Goal: Task Accomplishment & Management: Complete application form

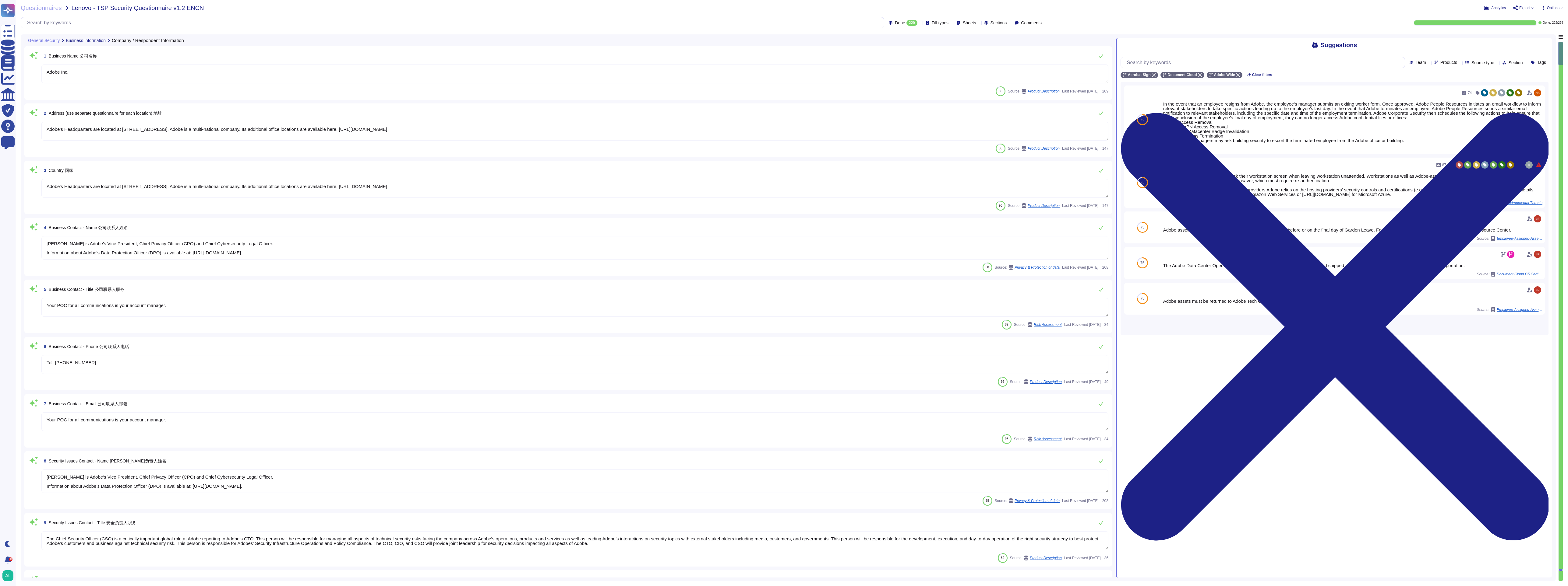
type textarea "Adobe Inc."
type textarea "Adobe's Headquarters are located at [STREET_ADDRESS]. Adobe is a multi-national…"
type textarea "[PERSON_NAME] is Adobe's Vice President, Chief Privacy Officer (CPO) and Chief …"
type textarea "Your POC for all communications is your account manager."
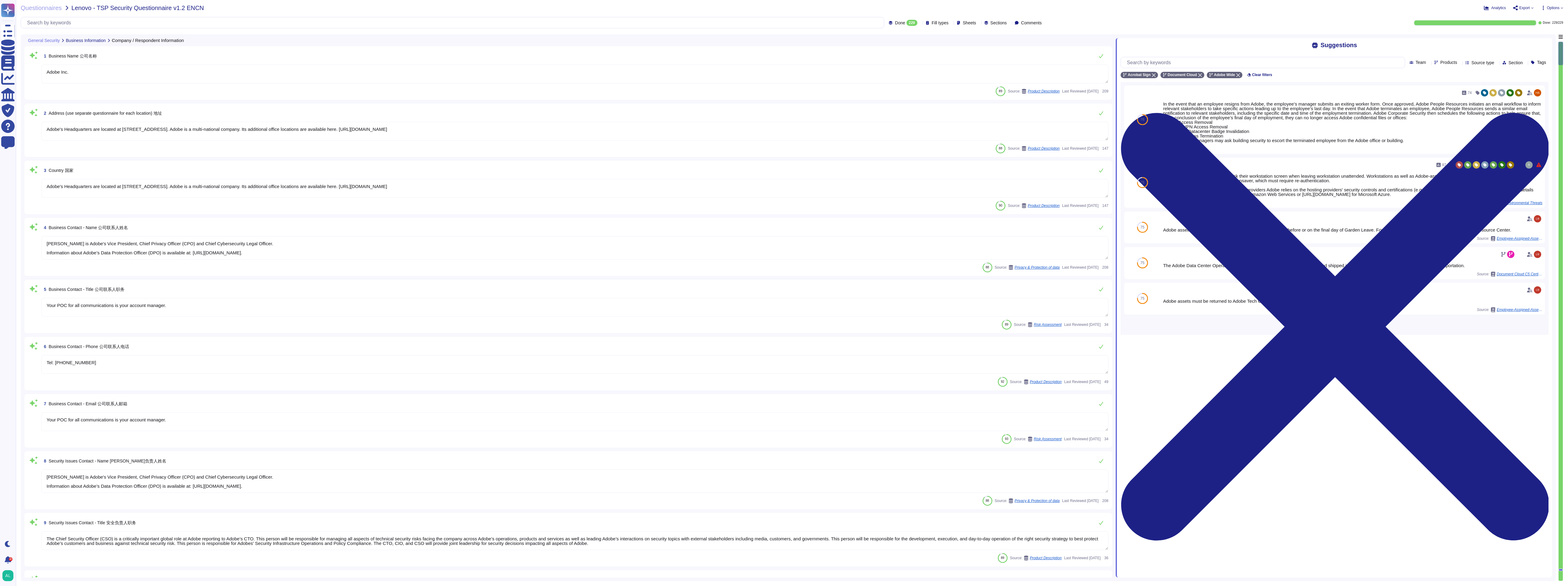
type textarea "Tel: [PHONE_NUMBER]"
type textarea "Your POC for all communications is your account manager."
type textarea "[PERSON_NAME] is Adobe's Vice President, Chief Privacy Officer (CPO) and Chief …"
type textarea "The Chief Security Officer (CSO) is a critically important global role at Adobe…"
type textarea "Please see your CSM"
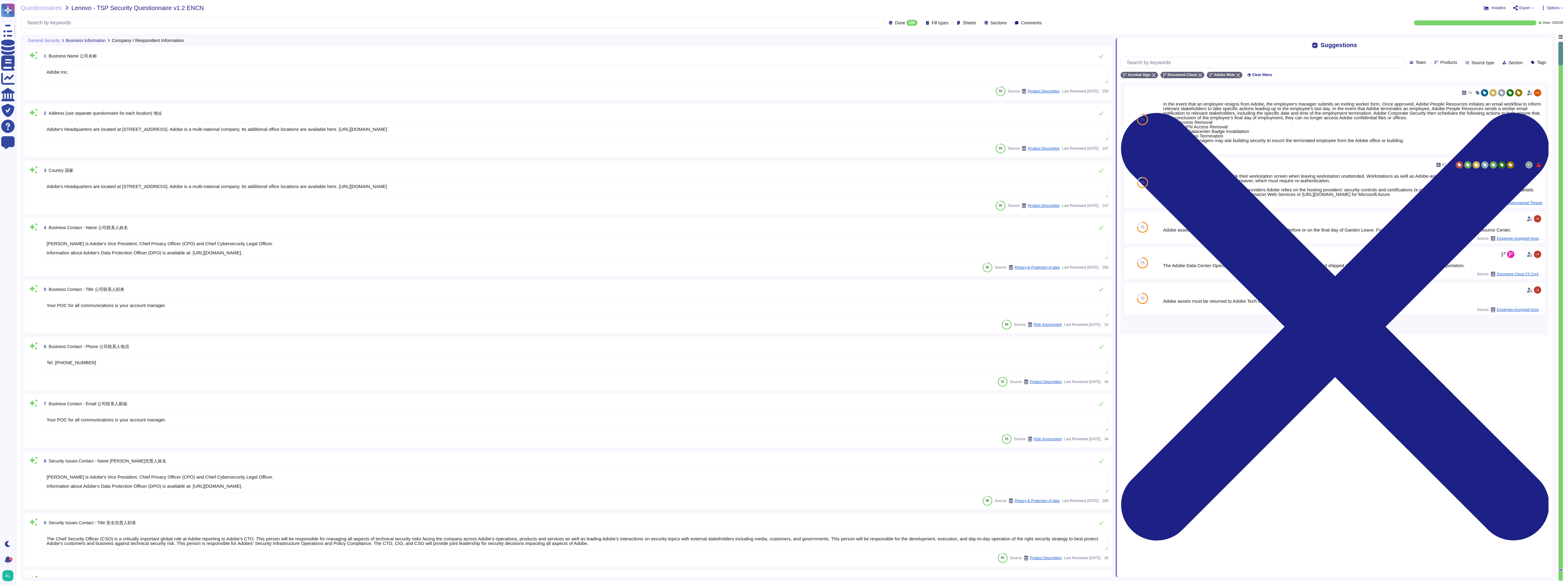
type textarea "Our team of security experts strives to quickly address security issues involvi…"
type textarea "[PERSON_NAME] is Adobe's Vice President, Chief Privacy Officer (CPO) and Chief …"
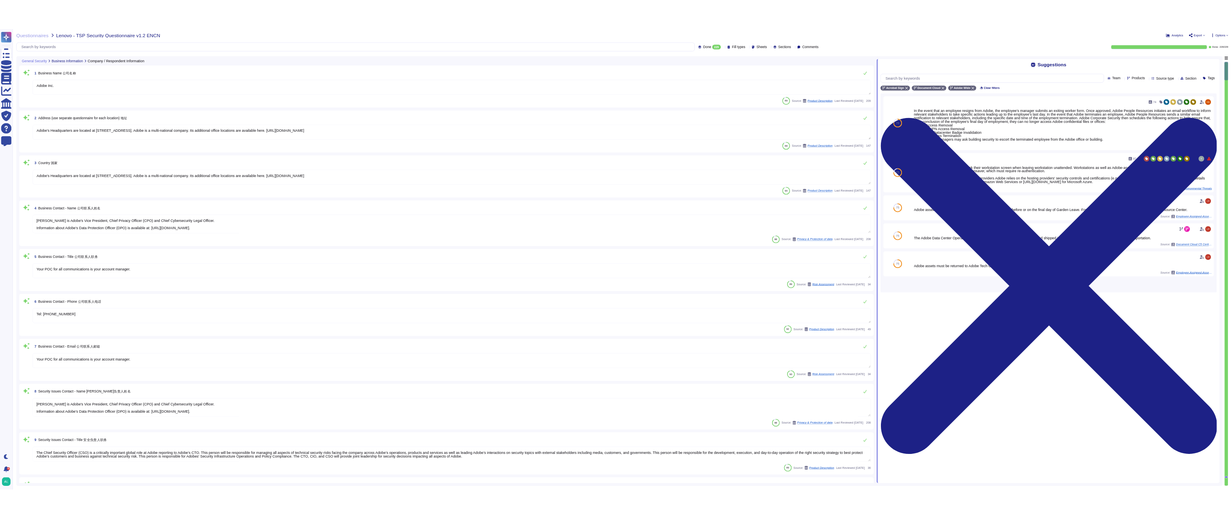
scroll to position [61, 0]
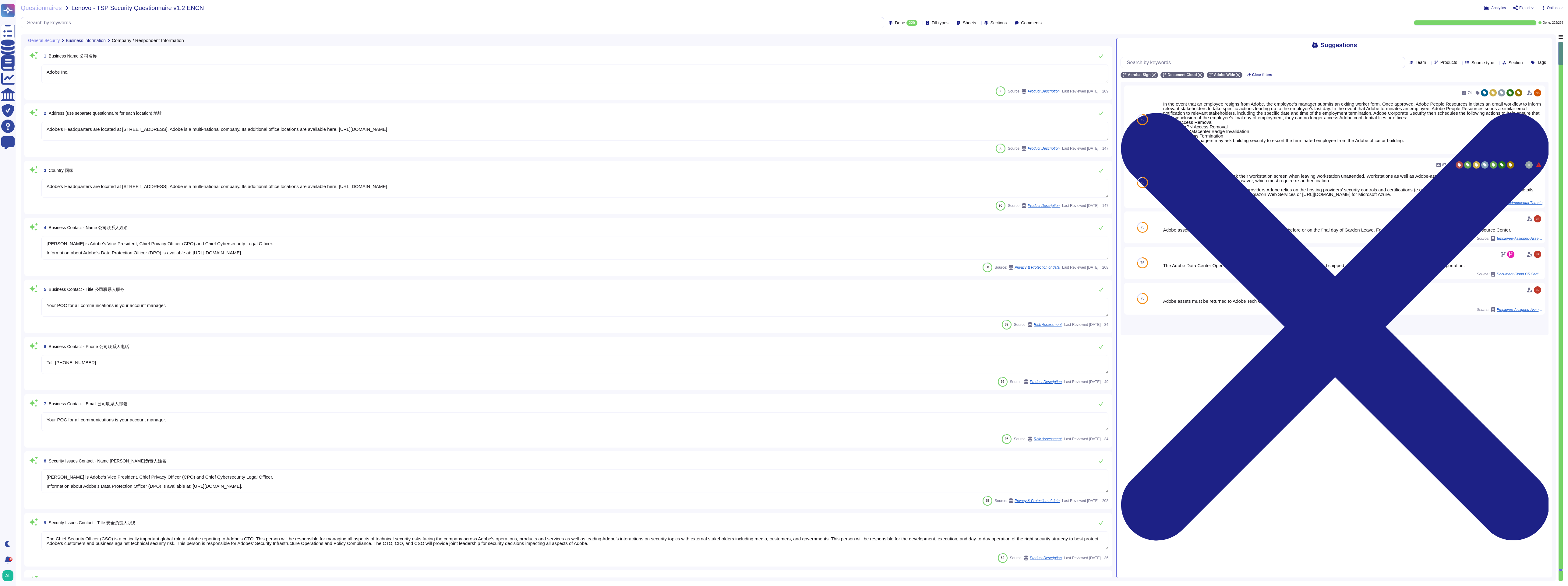
type textarea "The Chief Security Officer (CSO) is a critically important global role at Adobe…"
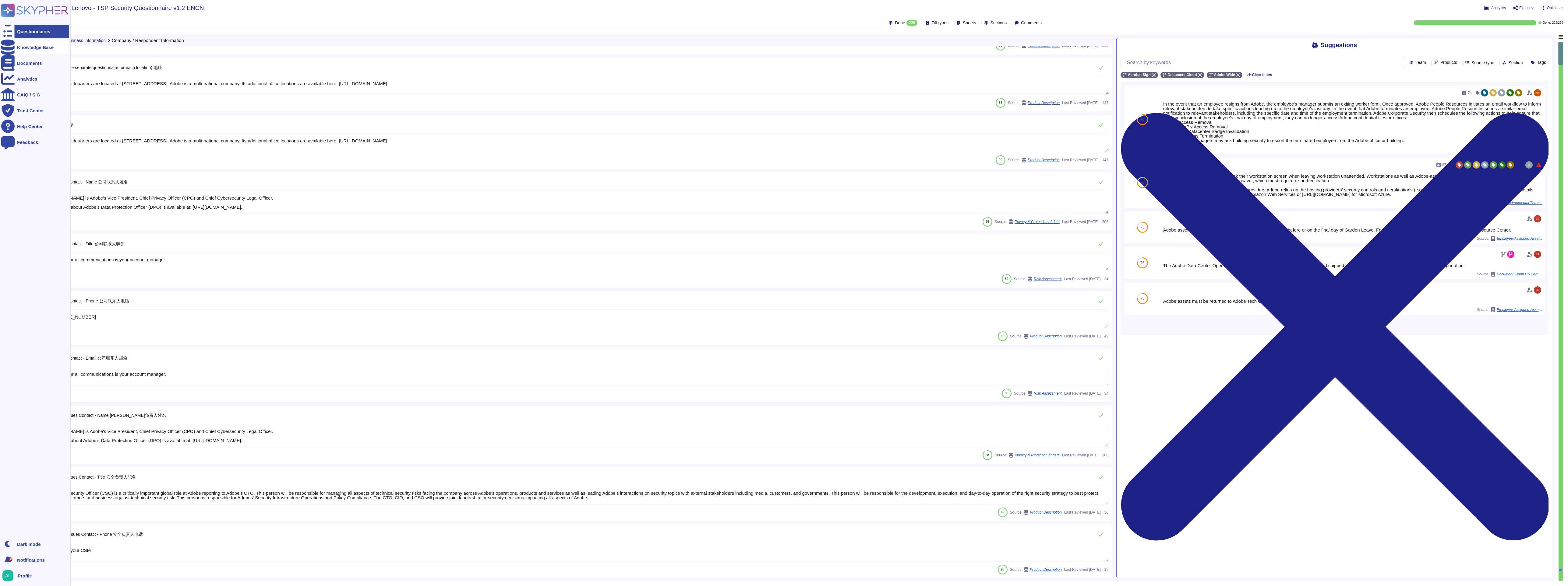
click at [8, 41] on div at bounding box center [8, 47] width 14 height 14
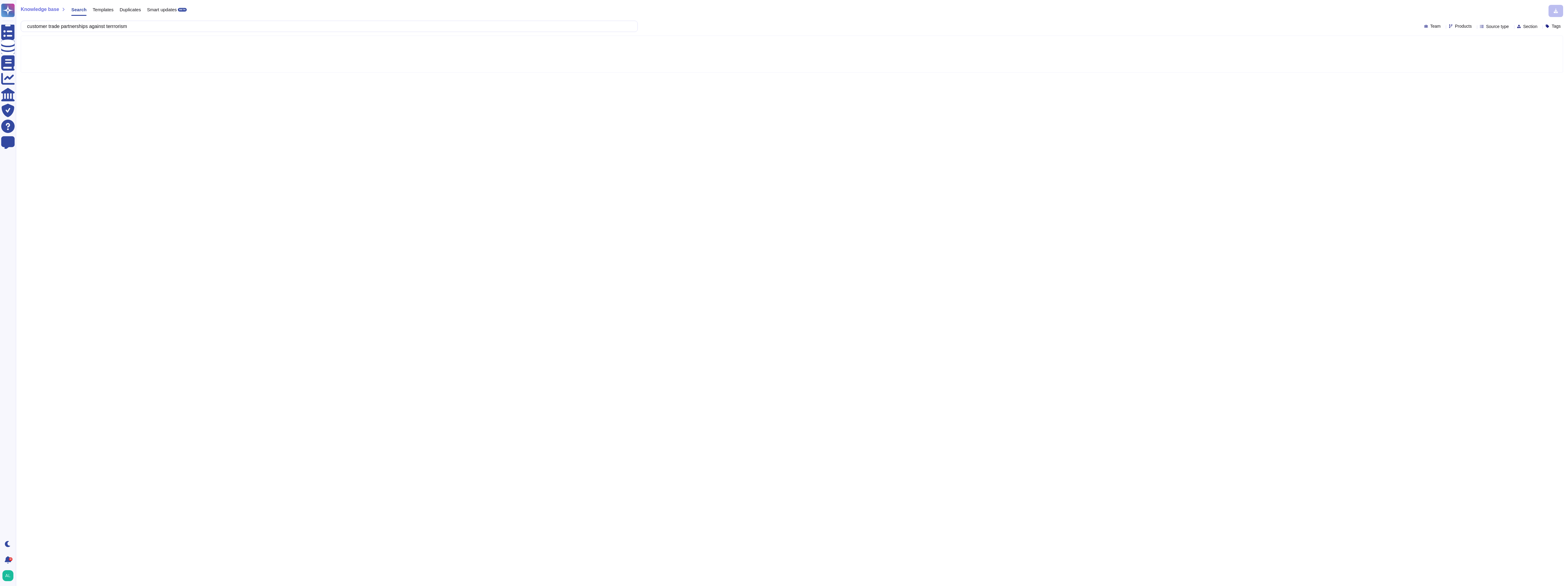
type input "customer trade partnerships against terrrorism"
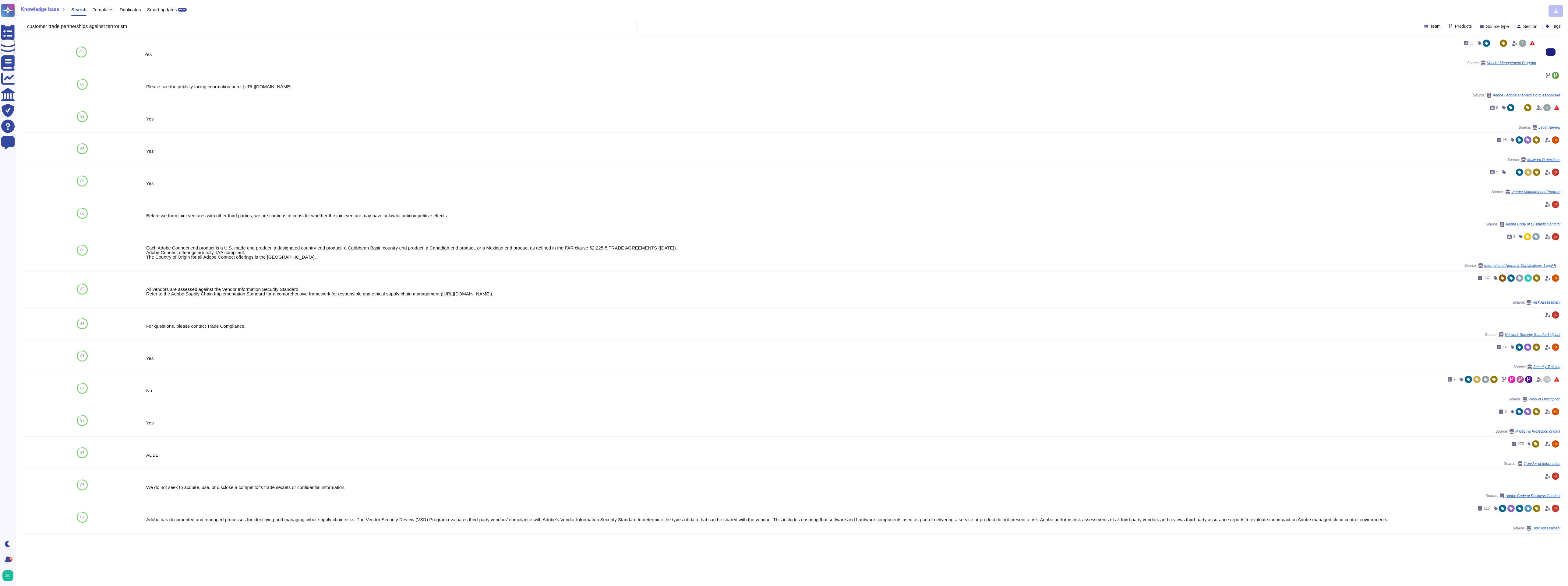
click at [191, 57] on div "11 Yes Source: Vendor Management Program" at bounding box center [840, 52] width 1391 height 27
click at [1373, 57] on div "11 Yes Source: Vendor Management Program" at bounding box center [840, 52] width 1391 height 27
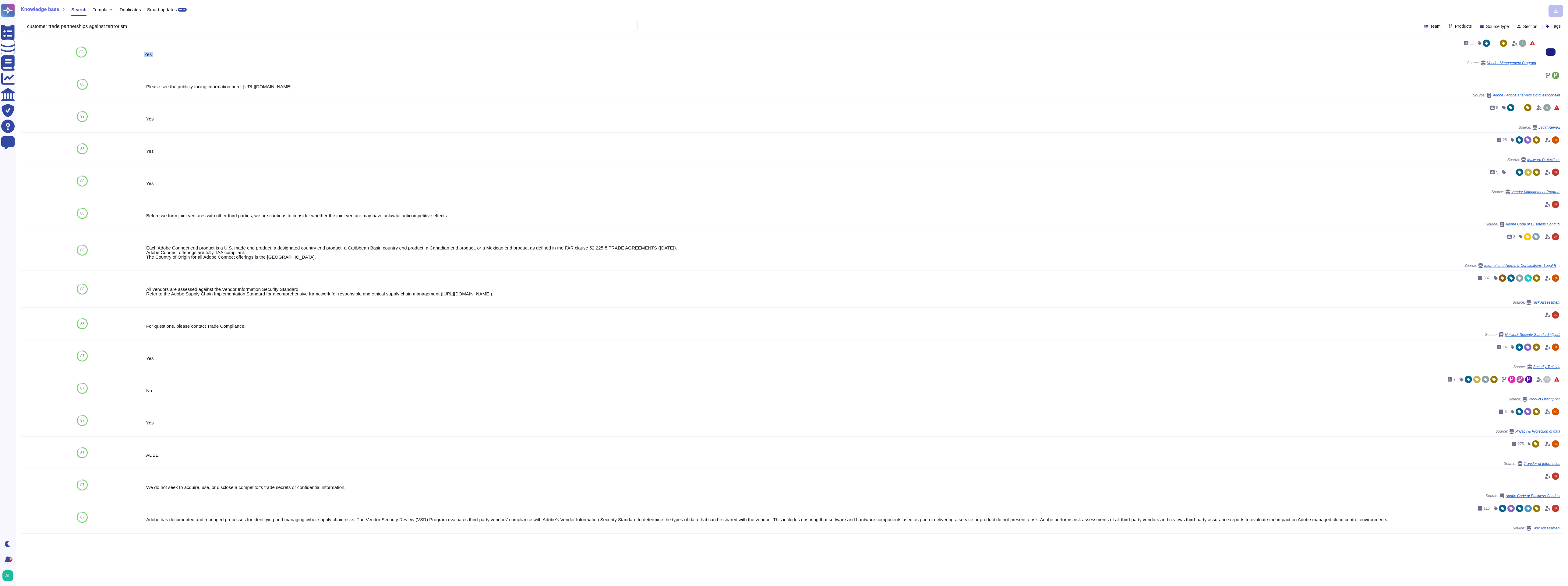
click at [345, 54] on div "Yes" at bounding box center [840, 54] width 1391 height 5
drag, startPoint x: 345, startPoint y: 54, endPoint x: 332, endPoint y: 54, distance: 13.0
click at [332, 54] on div "Yes" at bounding box center [840, 54] width 1391 height 5
click at [78, 51] on div "88" at bounding box center [81, 52] width 11 height 4
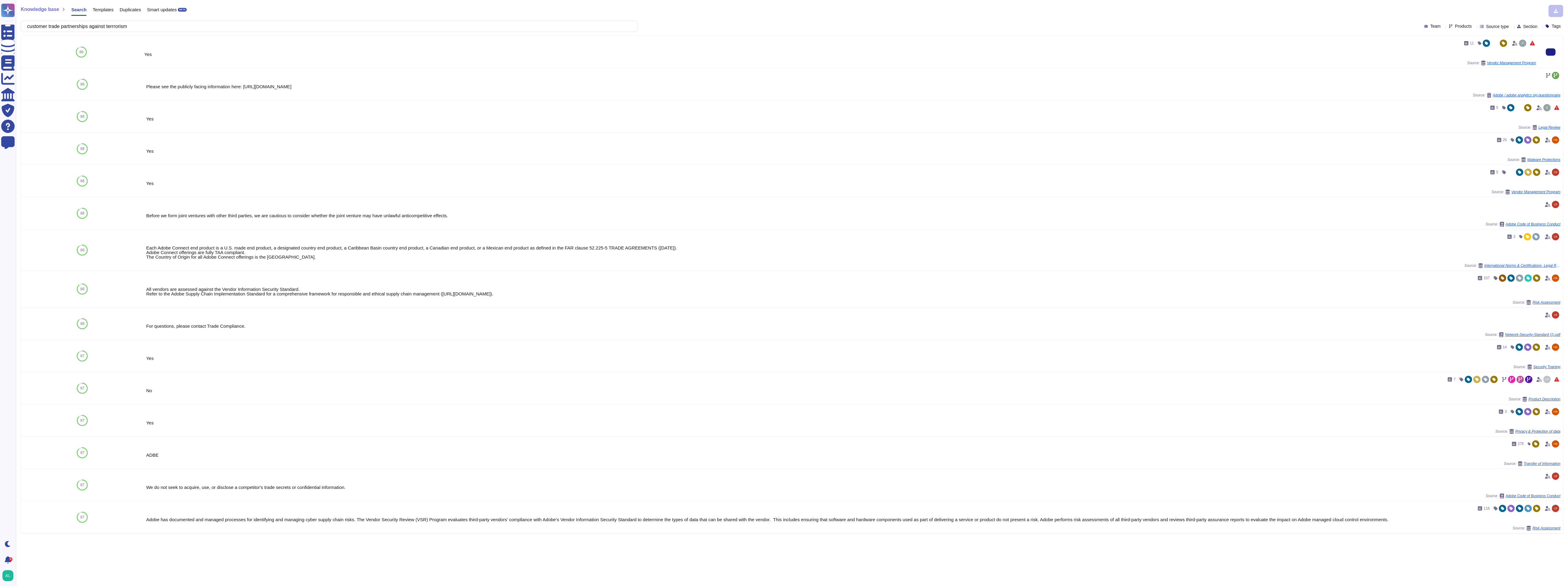
click at [1303, 59] on div "11 Yes Source: Vendor Management Program" at bounding box center [840, 52] width 1391 height 27
click at [1302, 59] on div "11 Yes Source: Vendor Management Program" at bounding box center [840, 52] width 1391 height 27
click at [199, 26] on input "customer trade partnerships against terrrorism" at bounding box center [327, 26] width 607 height 11
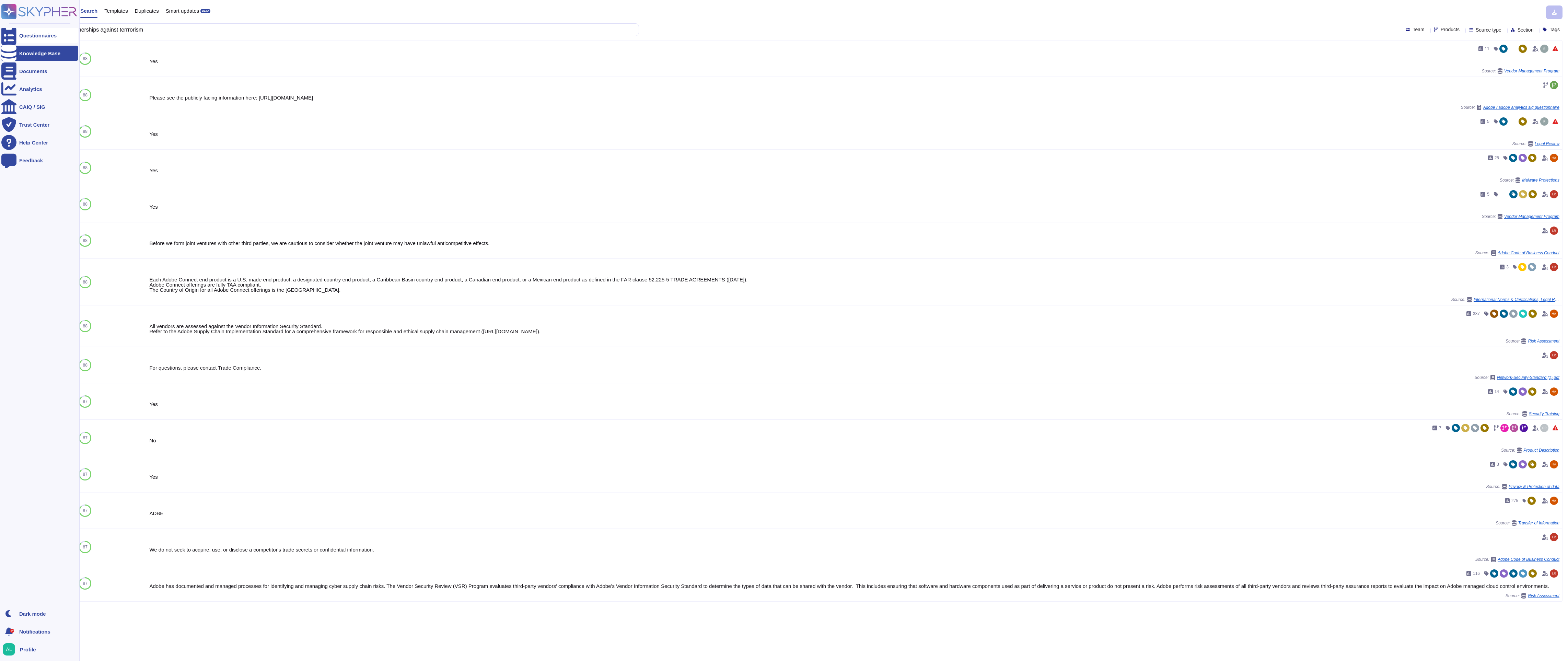
click at [25, 30] on div "Questionnaires" at bounding box center [40, 36] width 76 height 15
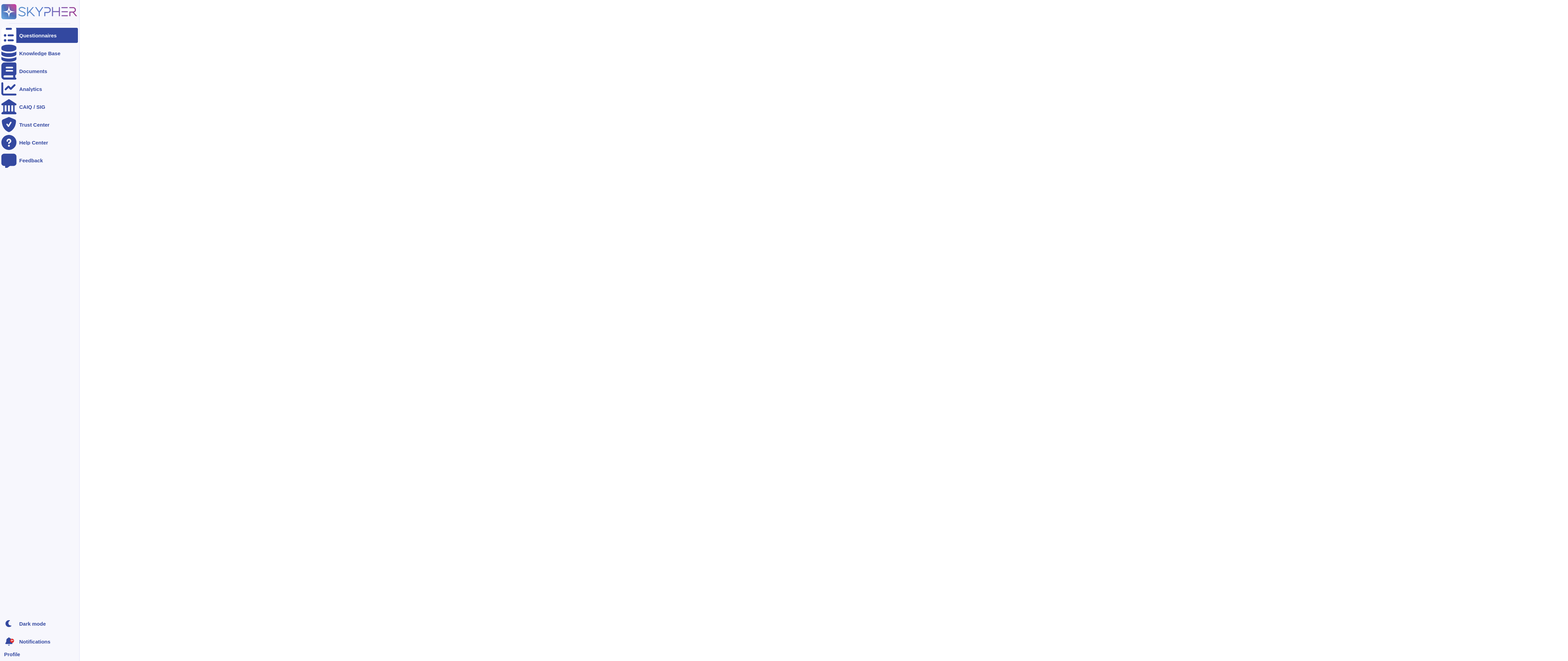
click at [25, 30] on div "Questionnaires" at bounding box center [40, 36] width 76 height 15
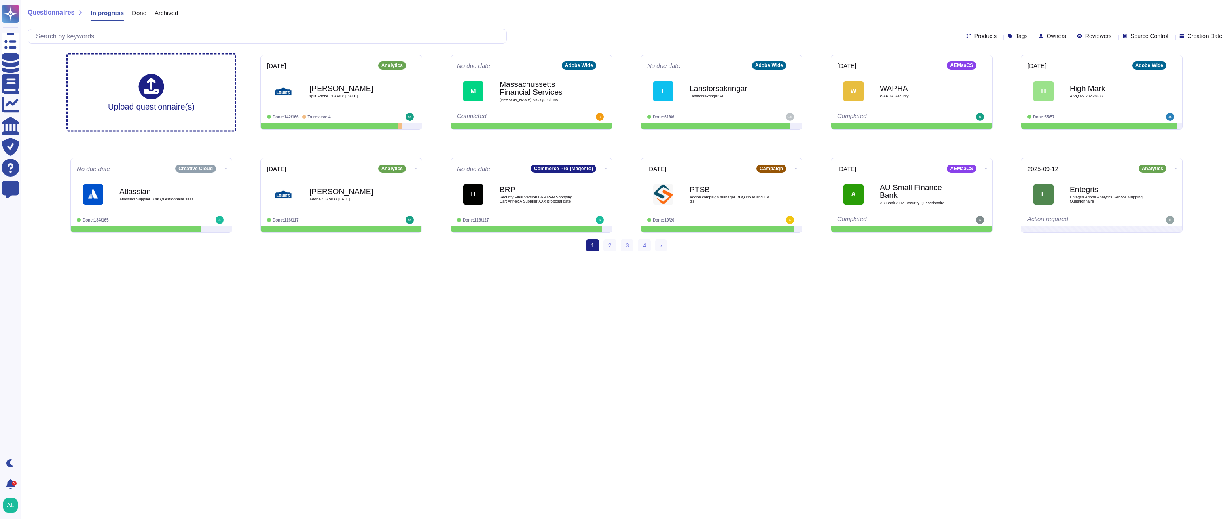
drag, startPoint x: 1665, startPoint y: 22, endPoint x: 147, endPoint y: 93, distance: 1519.9
click at [146, 80] on span "Click or Drag & Drop" at bounding box center [151, 82] width 70 height 8
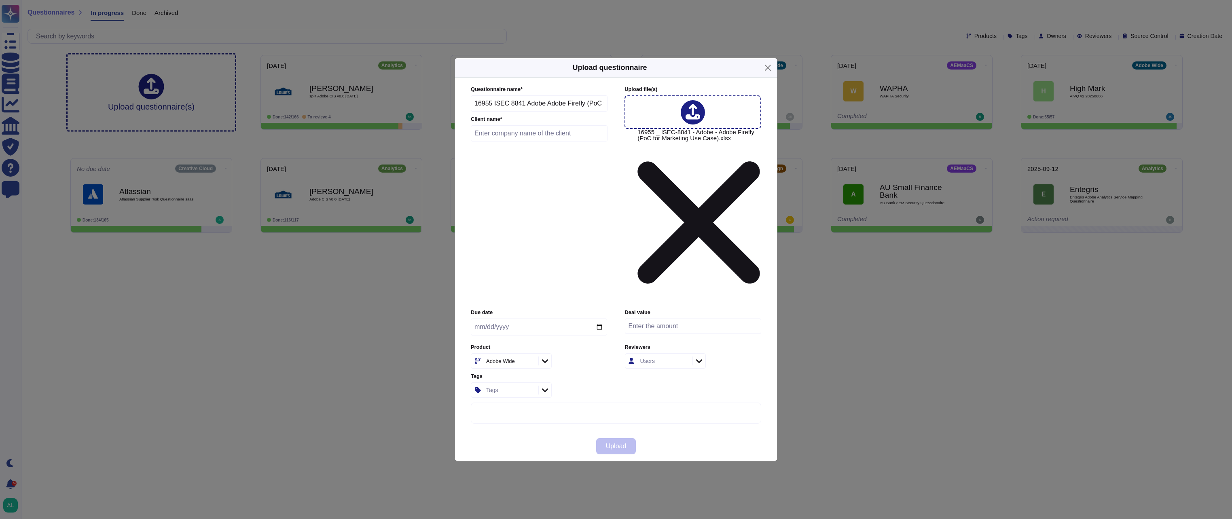
click at [503, 142] on input "text" at bounding box center [539, 133] width 137 height 16
type input "Epic Games"
click at [546, 357] on icon at bounding box center [545, 361] width 6 height 8
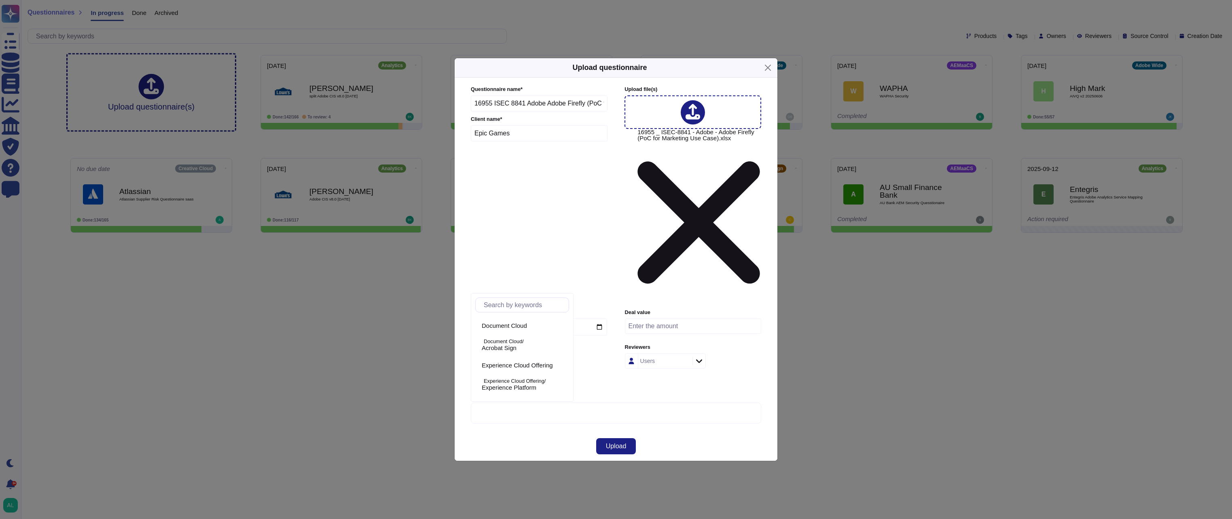
click at [537, 306] on input "text" at bounding box center [524, 305] width 89 height 14
type input "fire"
click at [497, 325] on span "Firefly" at bounding box center [490, 328] width 17 height 7
click at [620, 443] on span "Upload" at bounding box center [616, 446] width 21 height 6
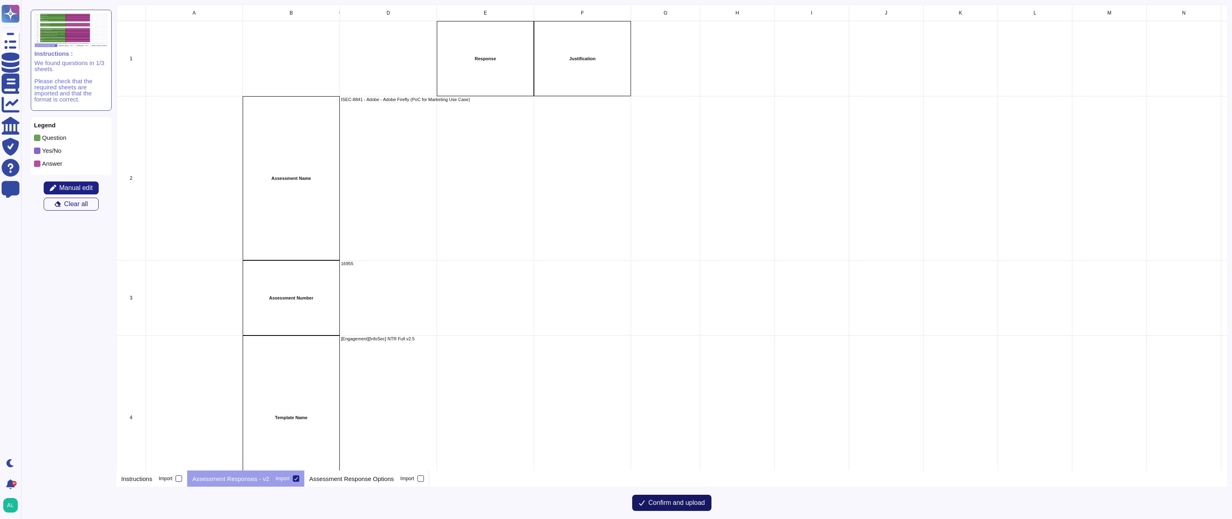
click at [690, 504] on span "Confirm and upload" at bounding box center [676, 503] width 57 height 6
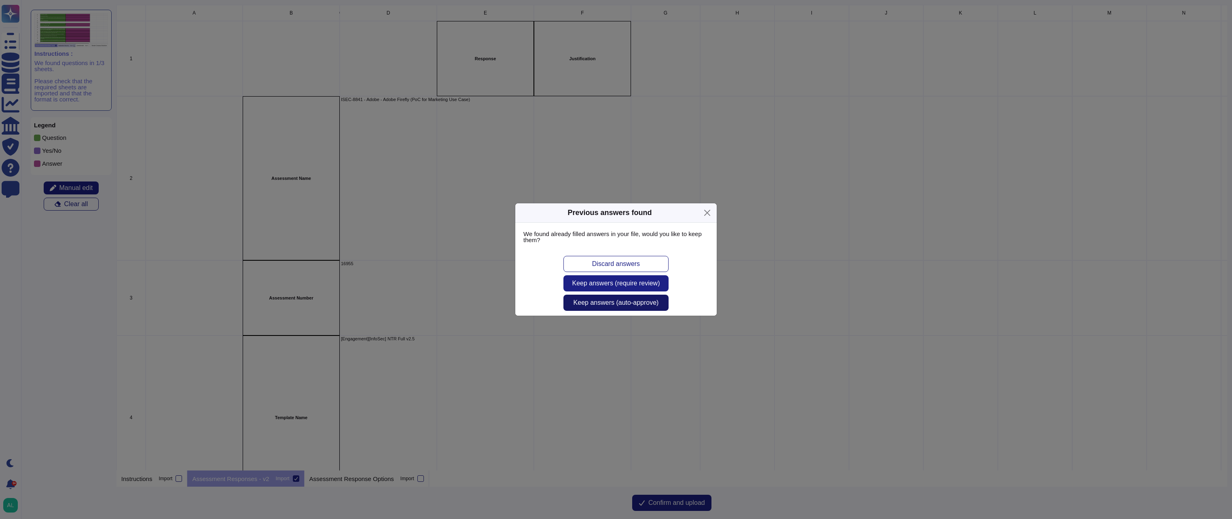
click at [595, 303] on span "Keep answers (auto-approve)" at bounding box center [616, 303] width 85 height 6
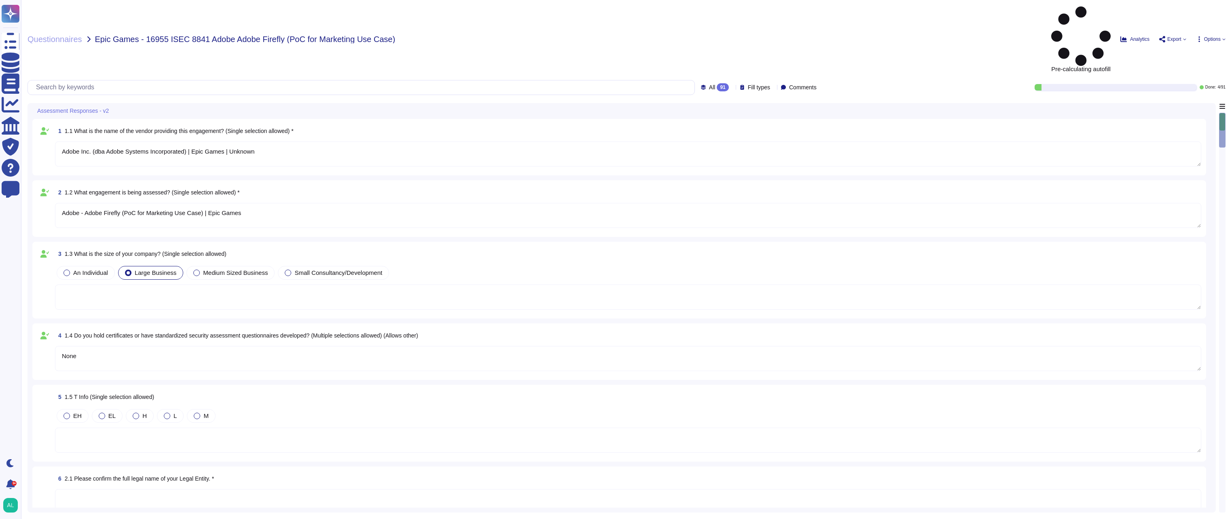
type textarea "Adobe Inc. (dba Adobe Systems Incorporated) | Epic Games | Unknown"
type textarea "Adobe - Adobe Firefly (PoC for Marketing Use Case) | Epic Games"
type textarea "None"
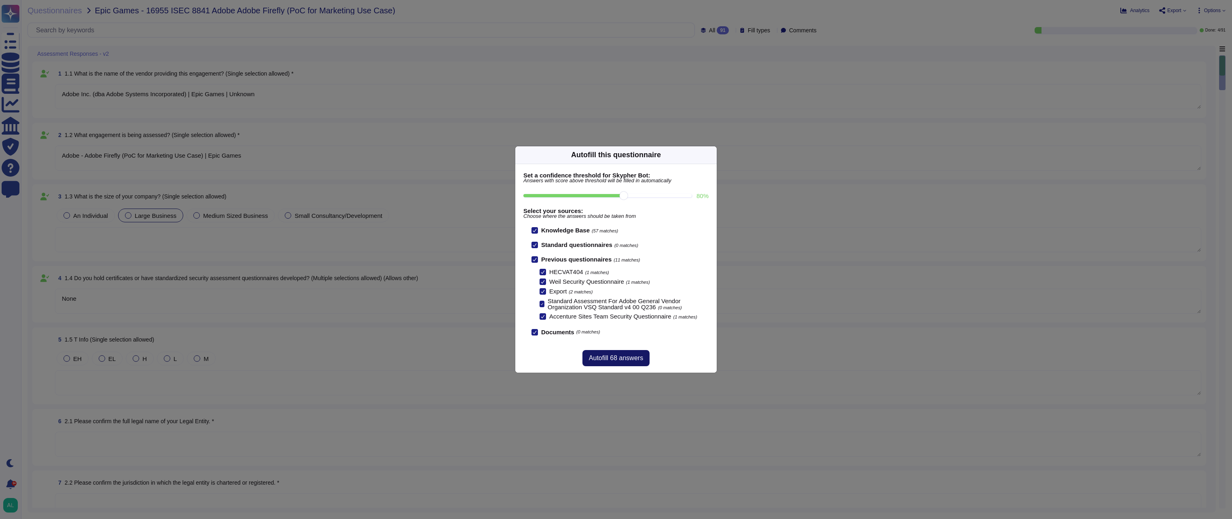
click at [621, 357] on span "Autofill 68 answers" at bounding box center [616, 358] width 54 height 6
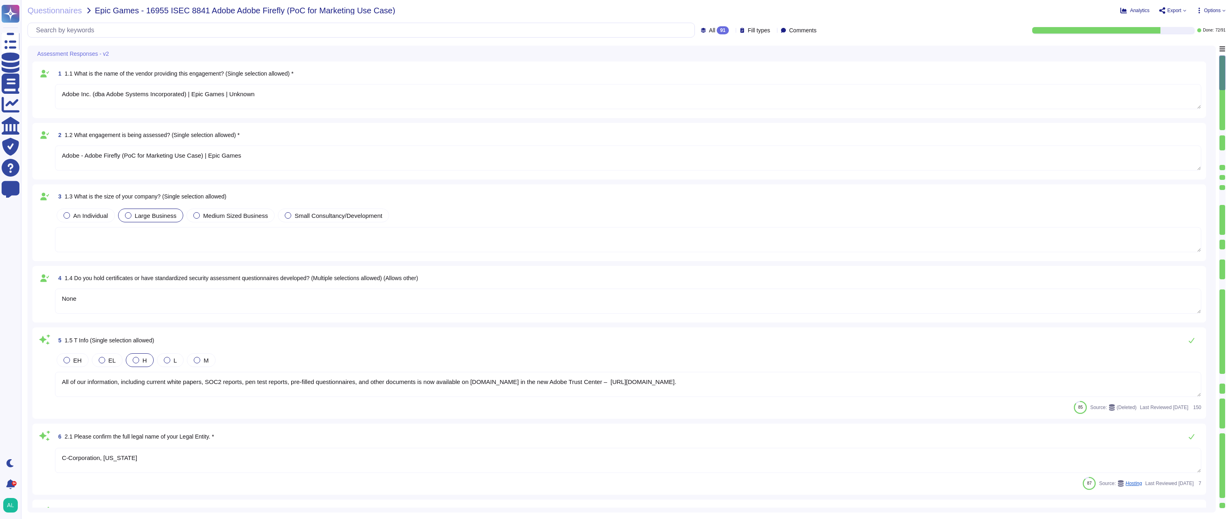
type textarea "All of our information, including current white papers, SOC2 reports, pen test …"
type textarea "C-Corporation, [US_STATE]"
type textarea "Registration number: Z789022X Date registered: [DATE] Registration expires: [DA…"
type textarea "C-Corporation, [US_STATE]"
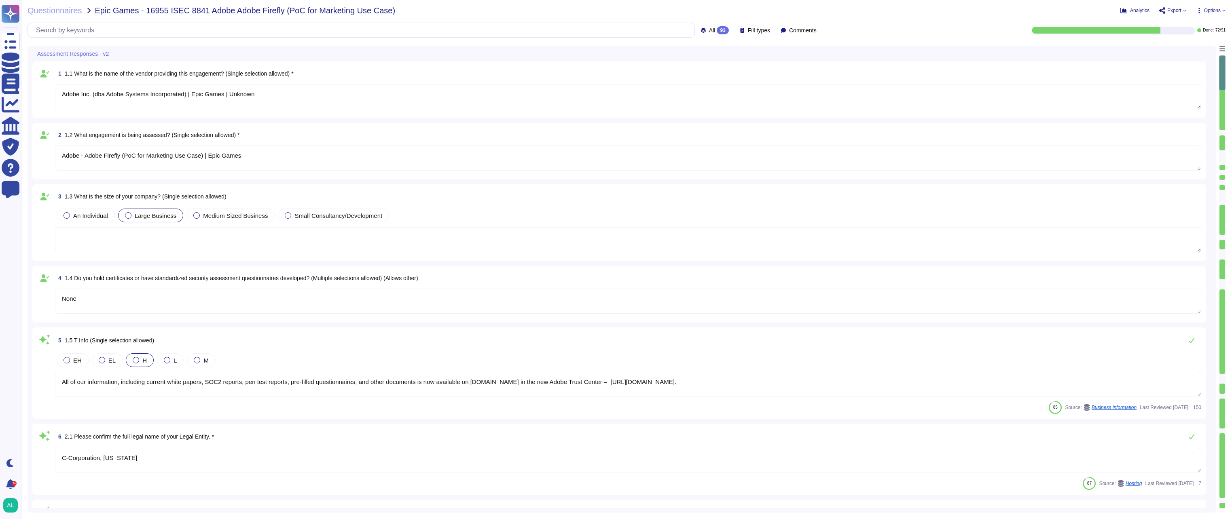
click at [278, 100] on textarea "Adobe Inc. (dba Adobe Systems Incorporated) | Epic Games | Unknown" at bounding box center [628, 96] width 1146 height 25
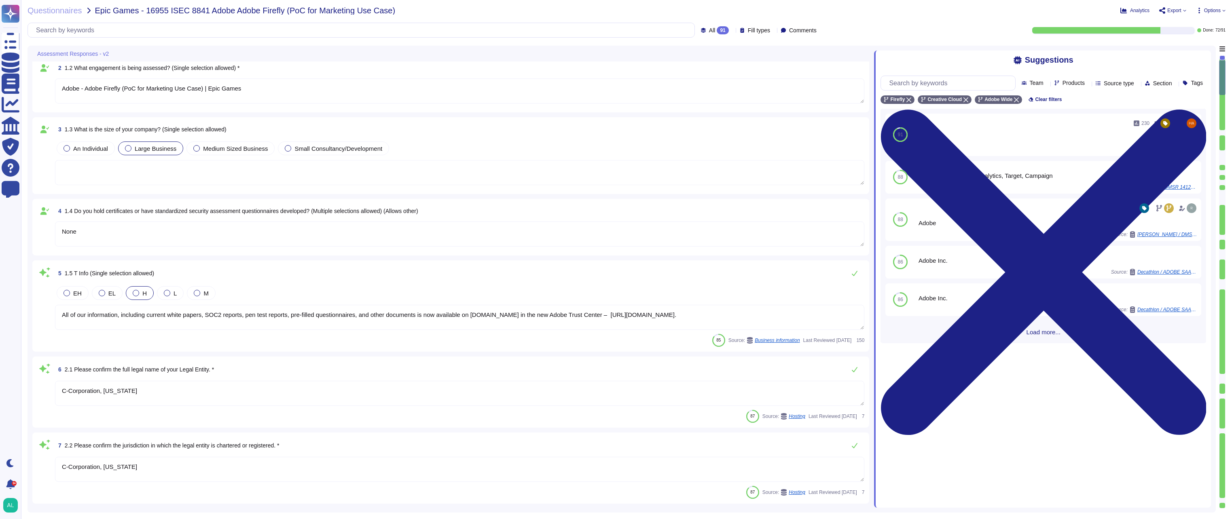
type textarea "Adobe Inc. (dba Adobe Systems Incorporated)"
type textarea "C-Corporation, [US_STATE]"
type textarea "Publicly held company"
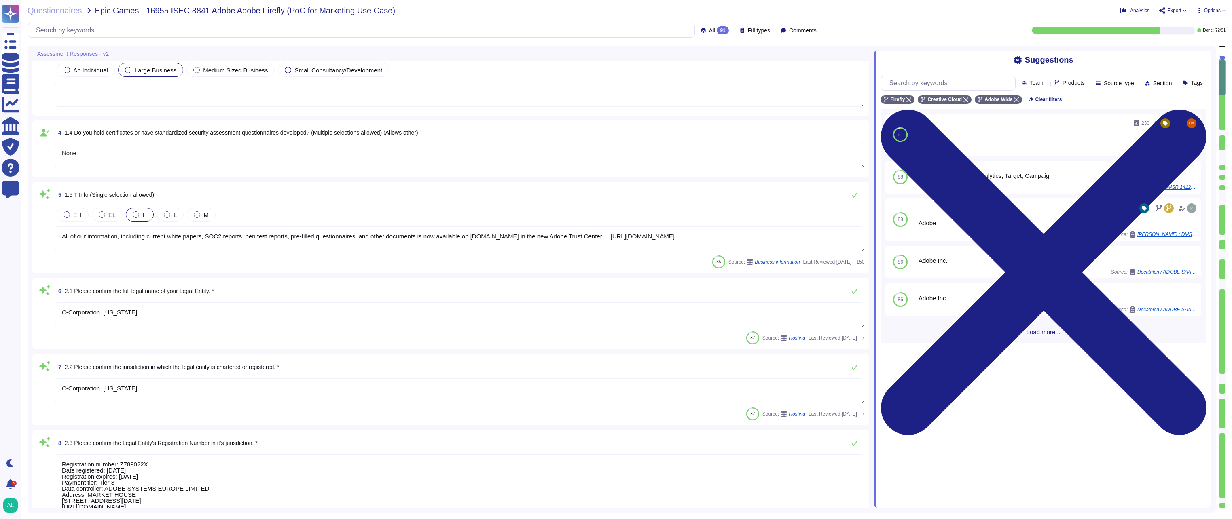
scroll to position [202, 0]
click at [131, 148] on textarea "None" at bounding box center [459, 152] width 809 height 25
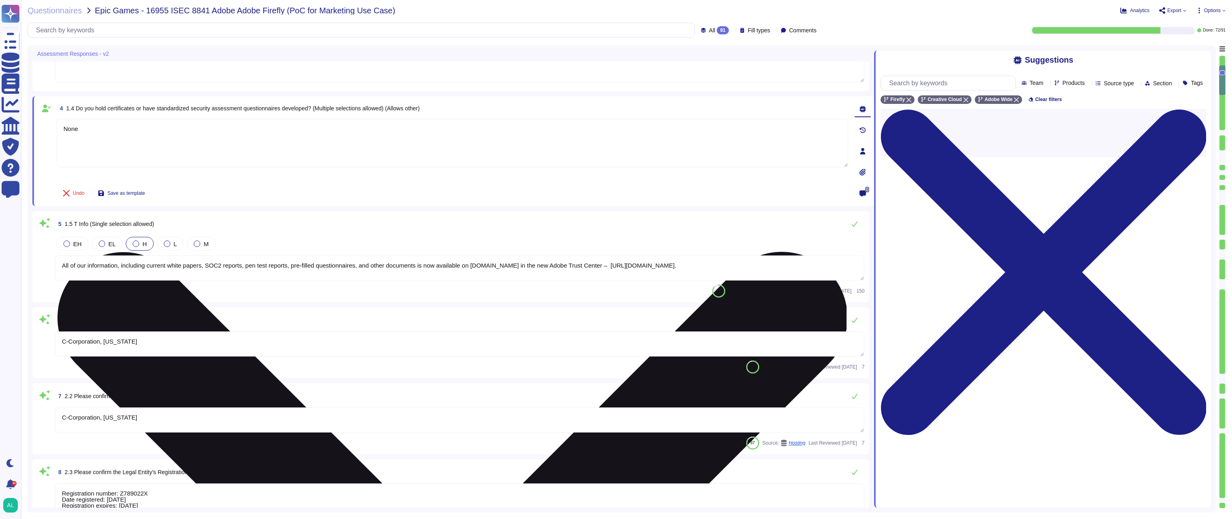
type textarea "Publicly held company"
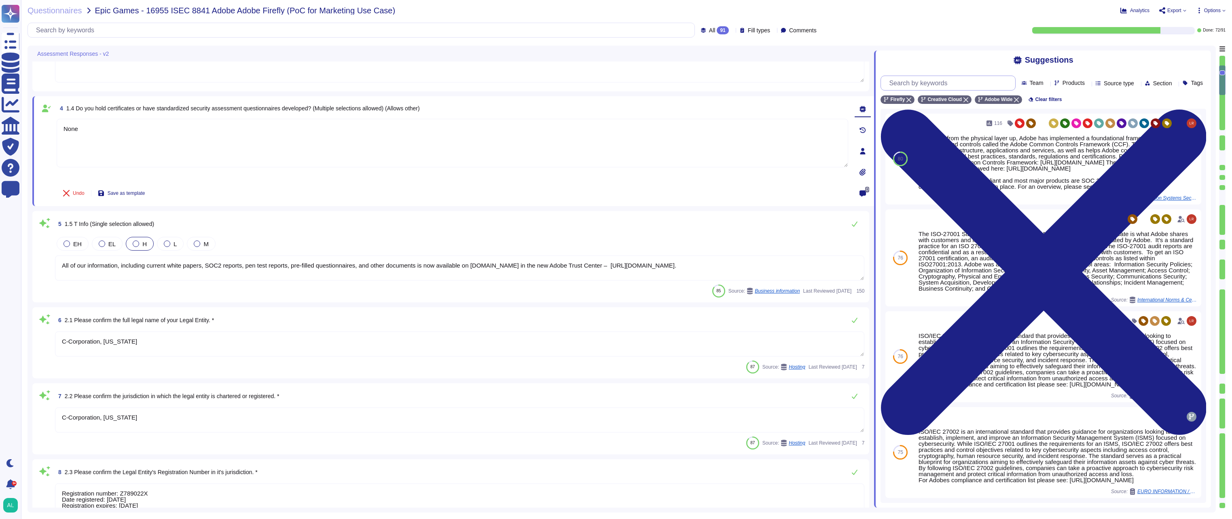
click at [973, 82] on input "text" at bounding box center [950, 83] width 130 height 14
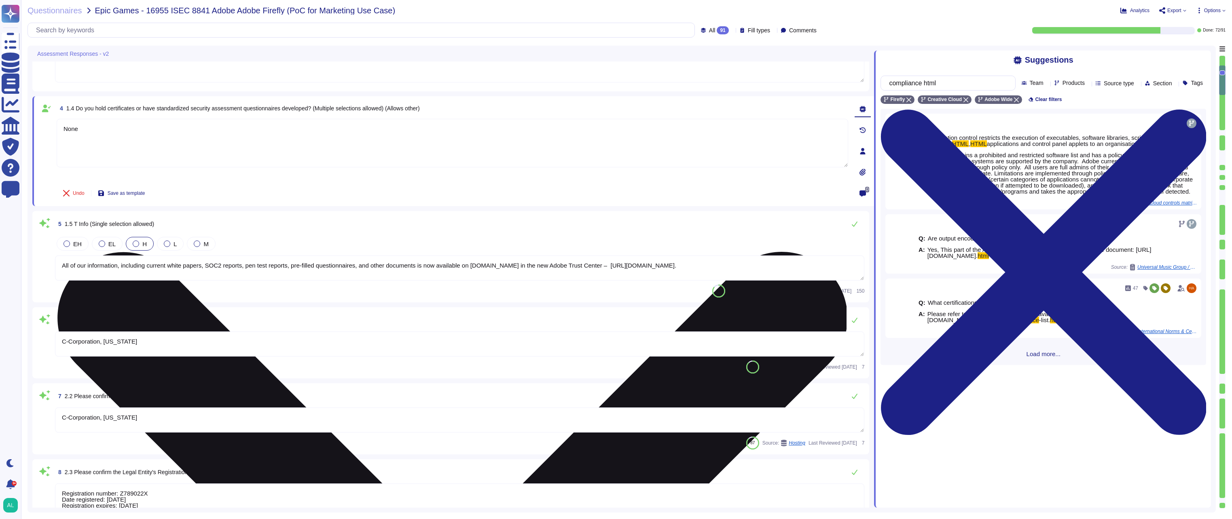
click at [155, 133] on textarea "None" at bounding box center [453, 143] width 792 height 49
type input "compliance html"
click at [155, 133] on textarea "None" at bounding box center [453, 143] width 792 height 49
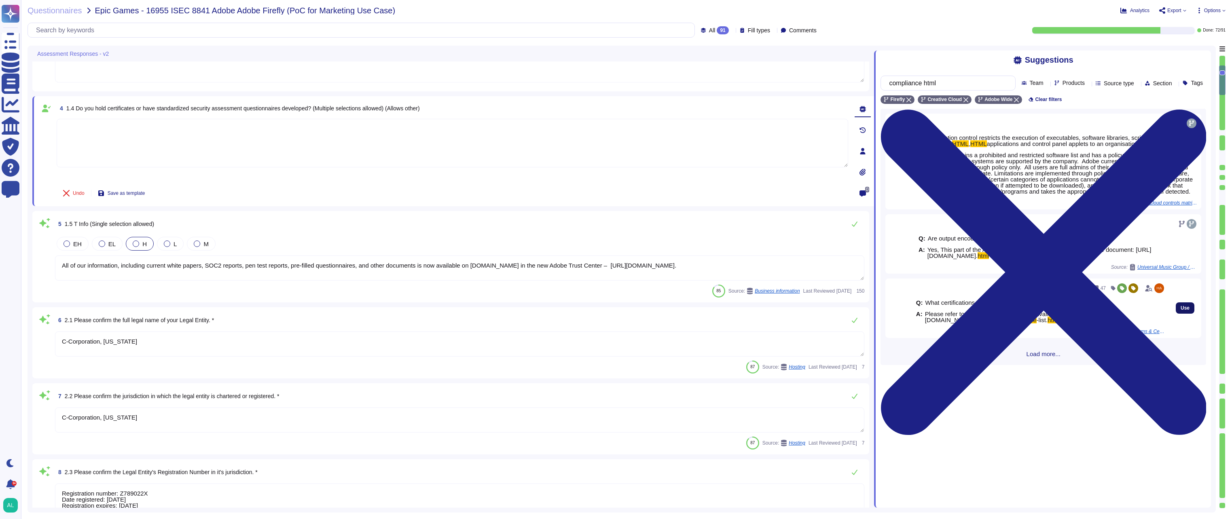
click at [1181, 311] on span "Use" at bounding box center [1185, 308] width 9 height 5
type textarea "Please refer to the Master Compliance list available here: [URL][DOMAIN_NAME]"
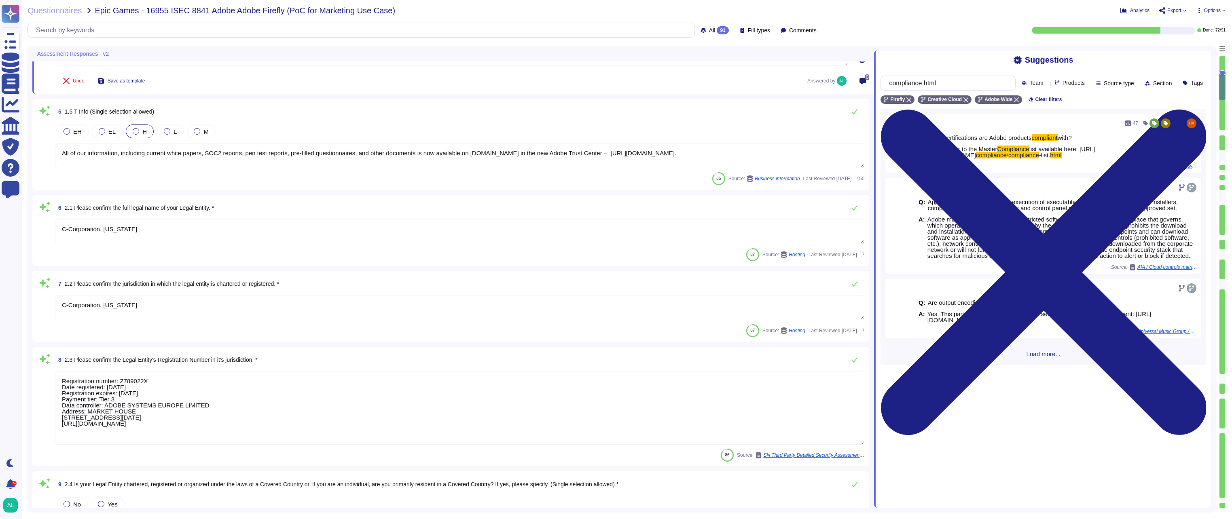
type textarea "Publicly held company"
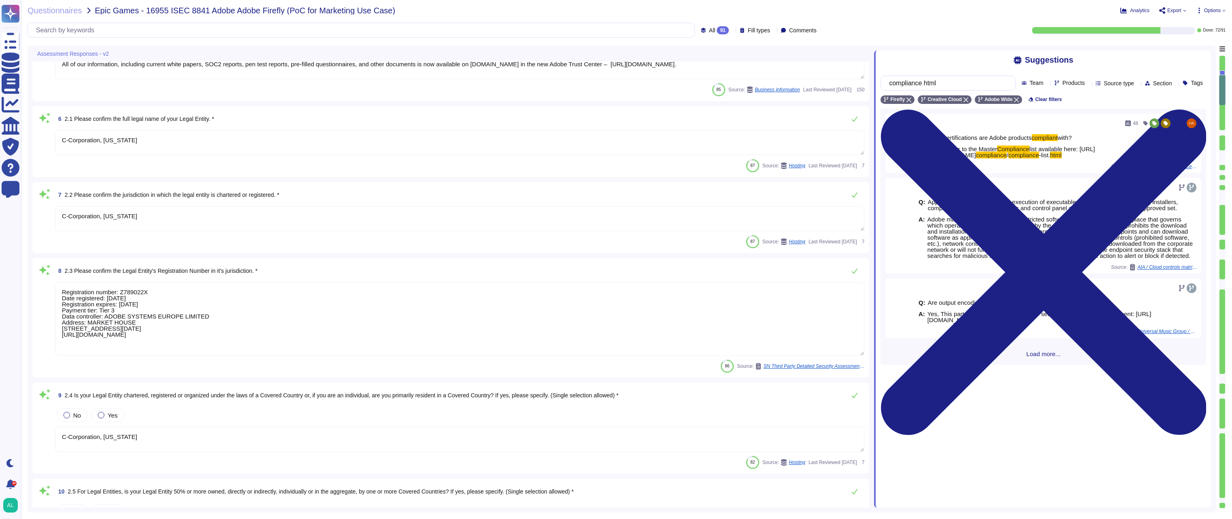
type textarea "C-Corporation, [US_STATE]"
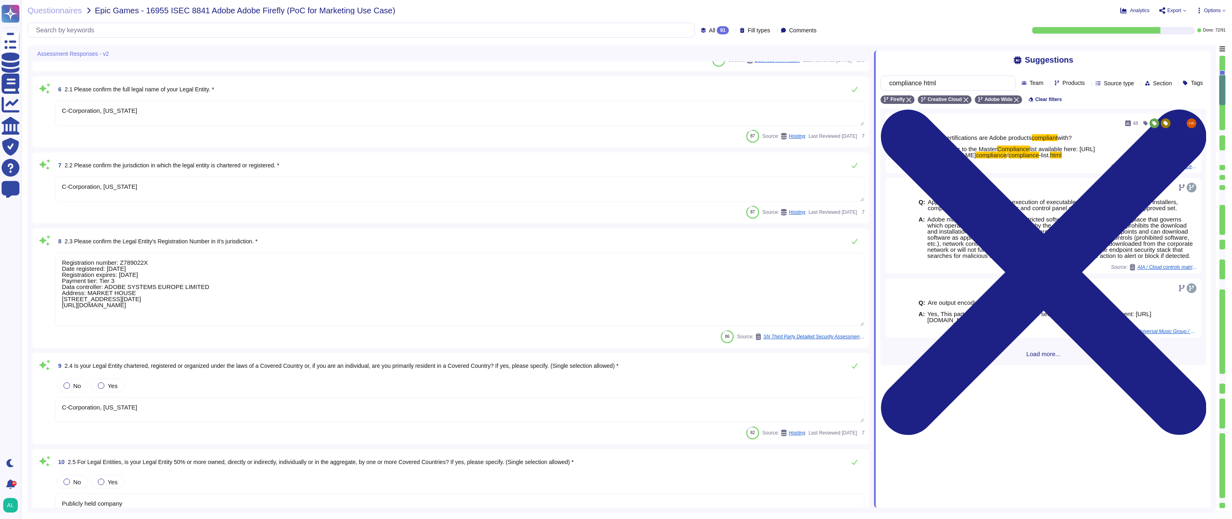
scroll to position [445, 0]
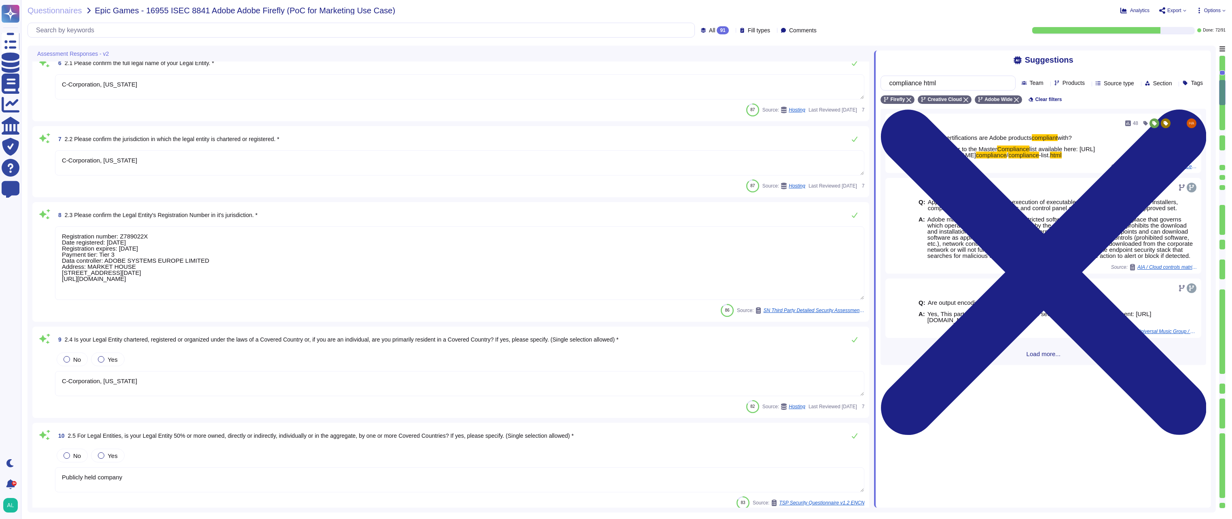
type textarea "Publicly held company"
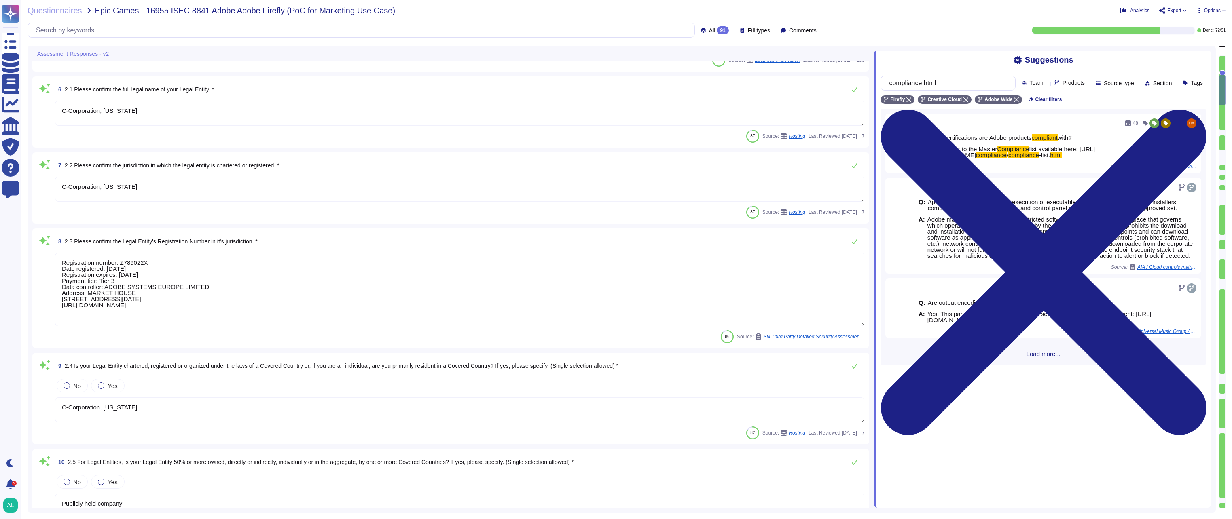
scroll to position [405, 0]
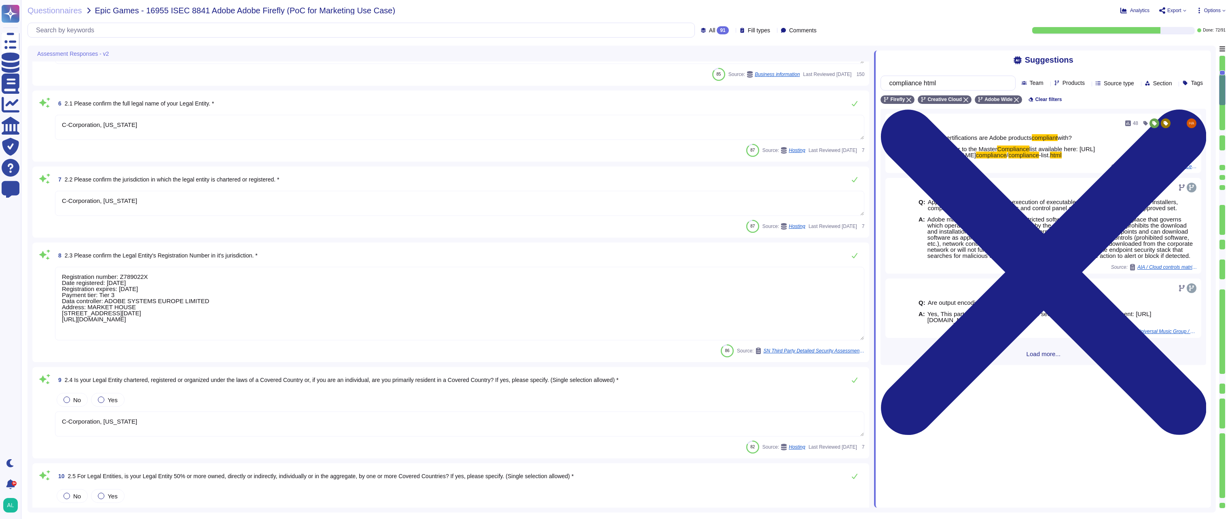
click at [174, 126] on textarea "C-Corporation, [US_STATE]" at bounding box center [459, 127] width 809 height 25
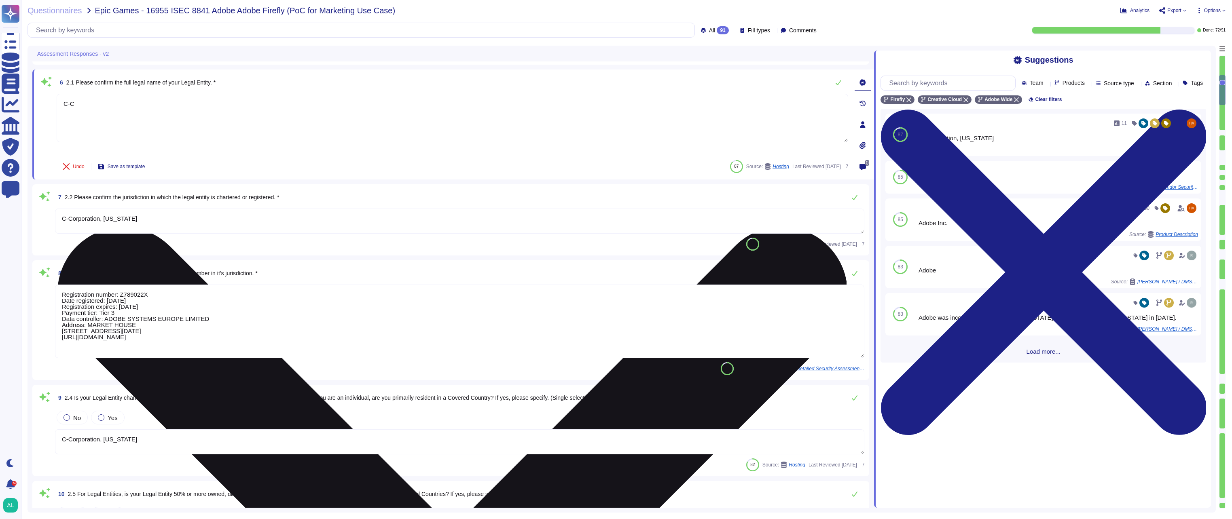
type textarea "C"
type textarea "Adobe Incorporated"
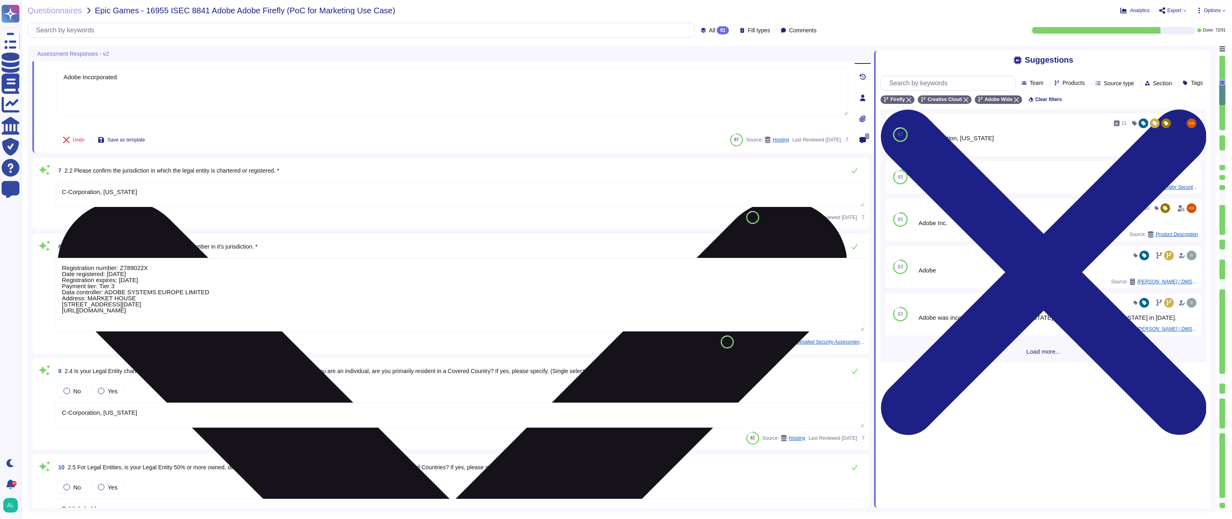
type textarea "Publicly held company"
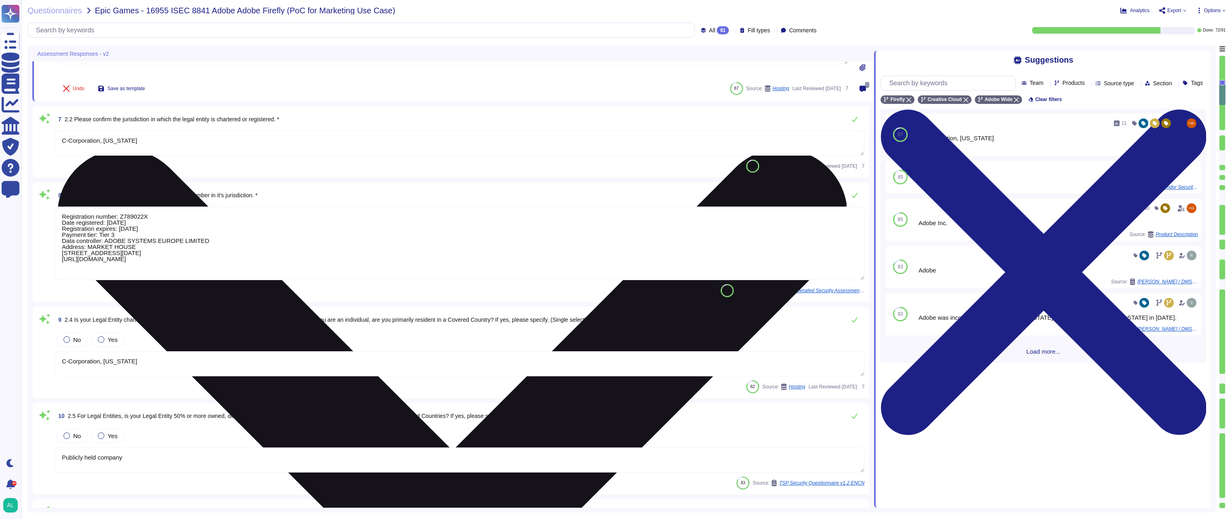
scroll to position [485, 0]
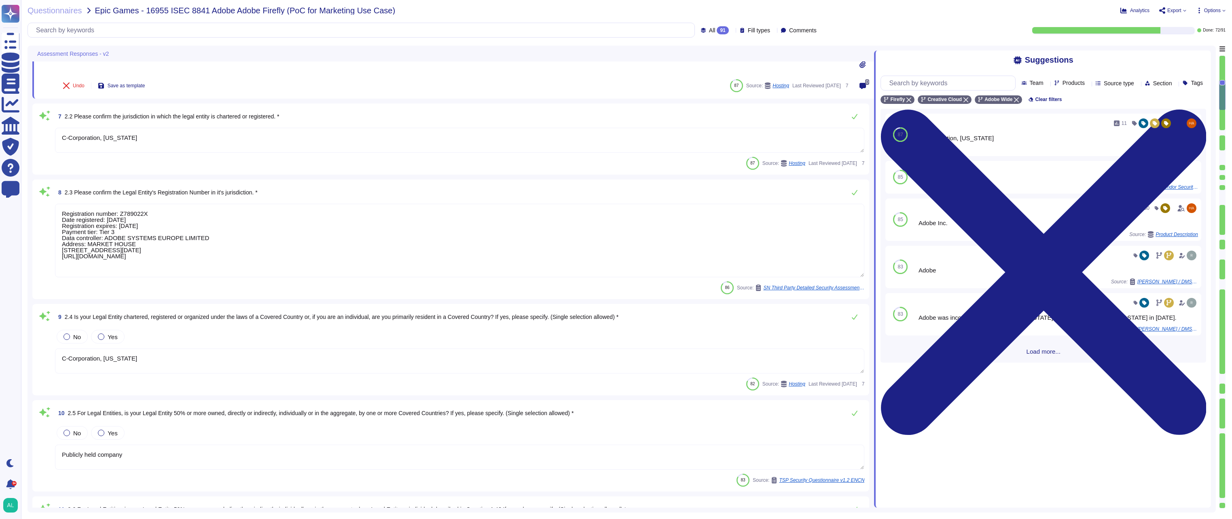
click at [182, 139] on textarea "C-Corporation, [US_STATE]" at bounding box center [459, 140] width 809 height 25
type textarea "Adobe Incorporated"
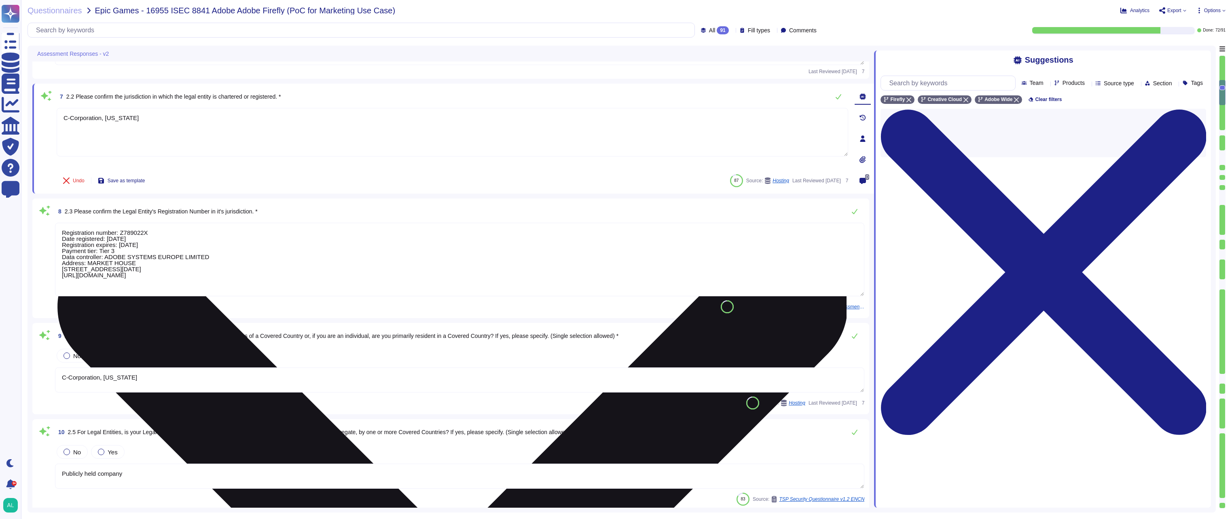
type textarea "Publicly held company"
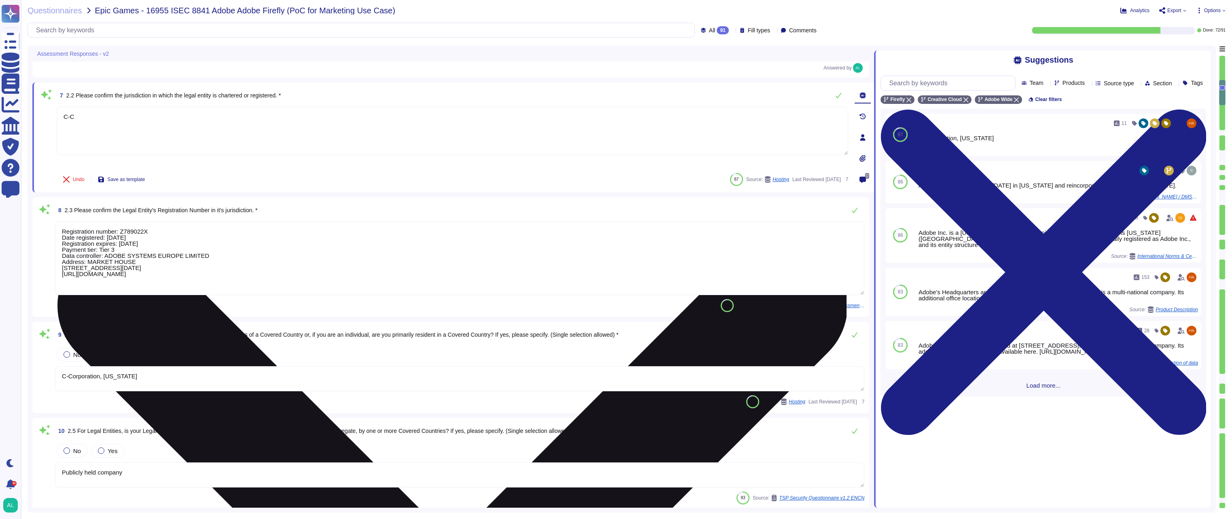
type textarea "C"
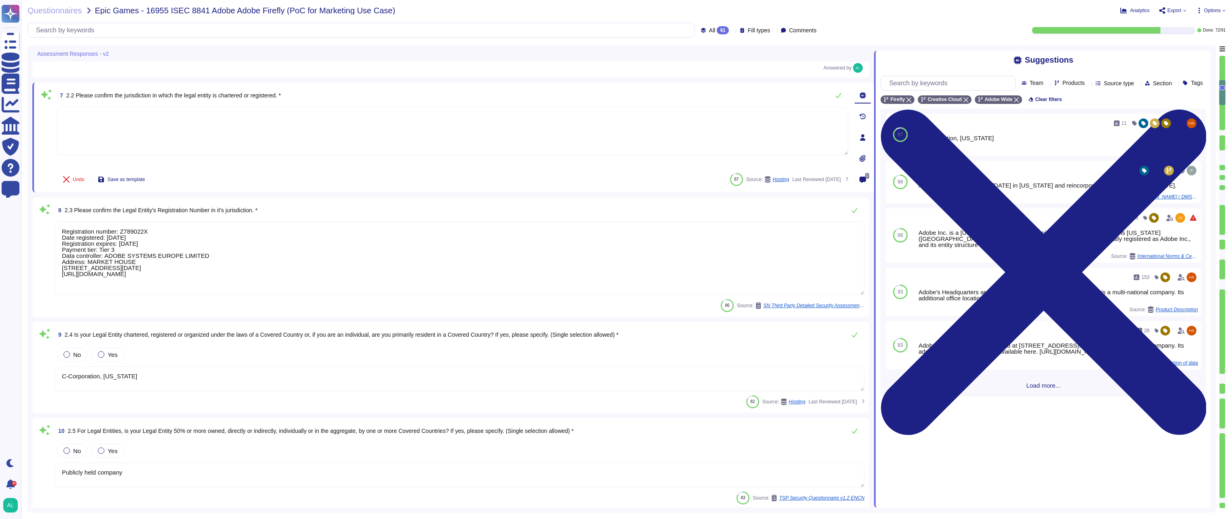
type textarea "{"
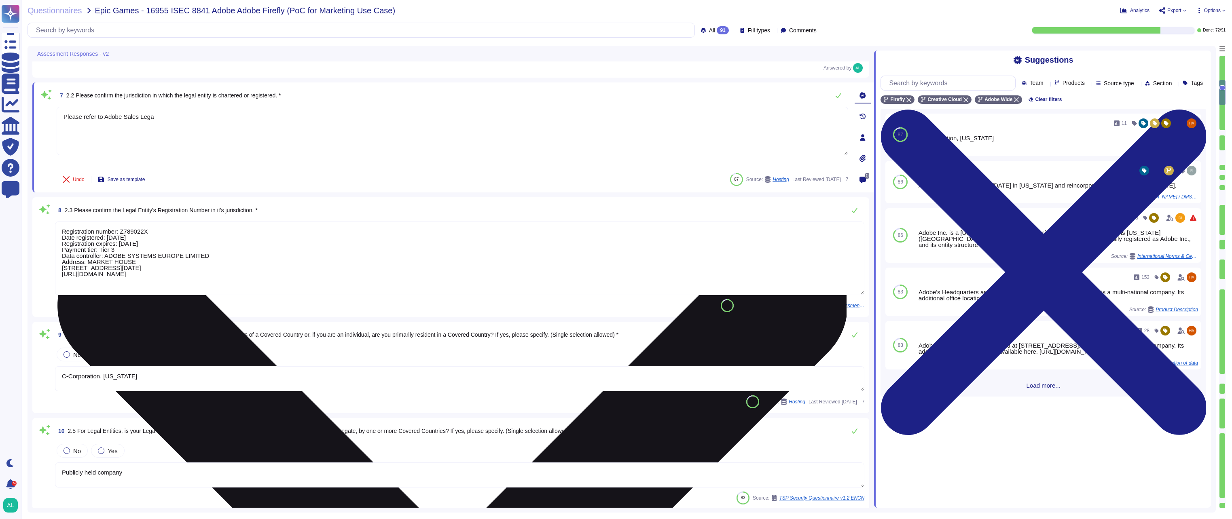
type textarea "Please refer to Adobe Sales Legal"
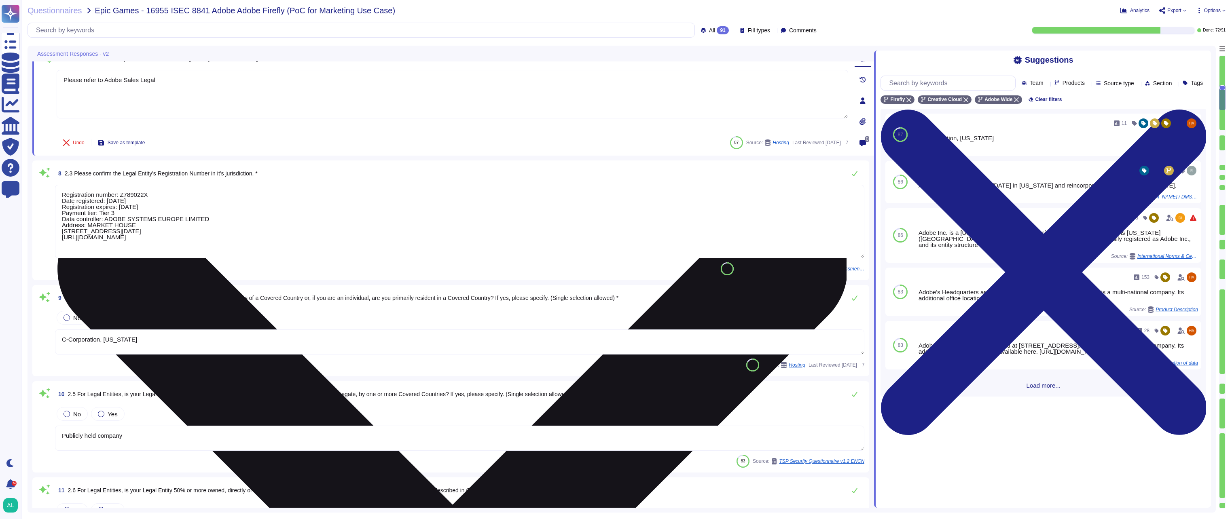
type textarea "Service Now is used to manage an inventory of assets. It maintains a list of al…"
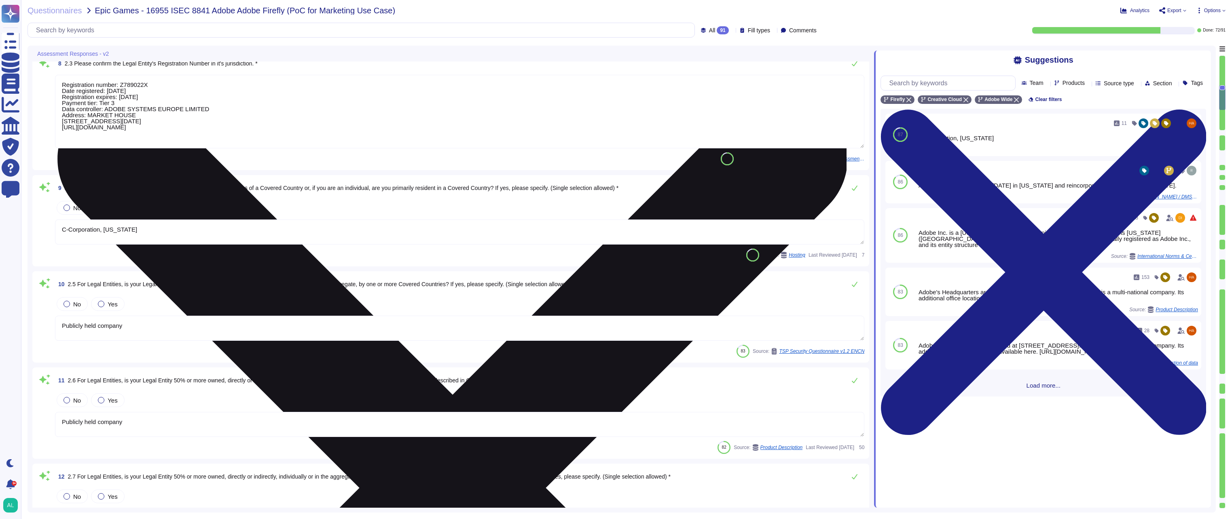
type textarea "Please refer to Adobe Sales Legal"
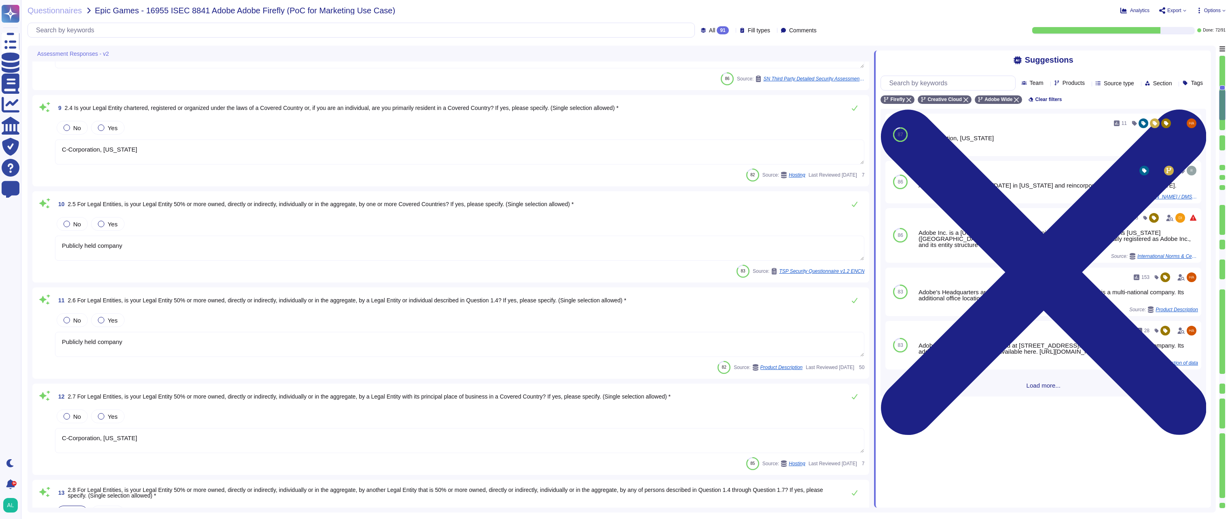
scroll to position [728, 0]
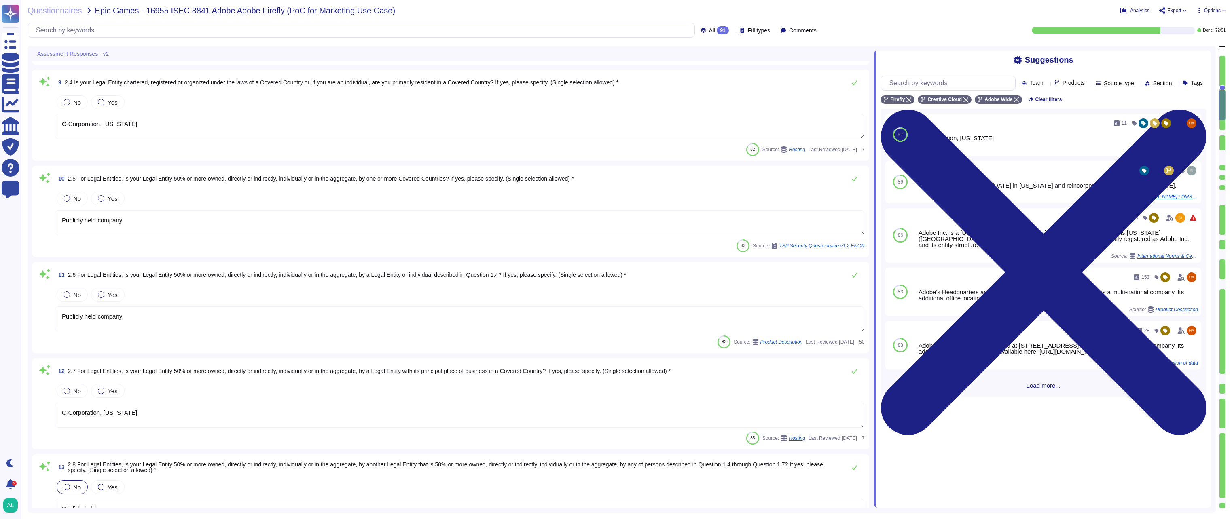
click at [153, 124] on textarea "C-Corporation, [US_STATE]" at bounding box center [459, 126] width 809 height 25
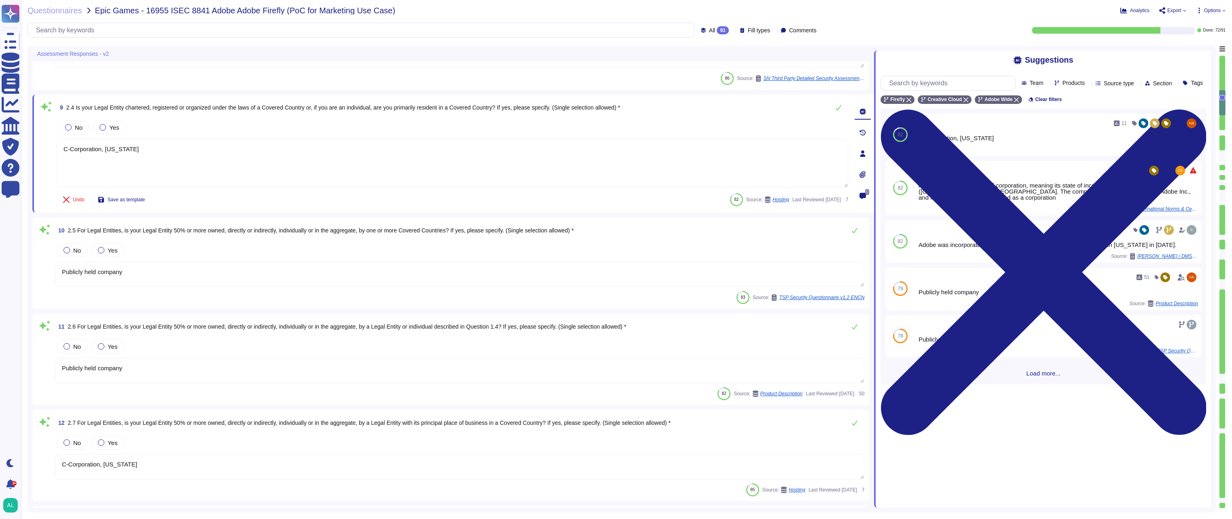
type textarea "Adobe Incorporated"
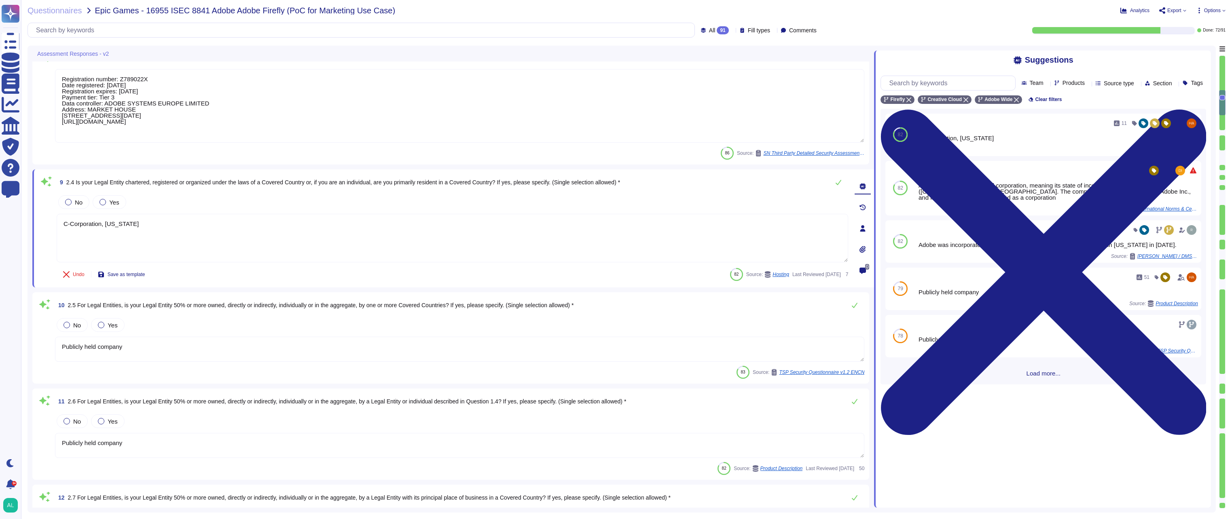
scroll to position [584, 0]
type textarea "C"
type textarea "Please refer to Adobe Sales Legal"
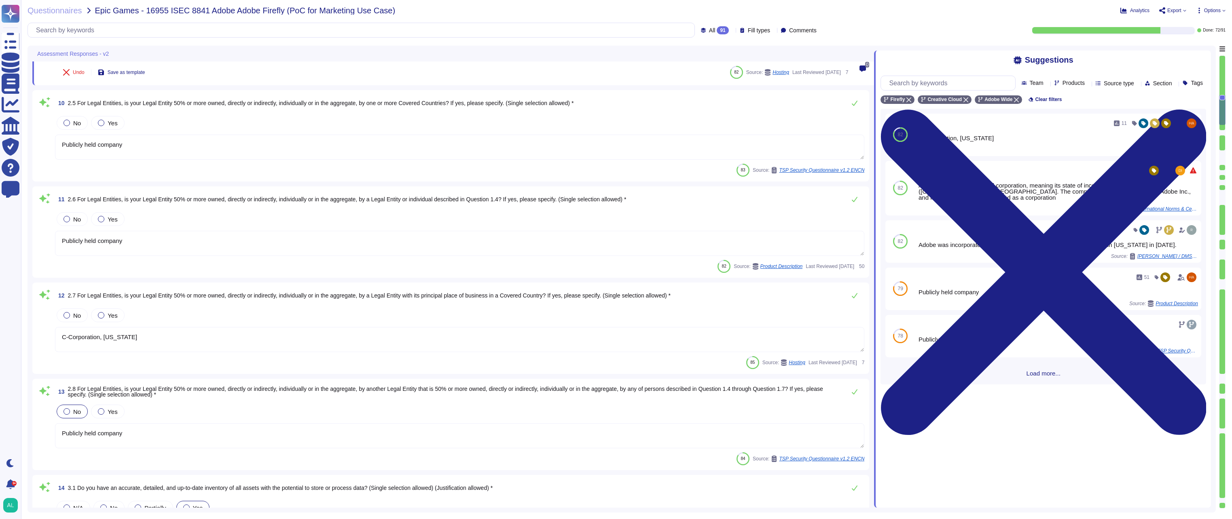
scroll to position [786, 0]
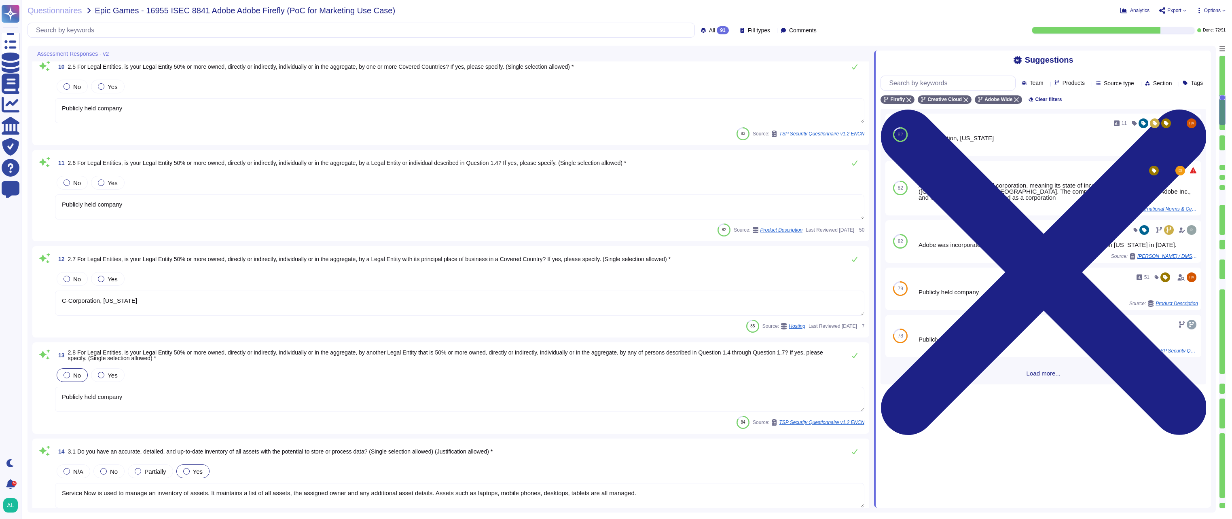
type textarea "Adobe maintains a prohibited and restricted software list and has a policy in p…"
type textarea "Please refer to Adobe Sales Legal"
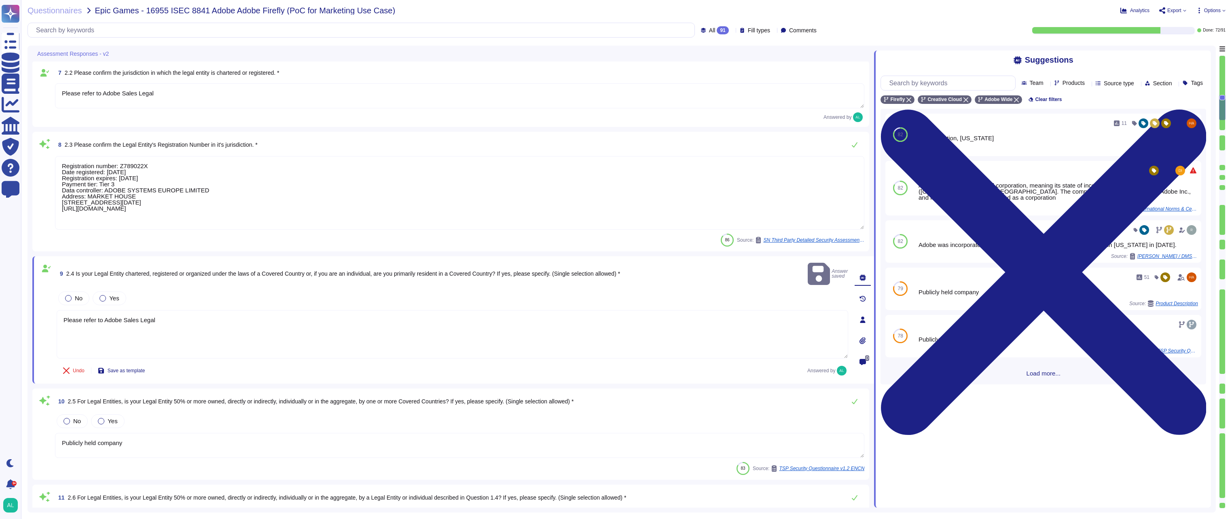
type textarea "Please refer to the Master Compliance list available here: [URL][DOMAIN_NAME]"
type textarea "All of our information, including current white papers, SOC2 reports, pen test …"
type textarea "Adobe Incorporated"
type textarea "Please refer to Adobe Sales Legal"
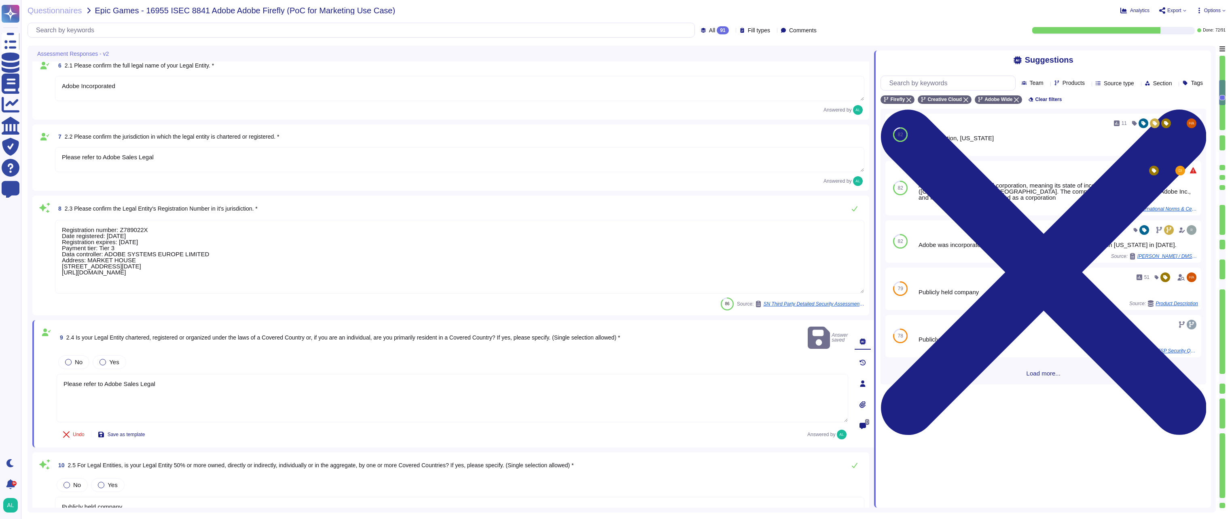
type textarea "Publicly held company"
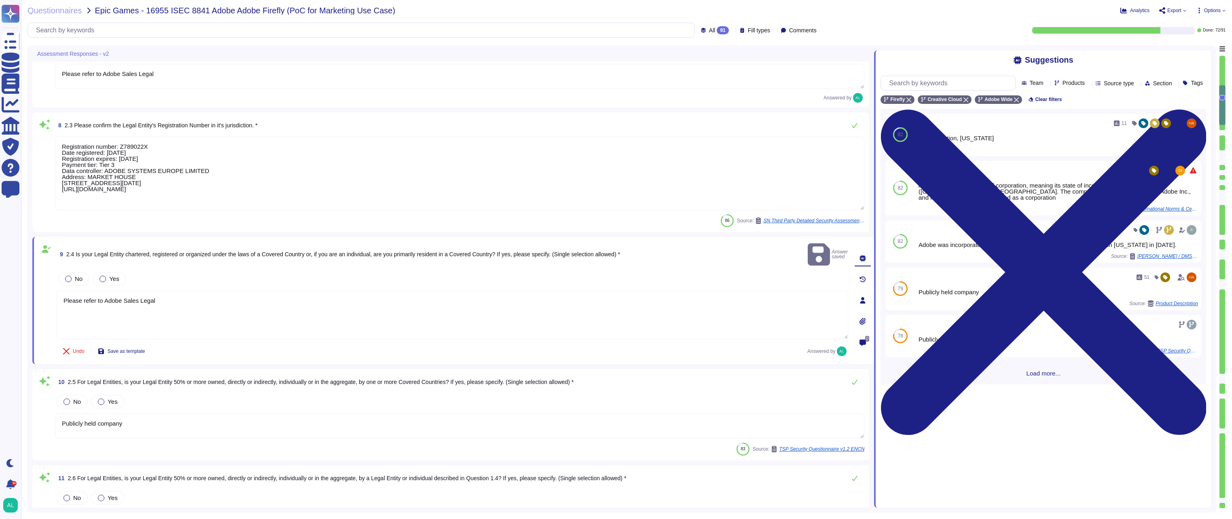
type textarea "Service Now is used to manage an inventory of assets. It maintains a list of al…"
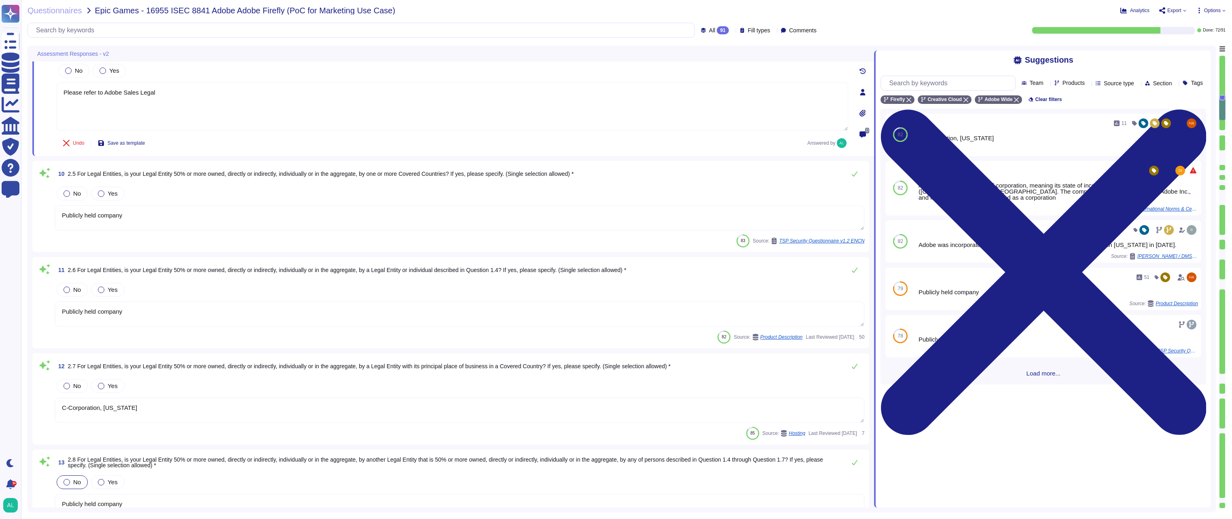
scroll to position [695, 0]
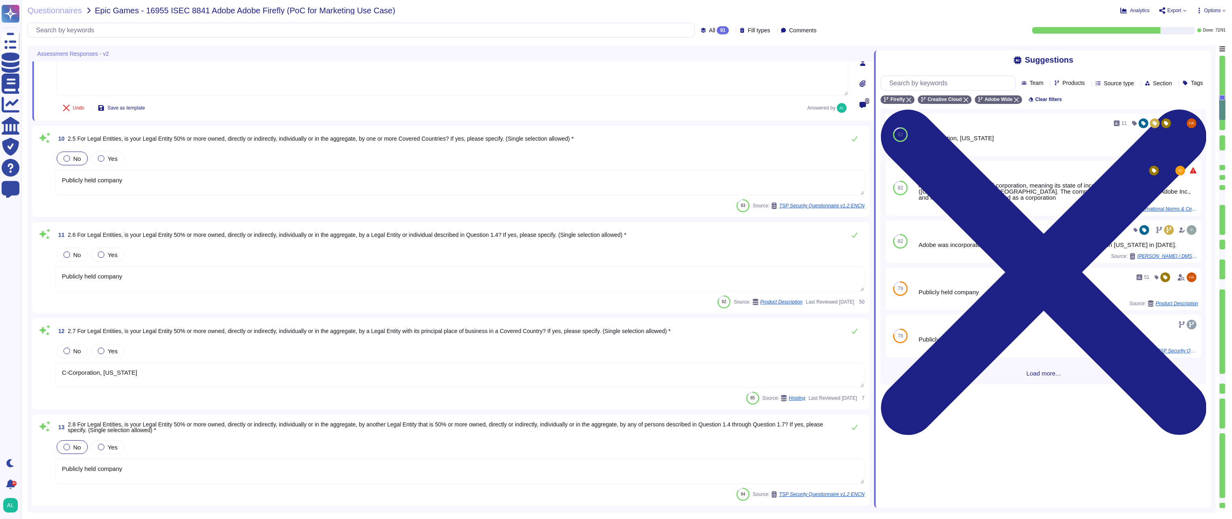
click at [69, 156] on div at bounding box center [67, 158] width 6 height 6
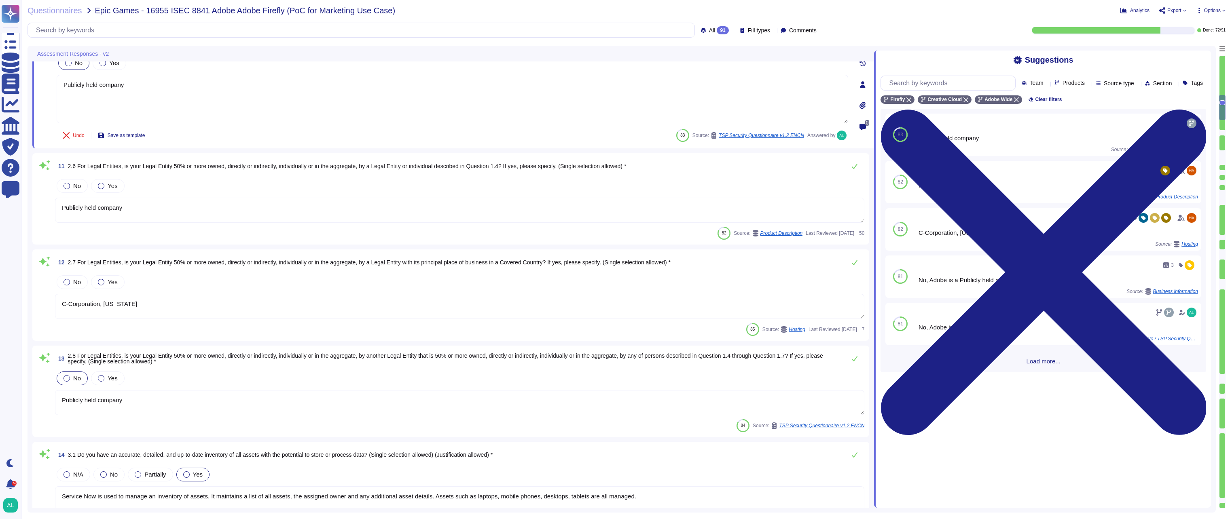
scroll to position [856, 0]
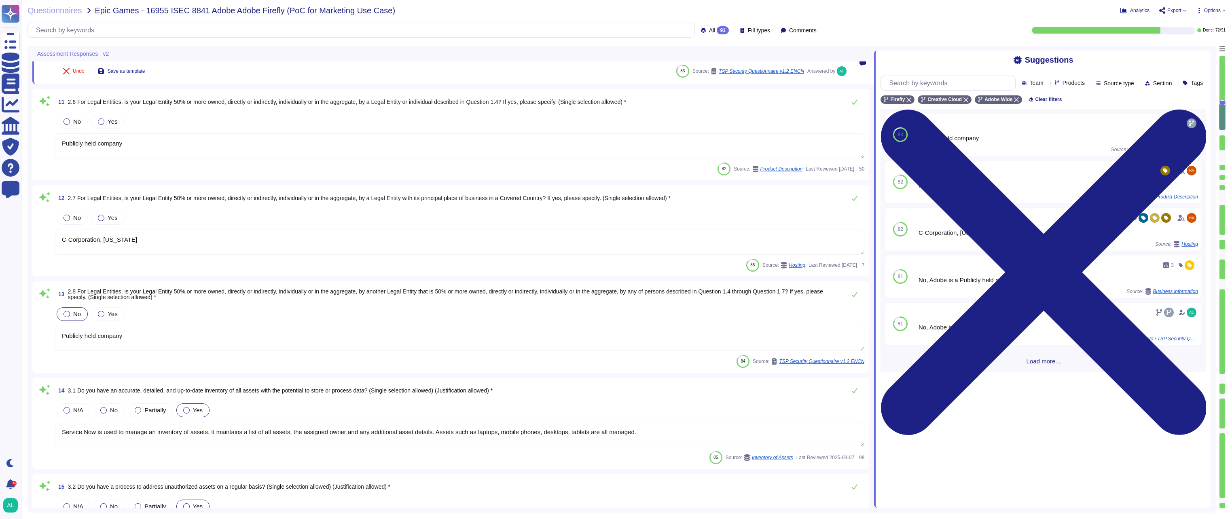
type textarea "Adobe maintains a prohibited and restricted software list and has a policy in p…"
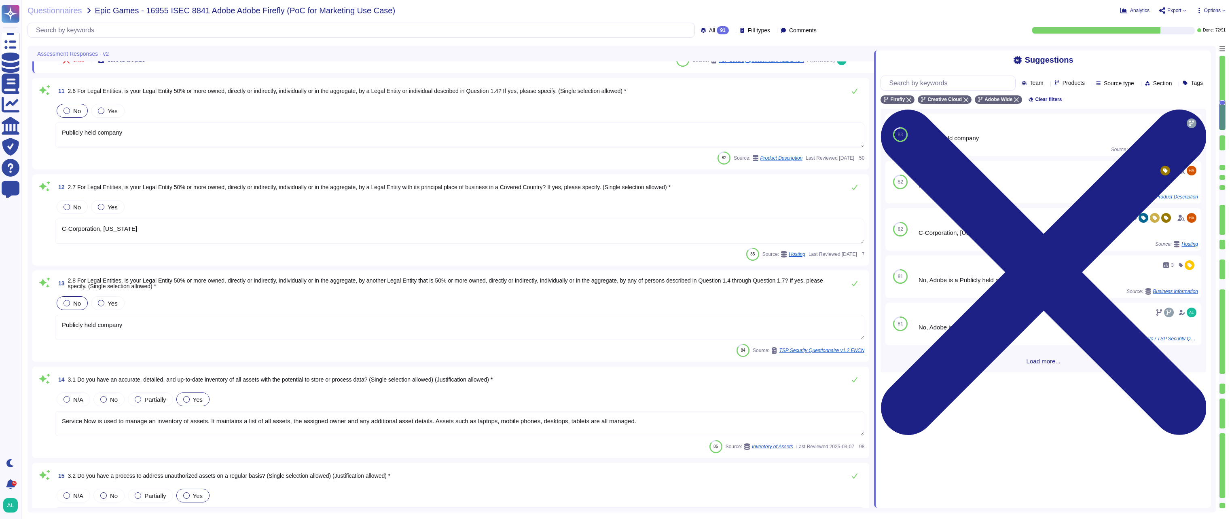
click at [68, 110] on div at bounding box center [67, 111] width 6 height 6
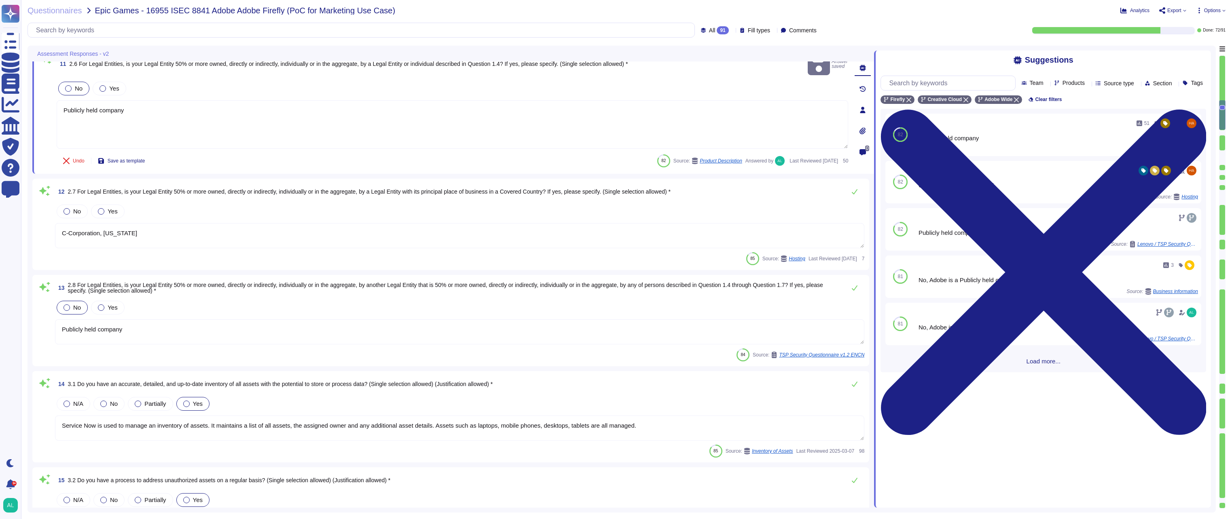
type textarea "Only valid licensed software that have been scanned for viruses may be permitte…"
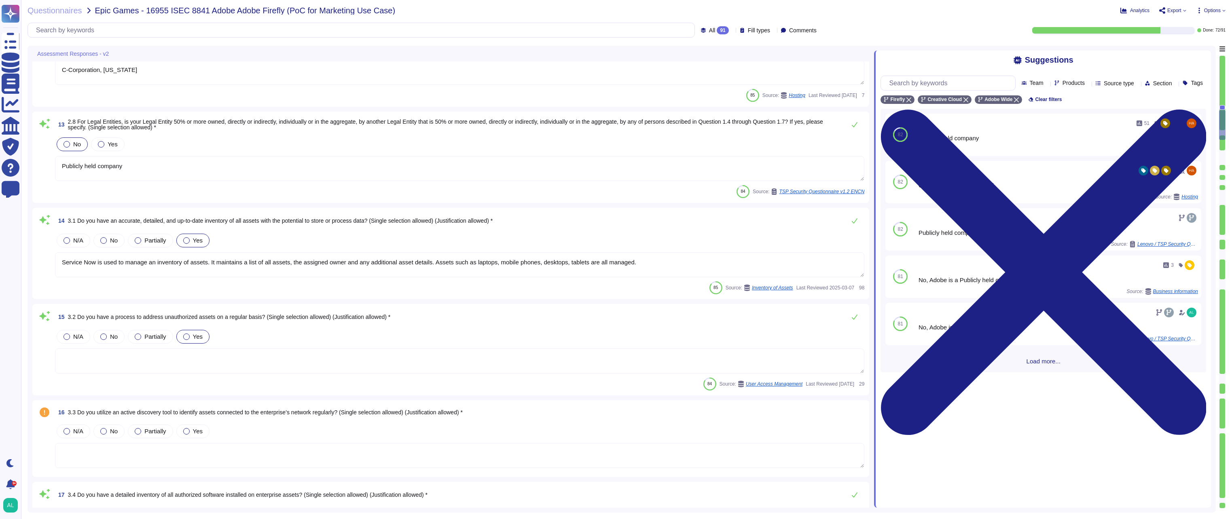
type textarea "Service Now is used to manage an inventory of assets. It maintains a list of al…"
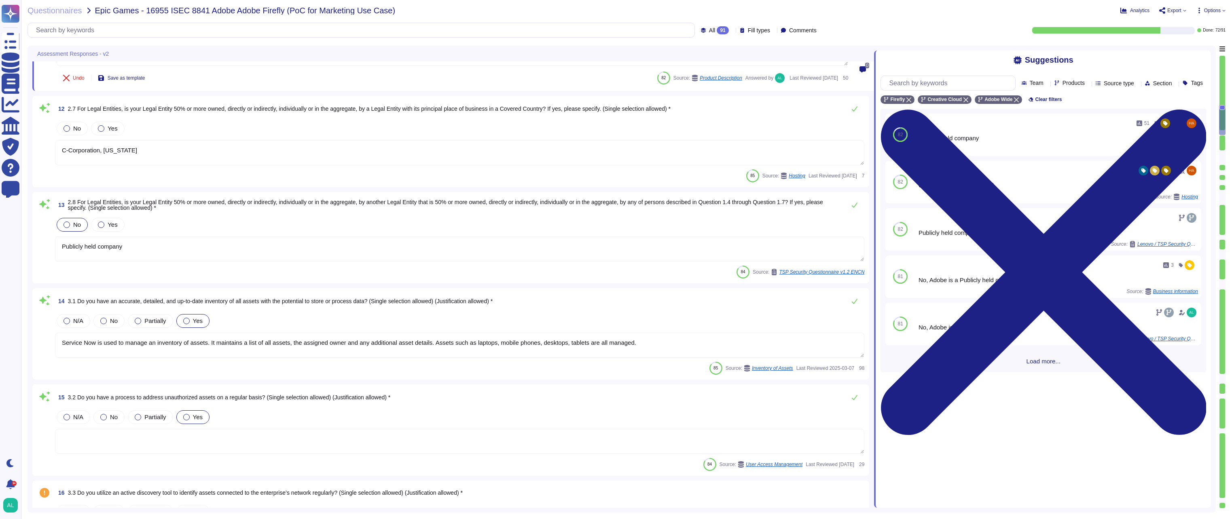
type textarea "Please refer to Adobe Sales Legal"
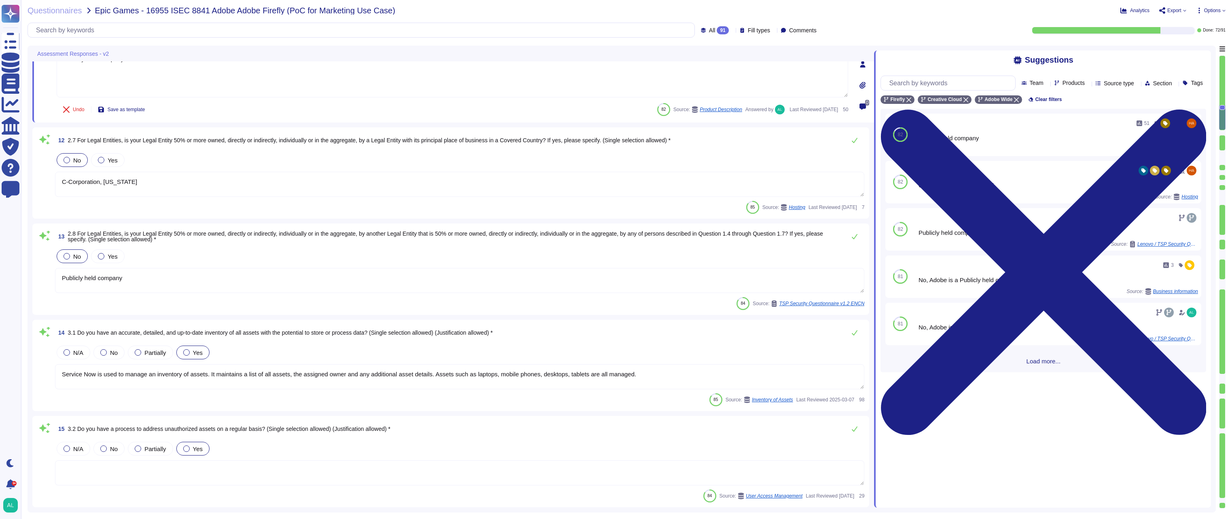
click at [69, 157] on label "No" at bounding box center [72, 160] width 17 height 6
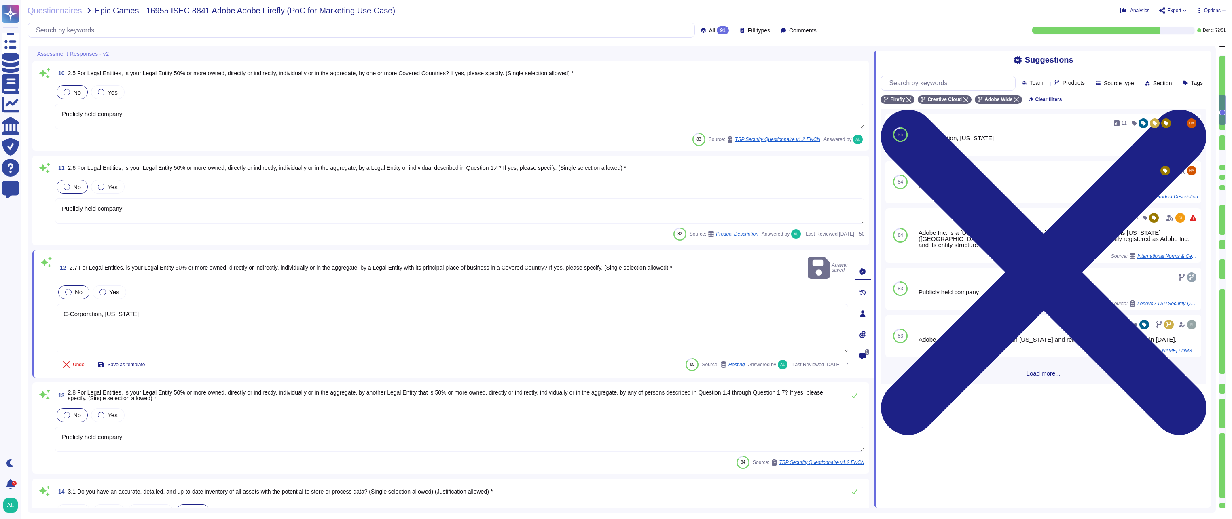
type textarea "Registration number: Z789022X Date registered: [DATE] Registration expires: [DA…"
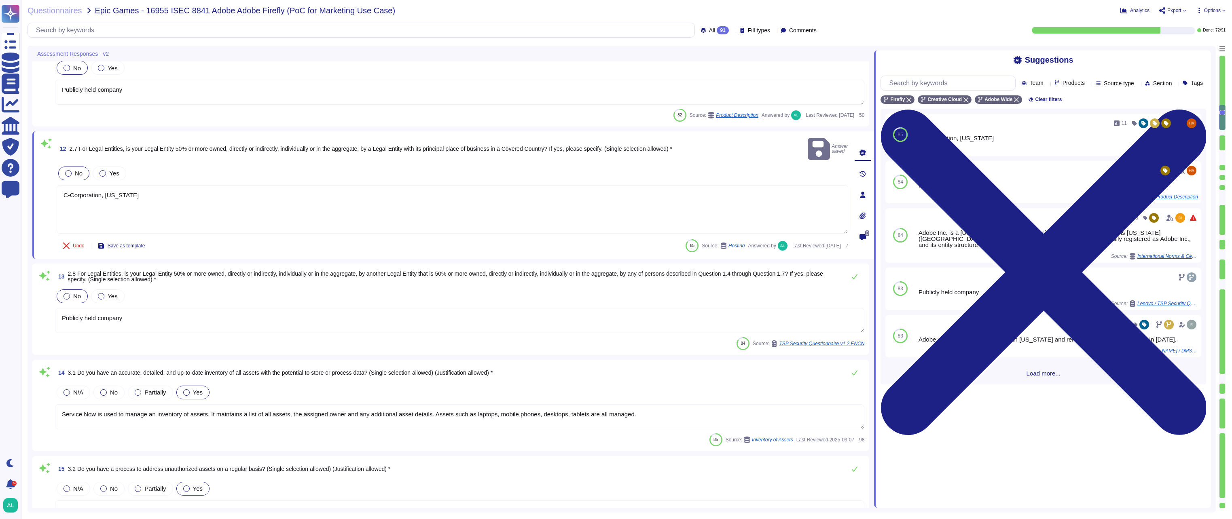
type textarea "Only valid licensed software that have been scanned for viruses may be permitte…"
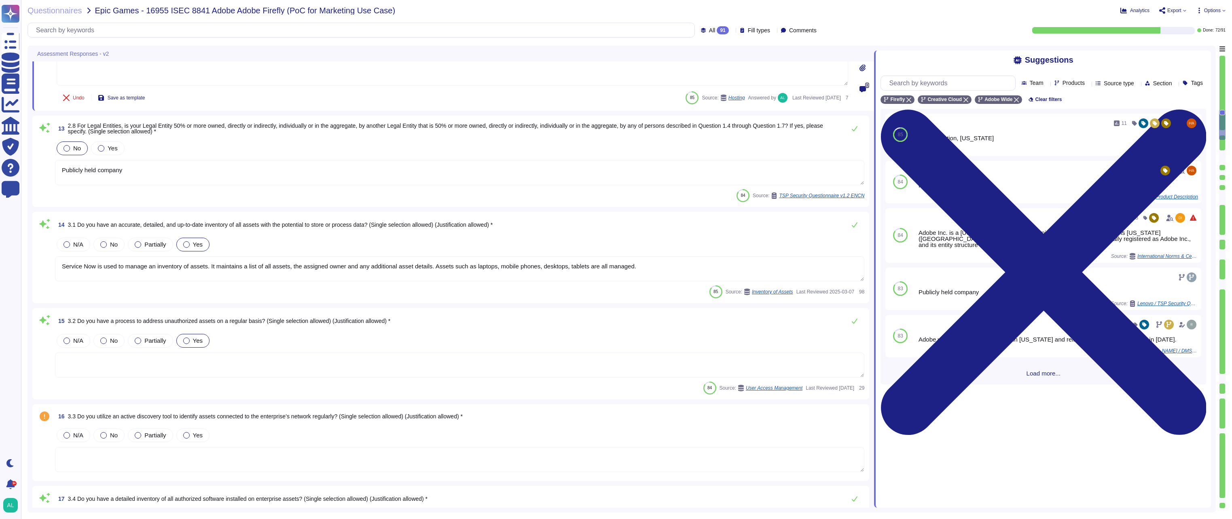
type textarea "Service Now is used to manage an inventory of assets. It maintains a list of al…"
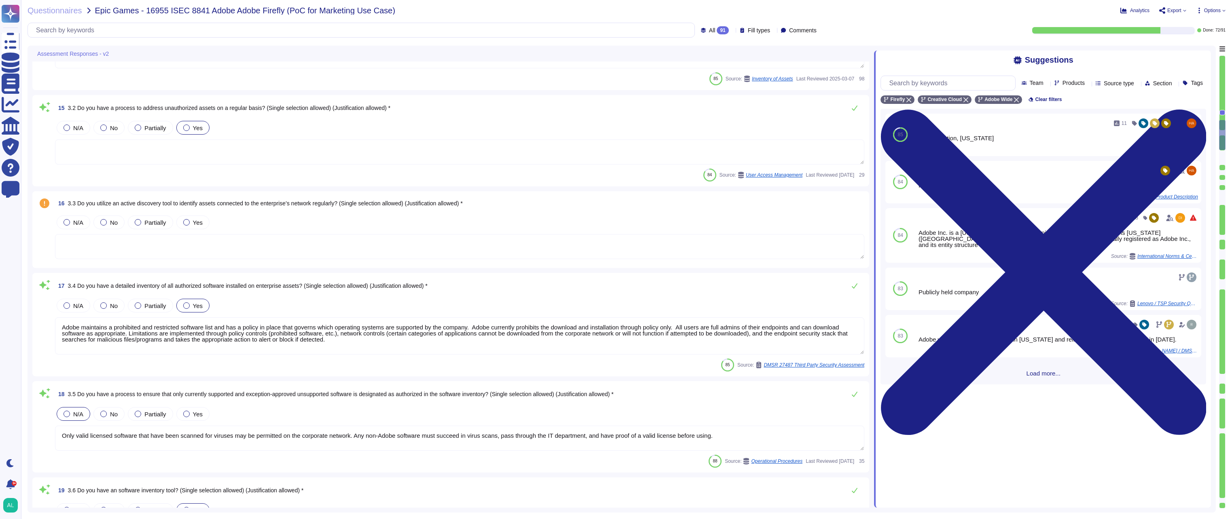
scroll to position [1198, 0]
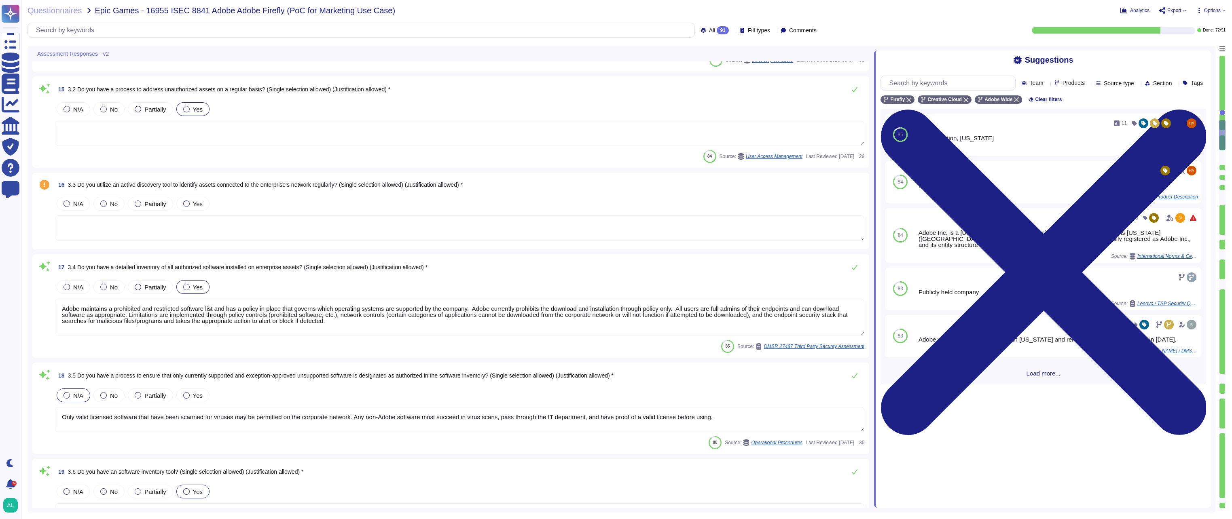
click at [121, 138] on textarea at bounding box center [459, 133] width 809 height 25
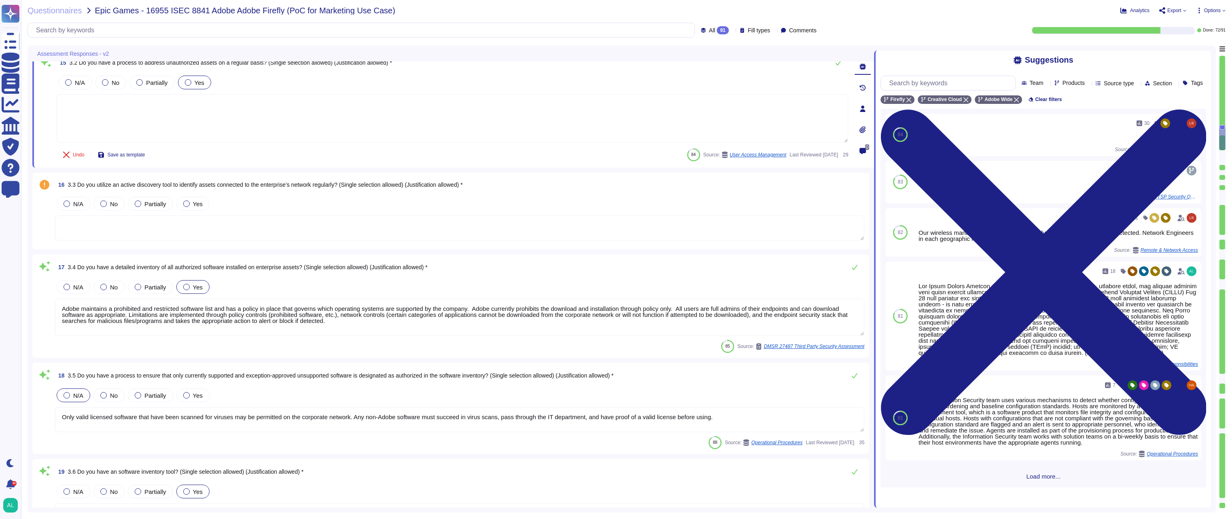
click at [1034, 480] on span "Load more..." at bounding box center [1044, 477] width 326 height 6
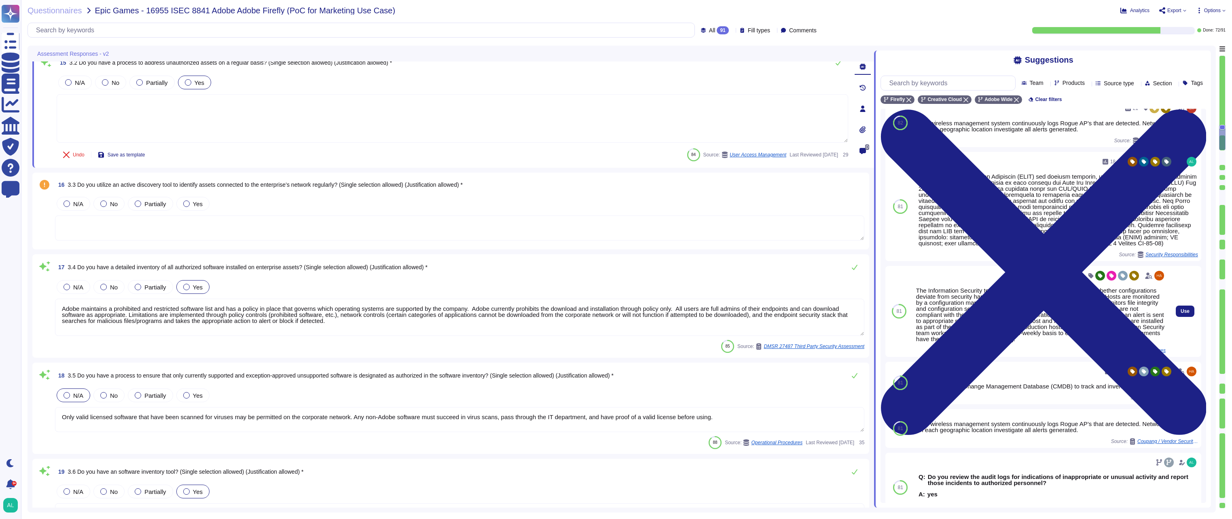
scroll to position [0, 0]
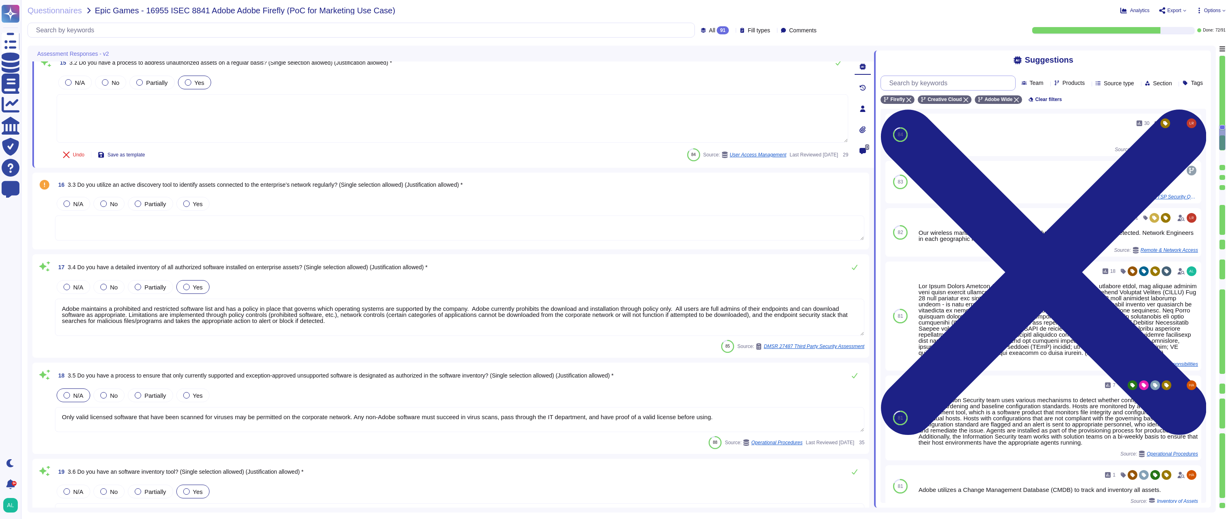
click at [933, 83] on input "text" at bounding box center [950, 83] width 130 height 14
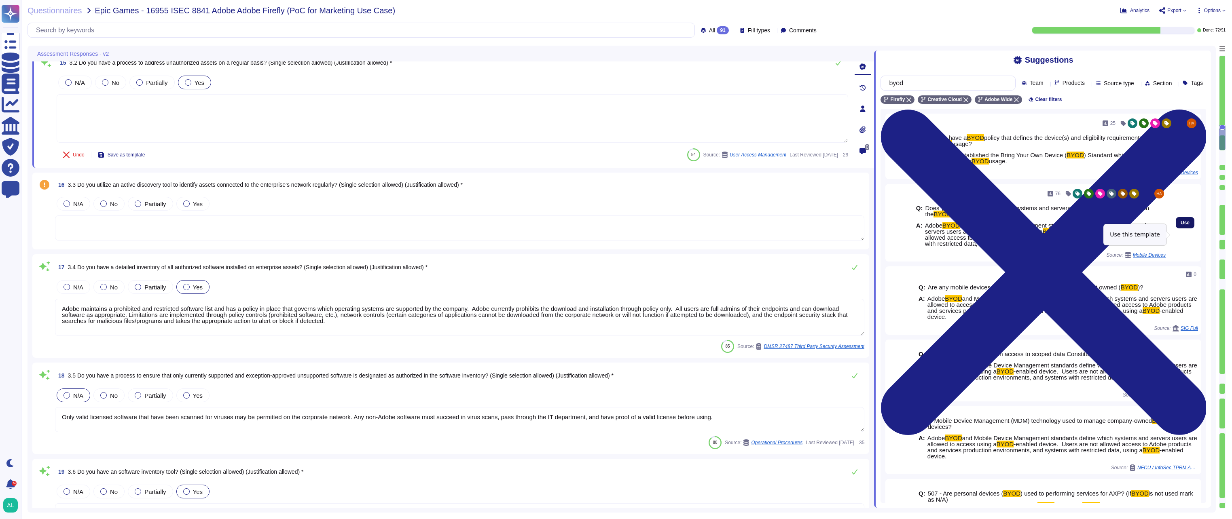
type input "byod"
click at [1181, 225] on span "Use" at bounding box center [1185, 222] width 9 height 5
type textarea "Adobe BYOD and Mobile Device Management standards define which systems and serv…"
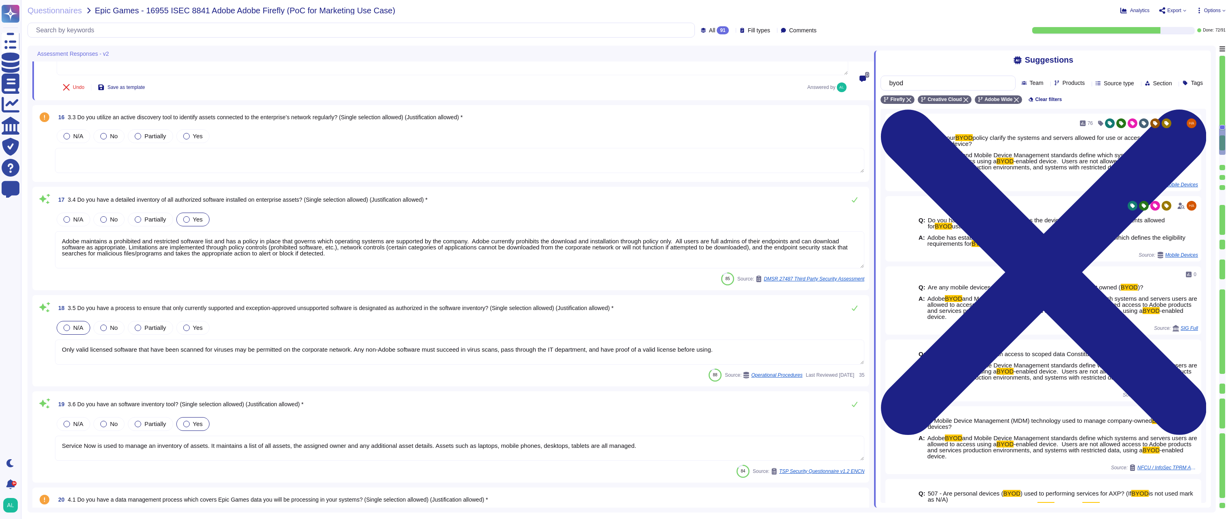
scroll to position [1279, 0]
type textarea "Adobe has a Logical Access Policy and Data Classification and Handling Standard…"
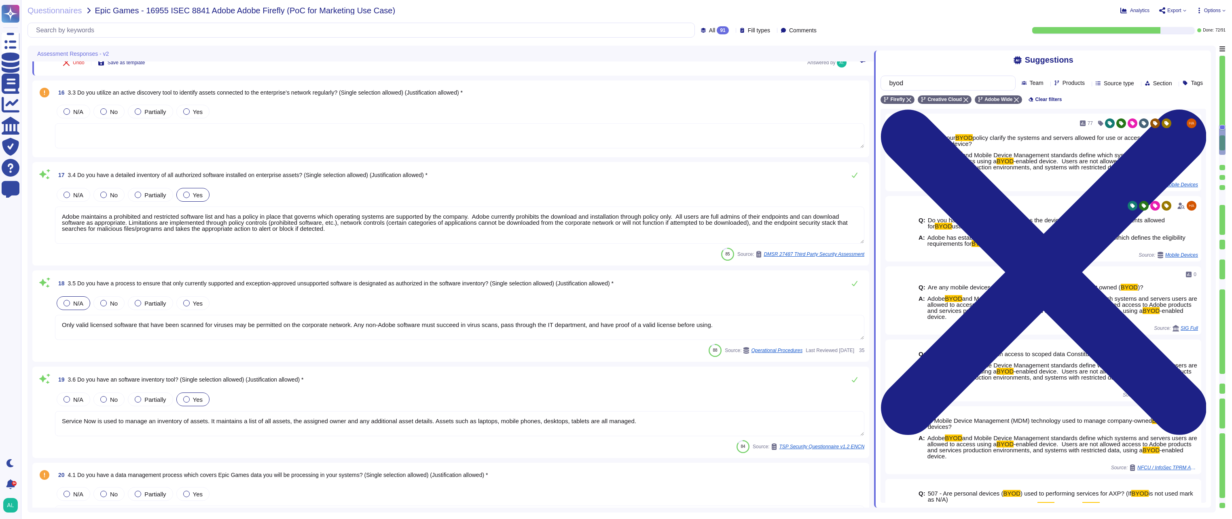
click at [263, 133] on textarea at bounding box center [459, 135] width 809 height 25
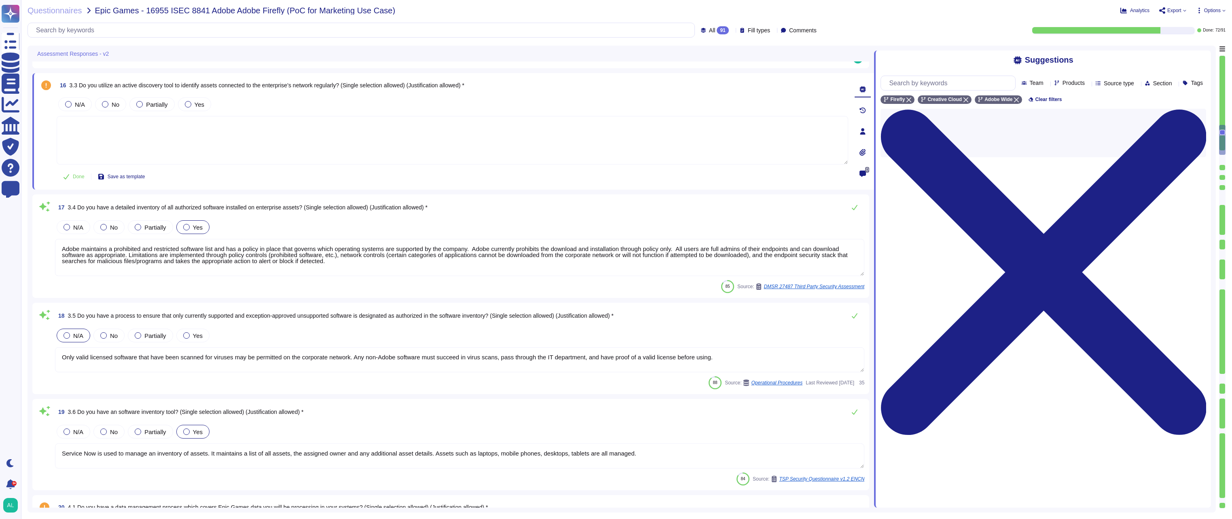
click at [263, 133] on textarea at bounding box center [453, 140] width 792 height 49
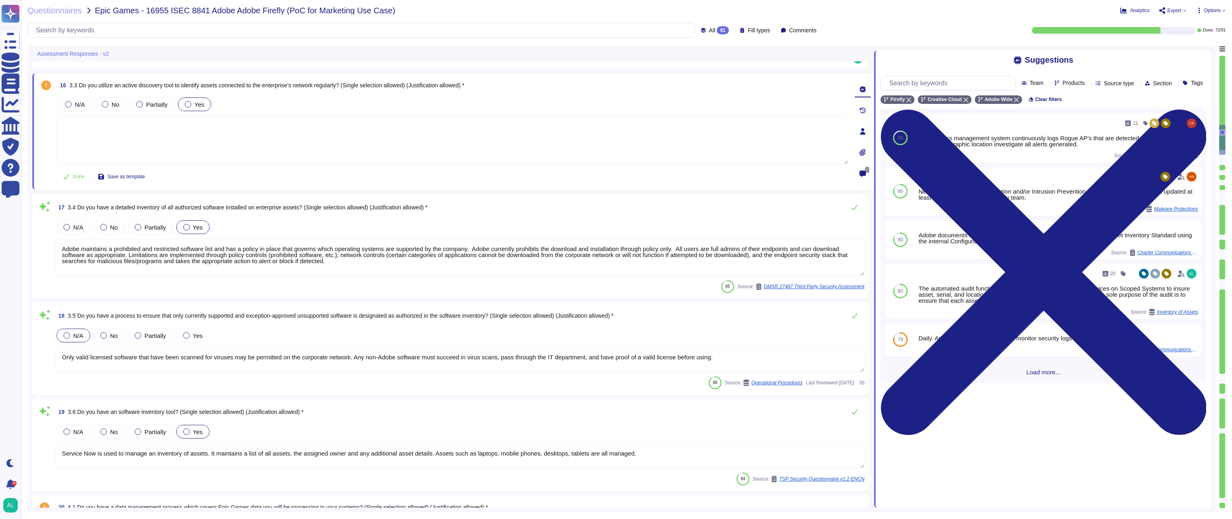
click at [187, 104] on div at bounding box center [188, 104] width 6 height 6
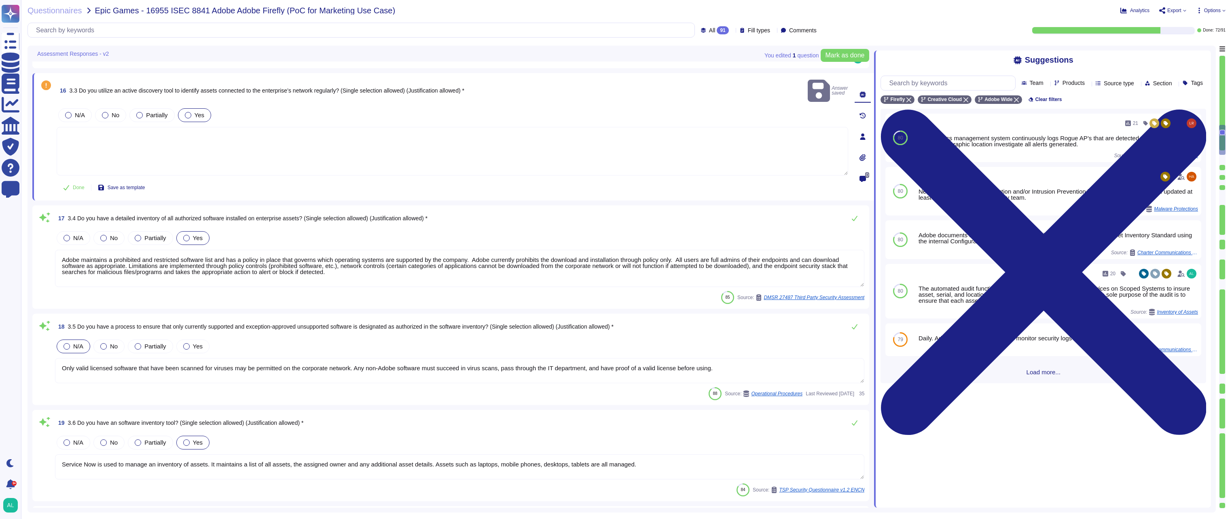
click at [182, 135] on textarea at bounding box center [453, 151] width 792 height 49
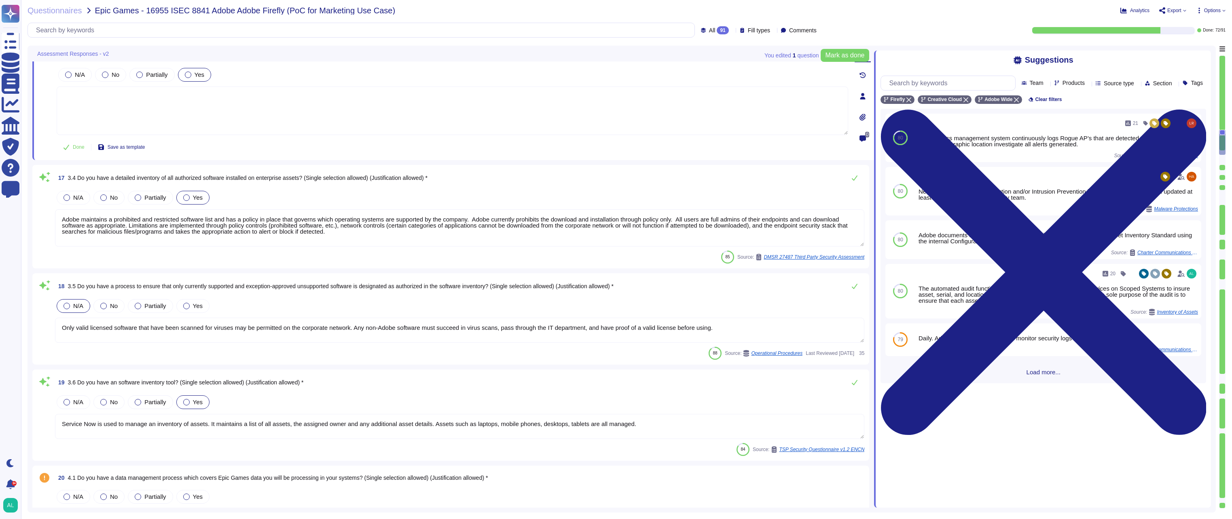
type textarea "Adobe has a Logical Access Policy and Data Classification and Handling Standard…"
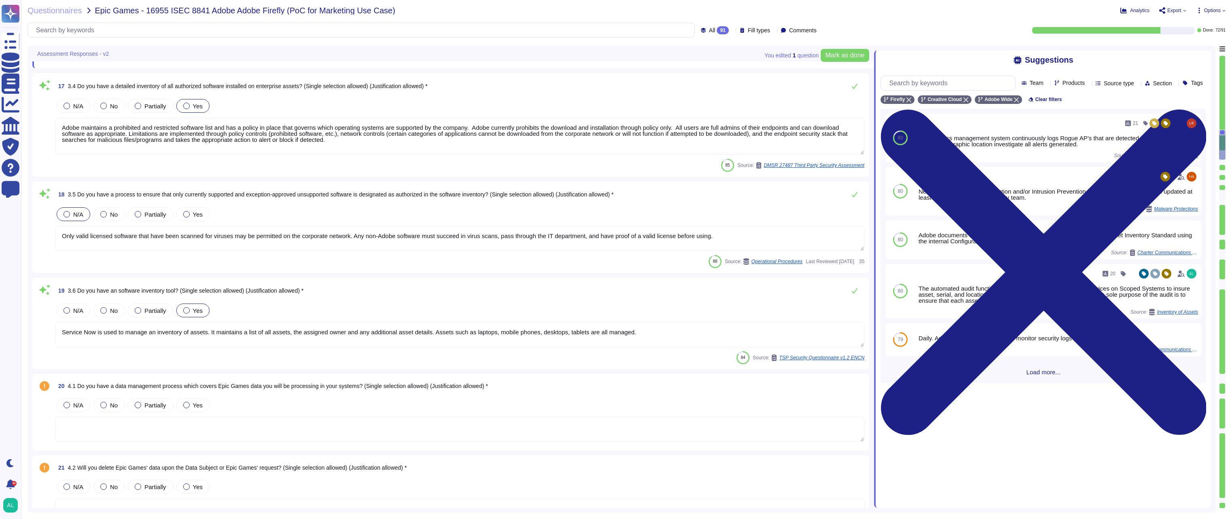
scroll to position [1, 0]
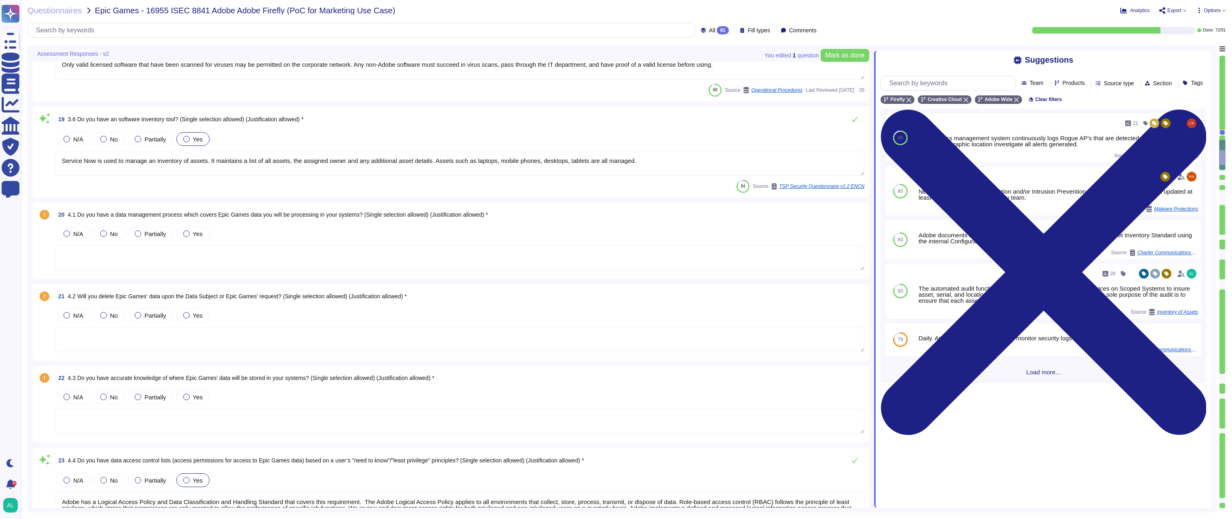
type textarea "Lorem ipsumdolors, ametconse, adi elitseddo eius tempo inc utla etdo ma aliquae…"
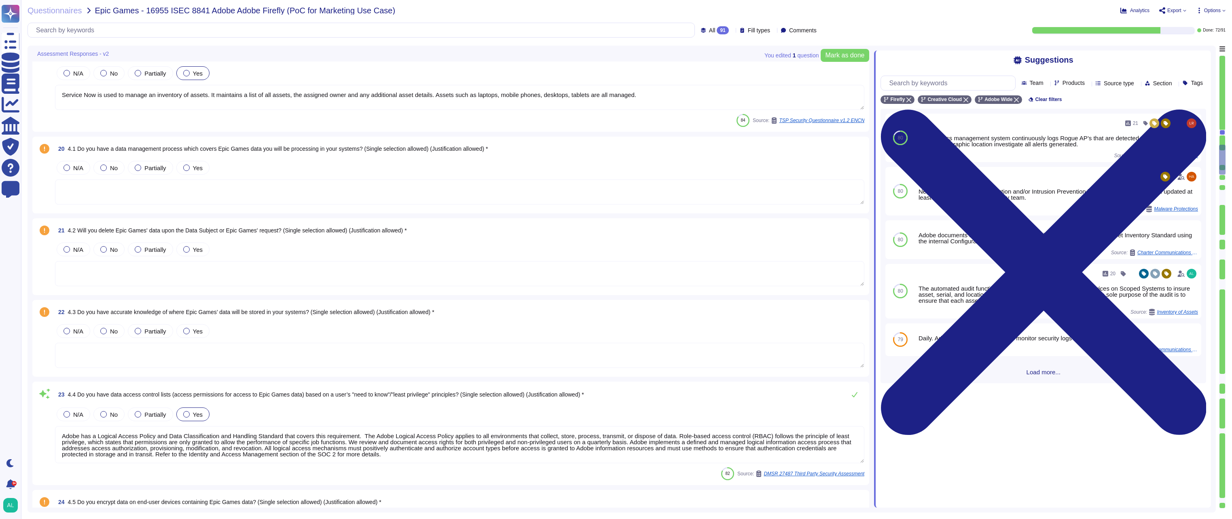
scroll to position [1643, 0]
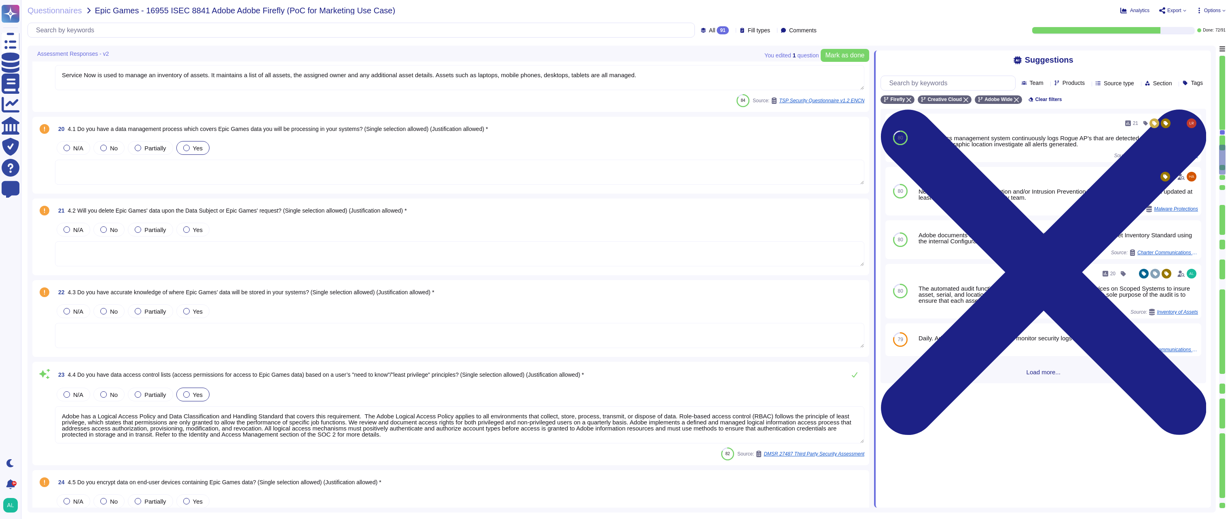
click at [187, 149] on div at bounding box center [186, 148] width 6 height 6
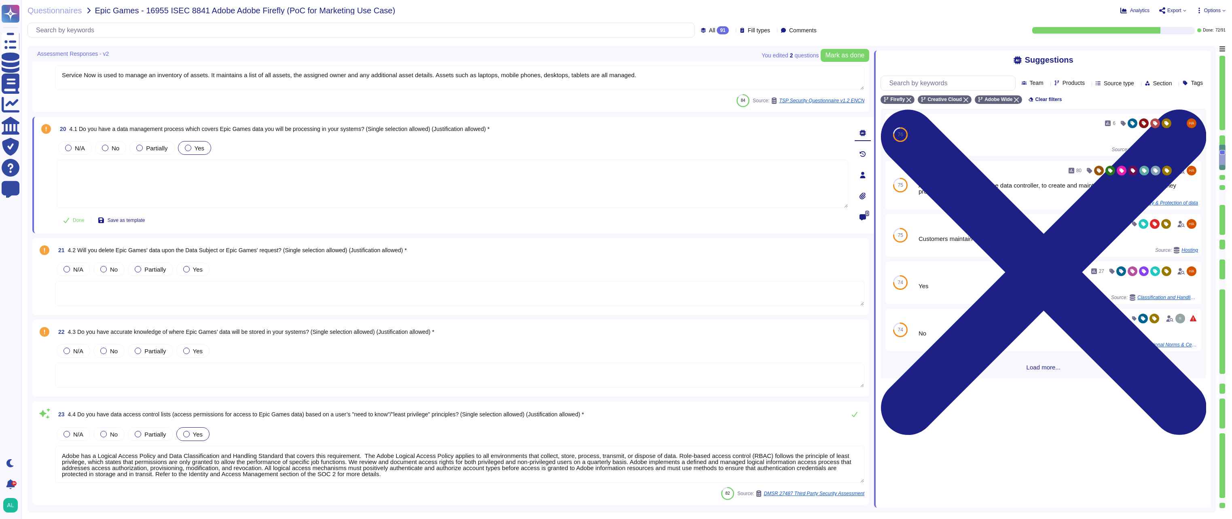
click at [430, 184] on textarea at bounding box center [453, 184] width 792 height 49
click at [1181, 188] on span "Use" at bounding box center [1185, 185] width 9 height 5
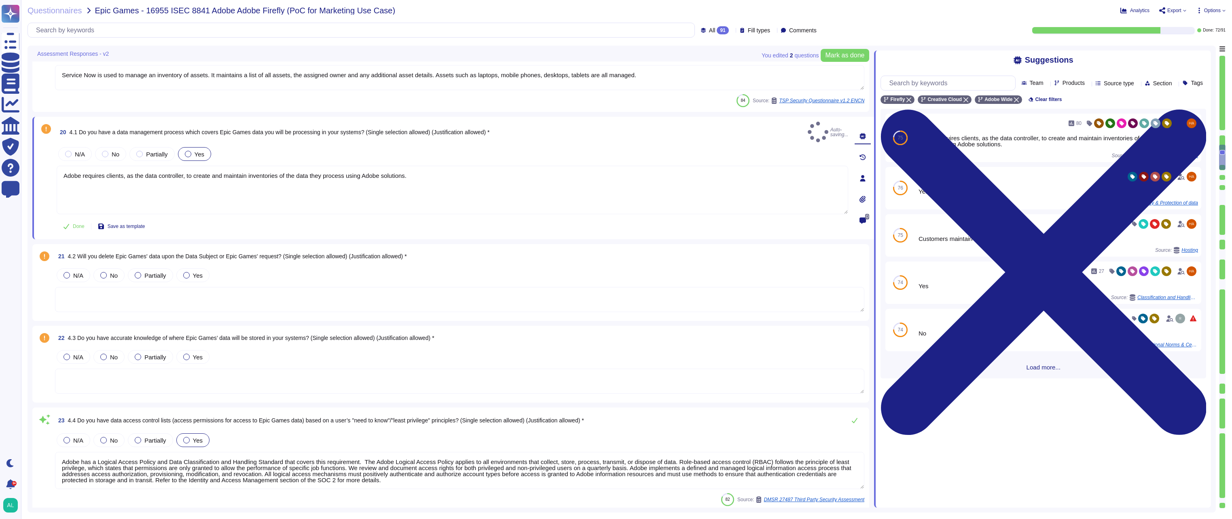
type textarea "Adobe requires clients, as the data controller, to create and maintain inventor…"
click at [1180, 196] on div "6 Yes Source: Privacy & Protection of data" at bounding box center [1059, 188] width 280 height 36
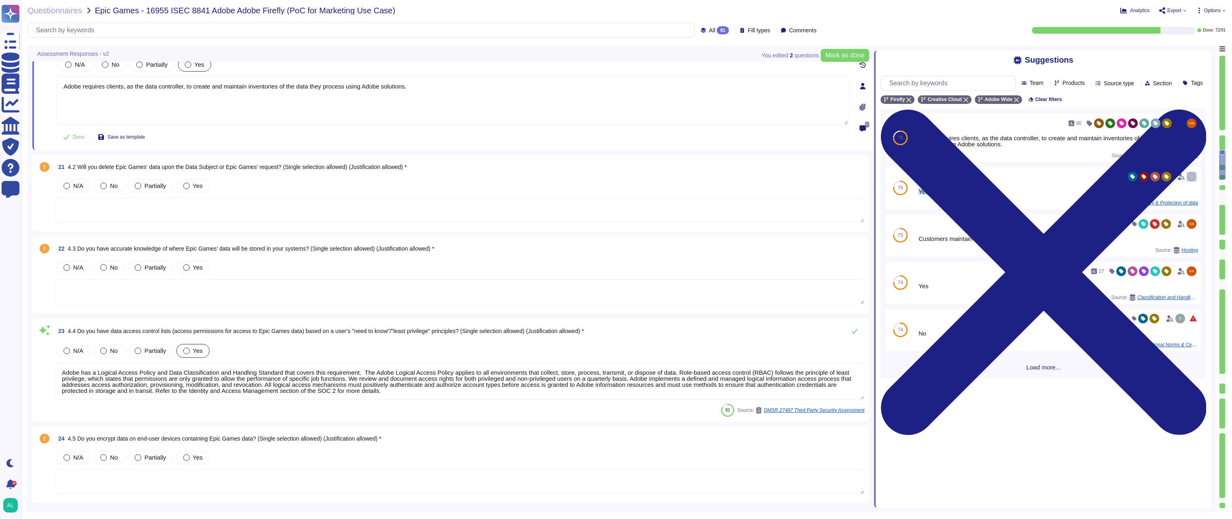
scroll to position [1764, 0]
type textarea "Adobe utilizes AES-256 bit encryption at rest and TLS v1.2 or higher for data i…"
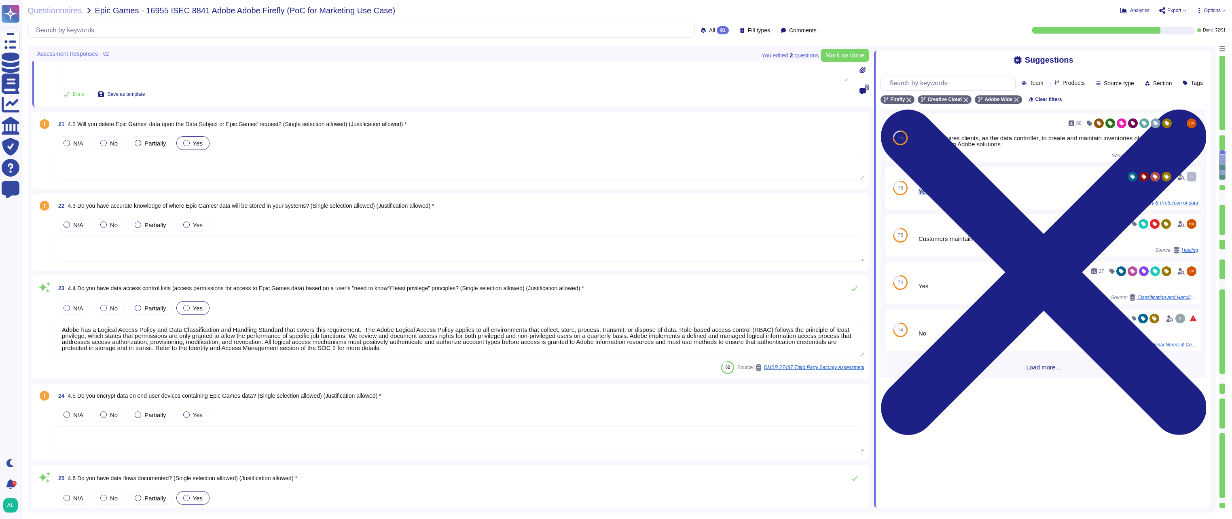
click at [186, 145] on div at bounding box center [186, 143] width 6 height 6
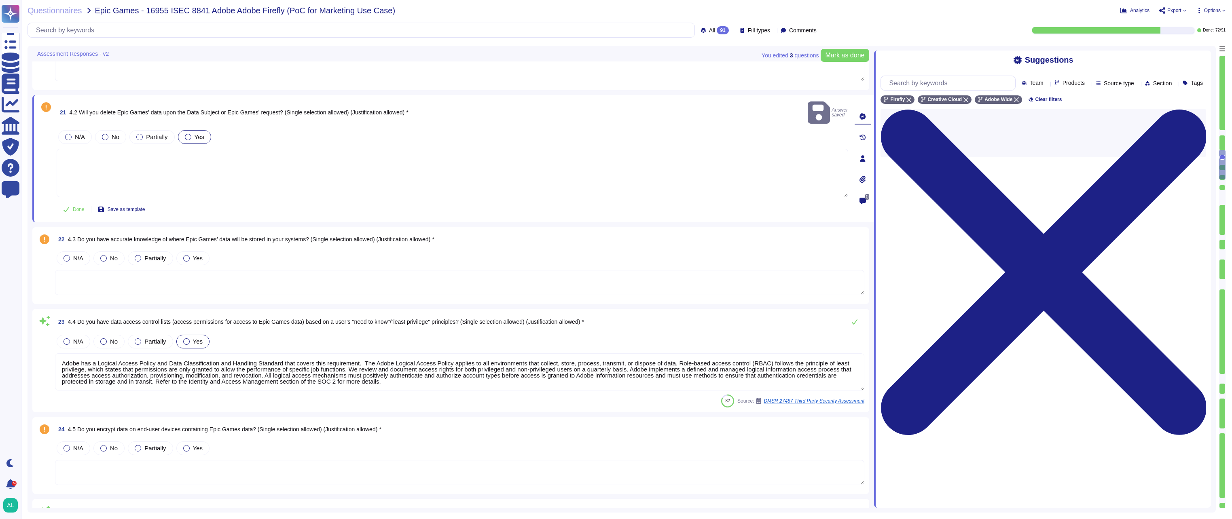
click at [196, 161] on textarea at bounding box center [453, 173] width 792 height 49
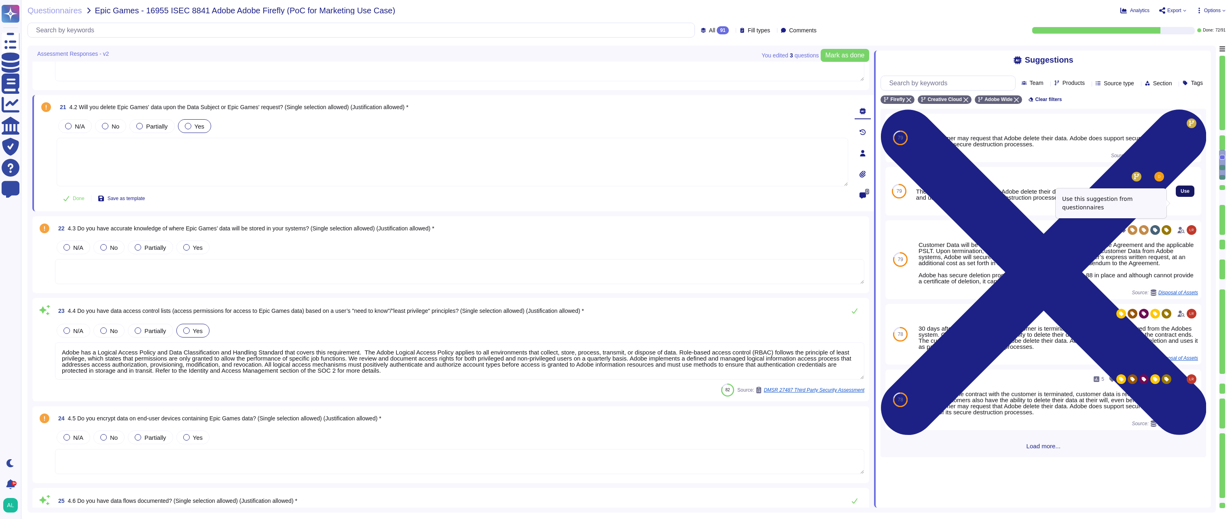
click at [1182, 194] on span "Use" at bounding box center [1185, 191] width 9 height 5
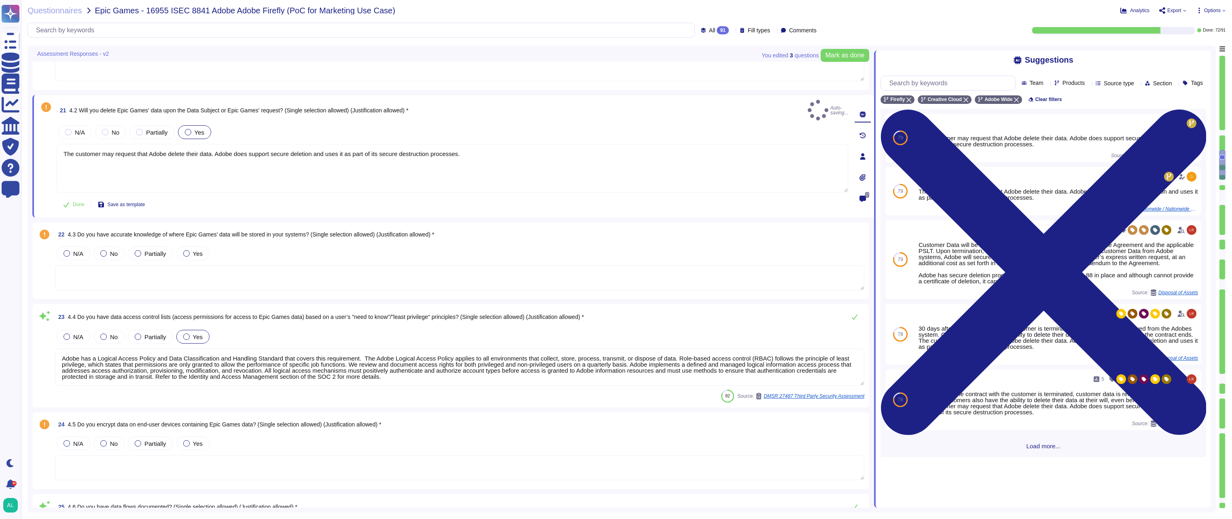
click at [1182, 201] on div "The customer may request that Adobe delete their data. Adobe does support secur…" at bounding box center [1059, 195] width 280 height 12
type textarea "The customer may request that Adobe delete their data. Adobe does support secur…"
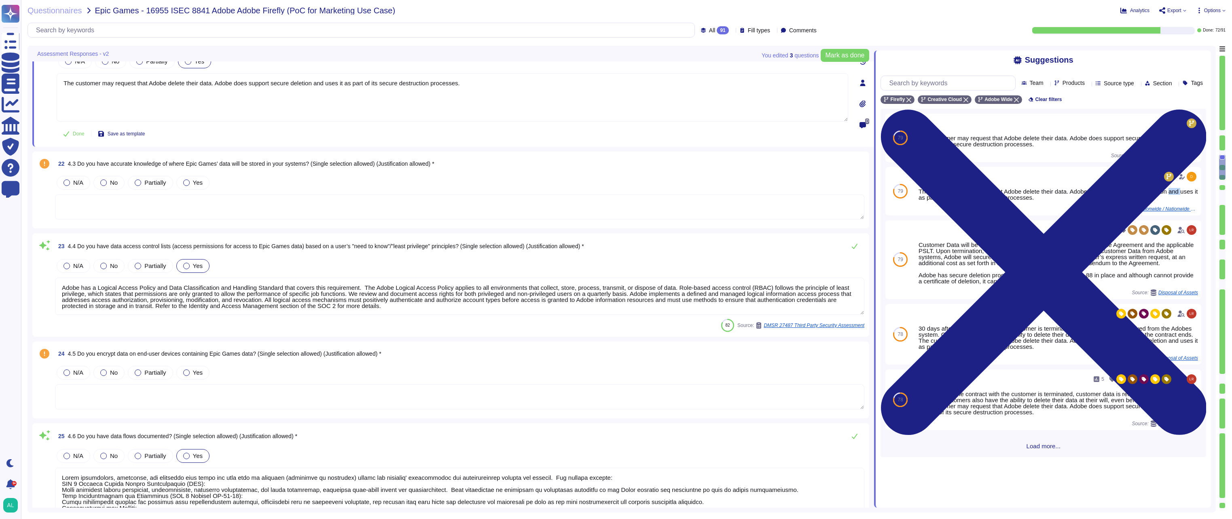
type textarea "Adobe utilizes AES-256 bit encryption at rest and TLS v1.2 or higher for data i…"
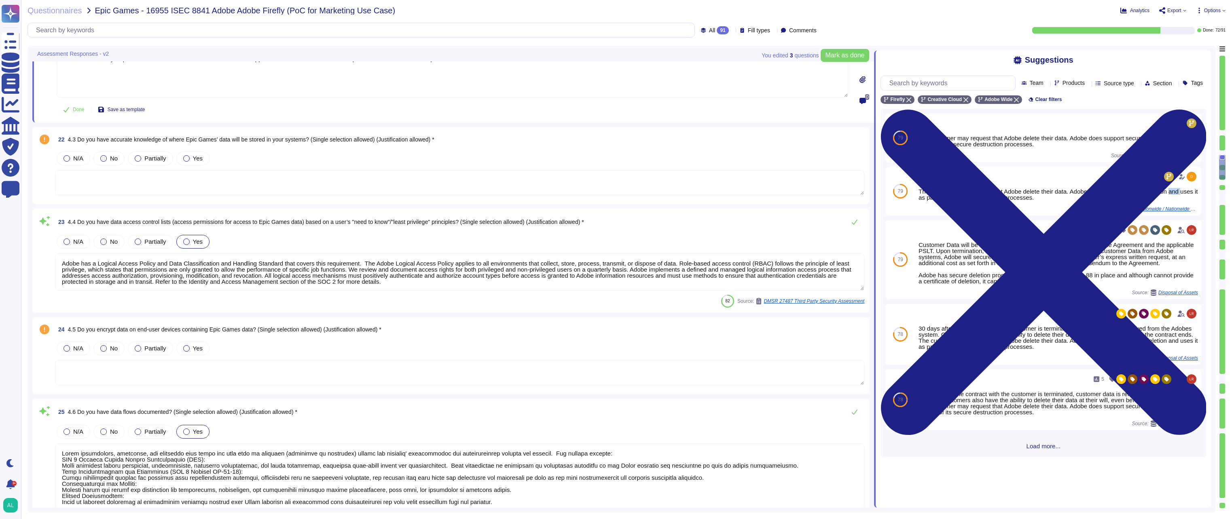
scroll to position [1886, 0]
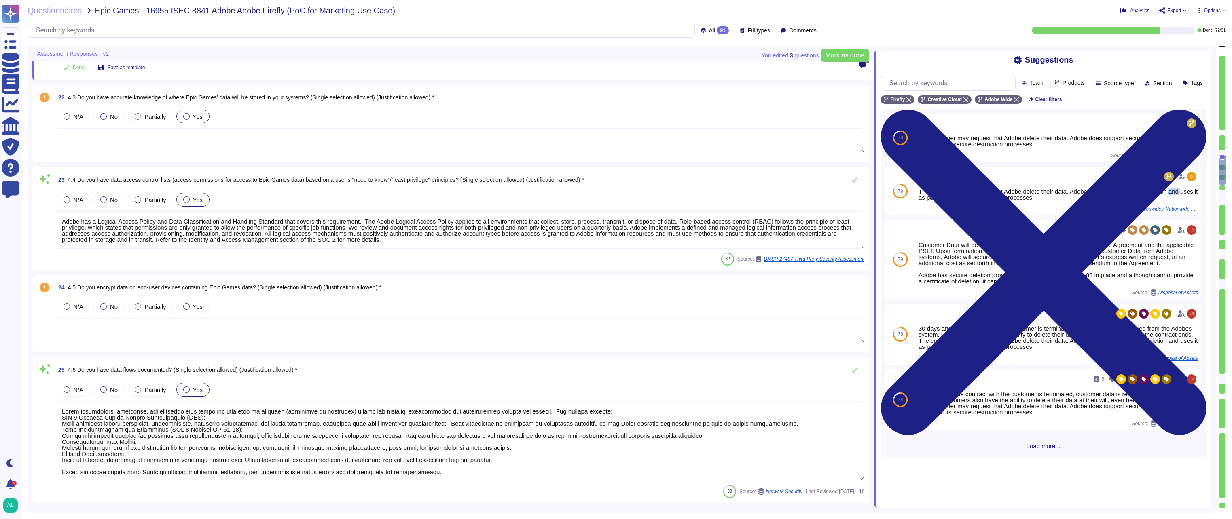
click at [191, 116] on label "Yes" at bounding box center [192, 116] width 19 height 6
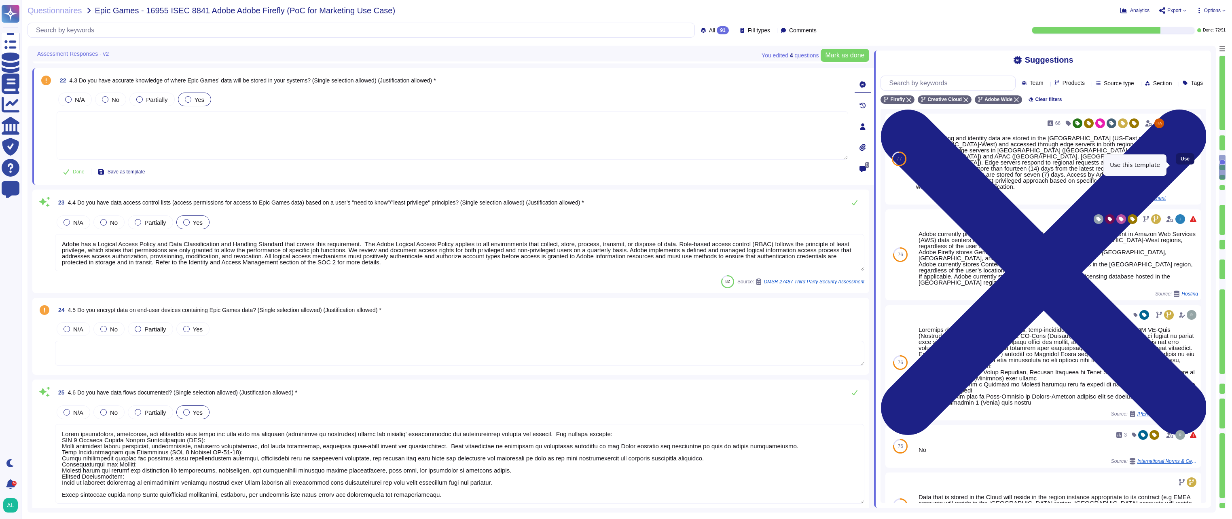
click at [1181, 161] on span "Use" at bounding box center [1185, 159] width 9 height 5
type textarea "User licensing and identity data are stored in the [GEOGRAPHIC_DATA] (US-East a…"
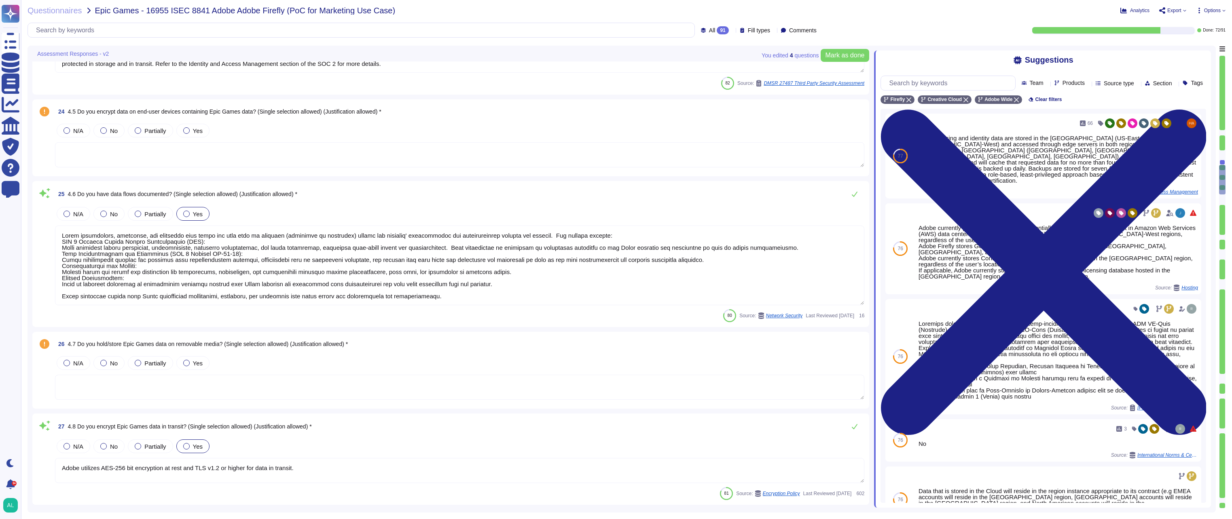
scroll to position [2088, 0]
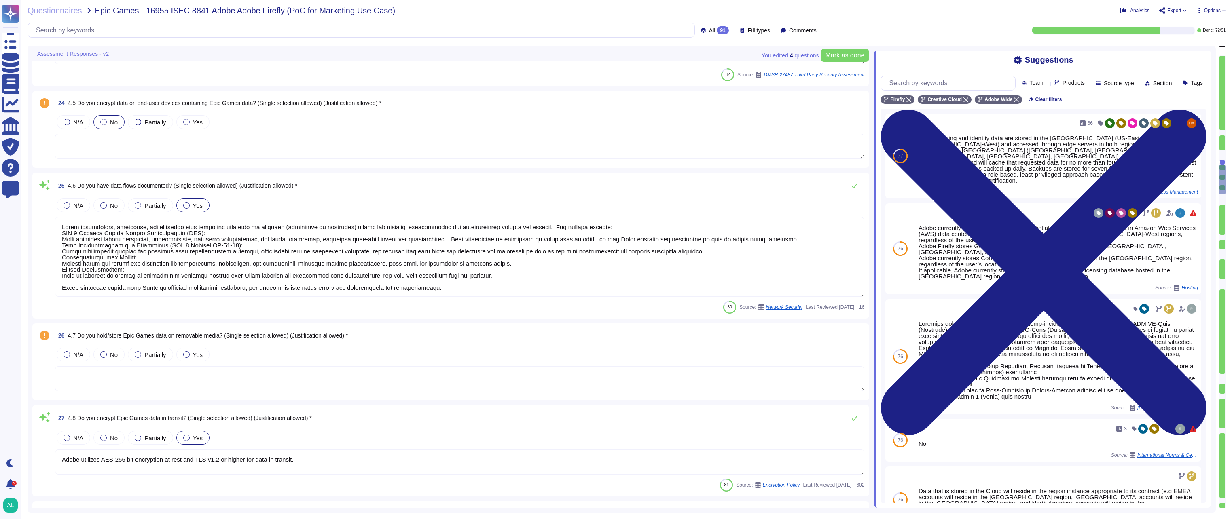
click at [112, 120] on span "No" at bounding box center [114, 122] width 8 height 7
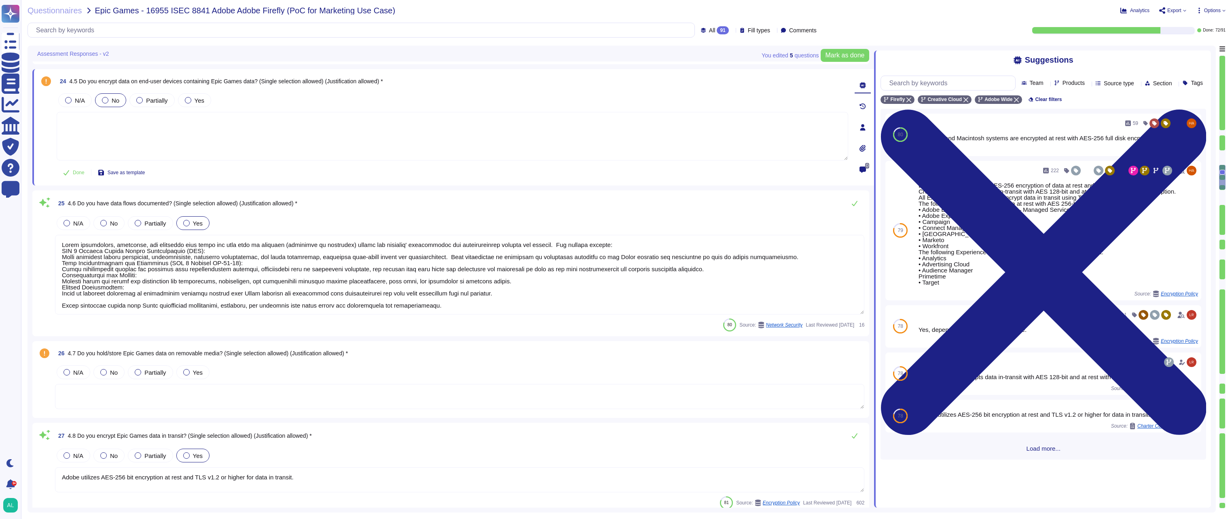
click at [539, 146] on textarea at bounding box center [453, 136] width 792 height 49
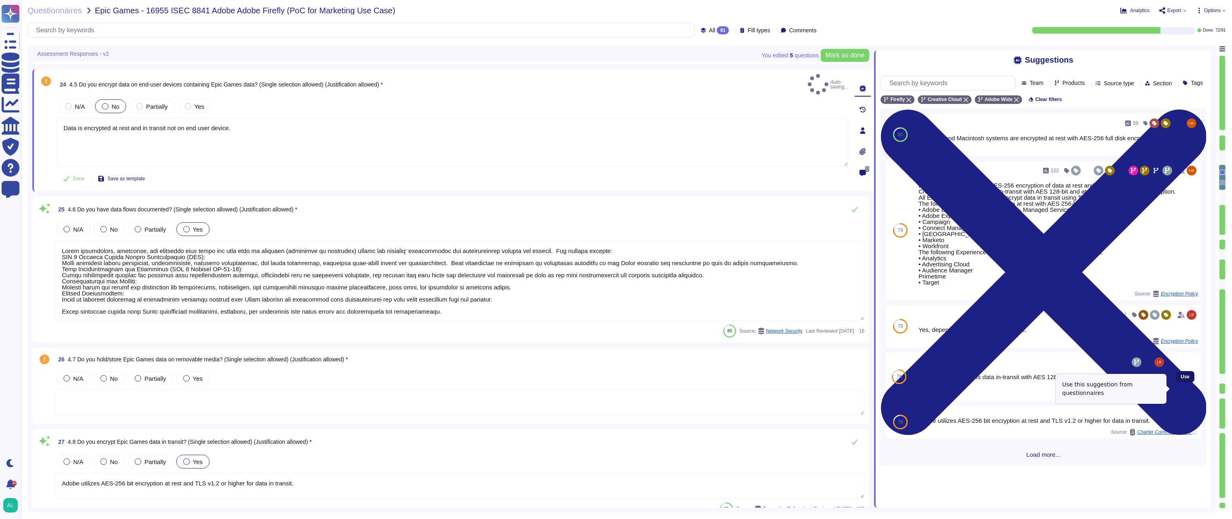
click at [1181, 379] on span "Use" at bounding box center [1185, 377] width 9 height 5
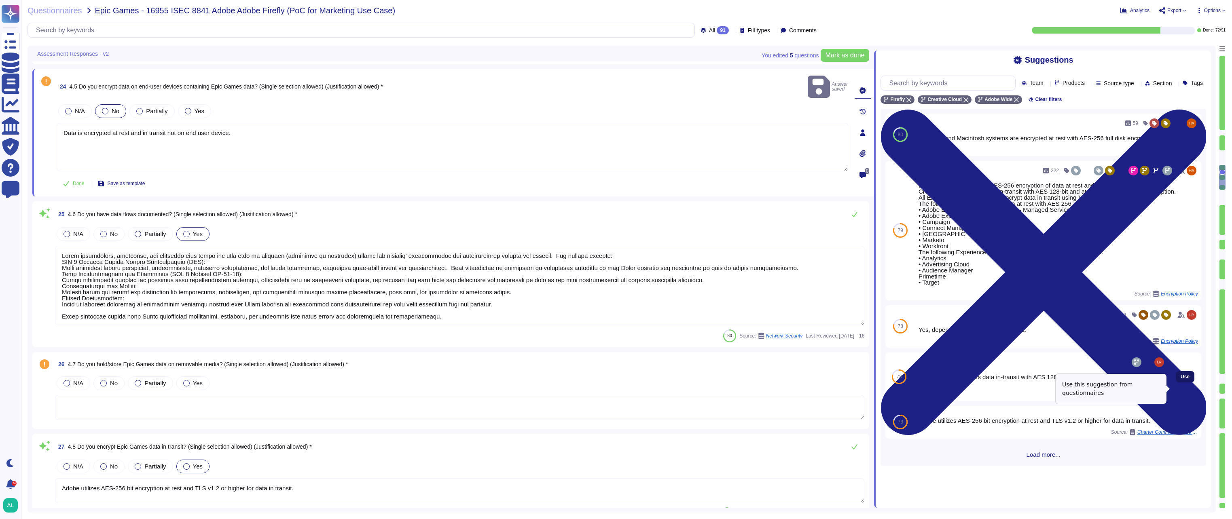
type textarea "Data is encrypted at rest and in transit not on end user device. Creative Cloud…"
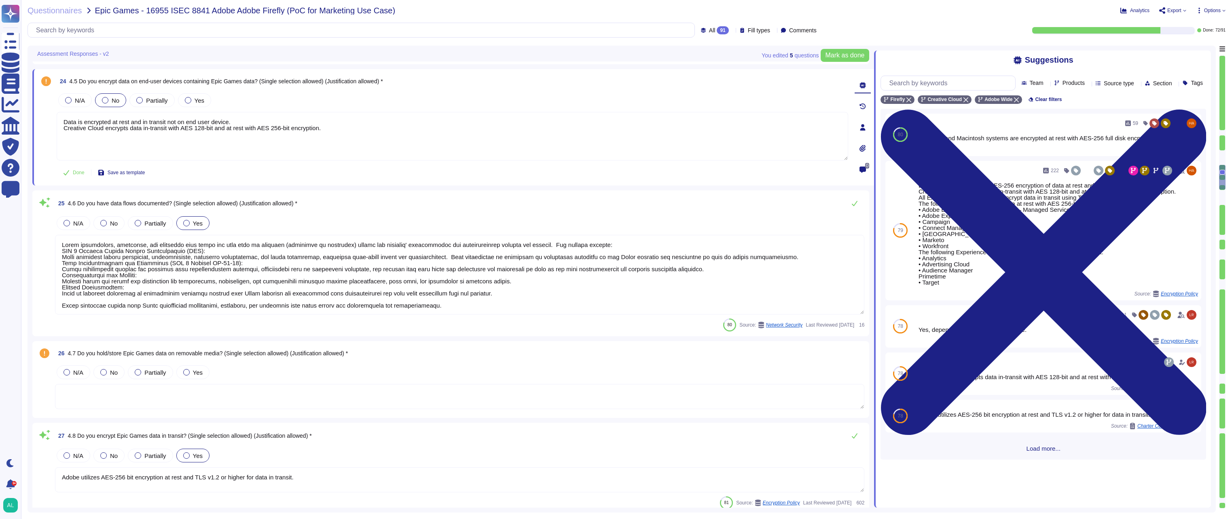
scroll to position [1, 0]
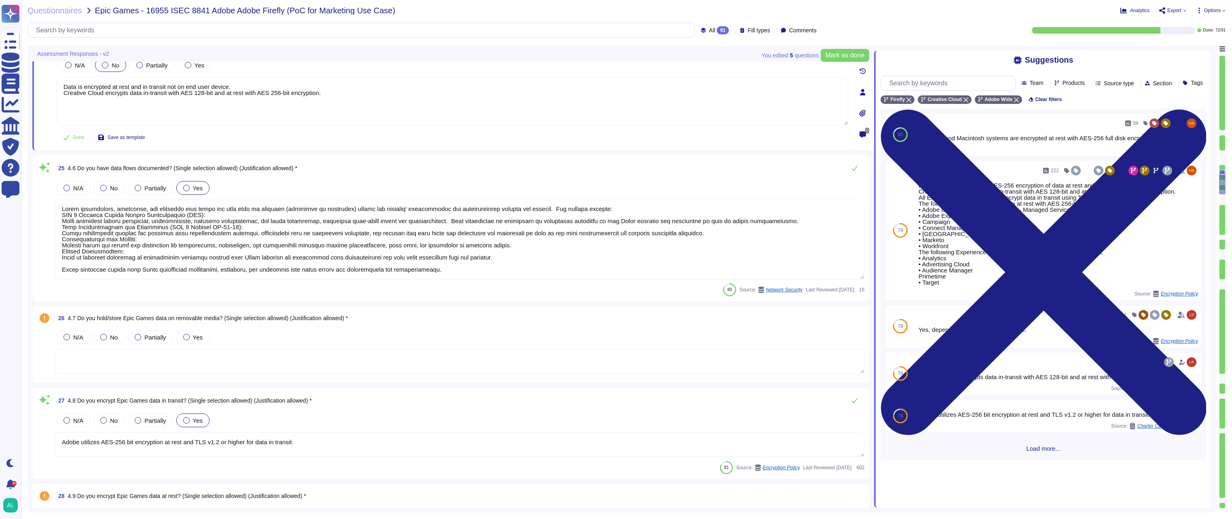
type textarea "Industry accepted security hardening standards for all hardware, operating syst…"
type textarea "Adobe IDs have a logout mechanism that defaults to logging a user out after 15 …"
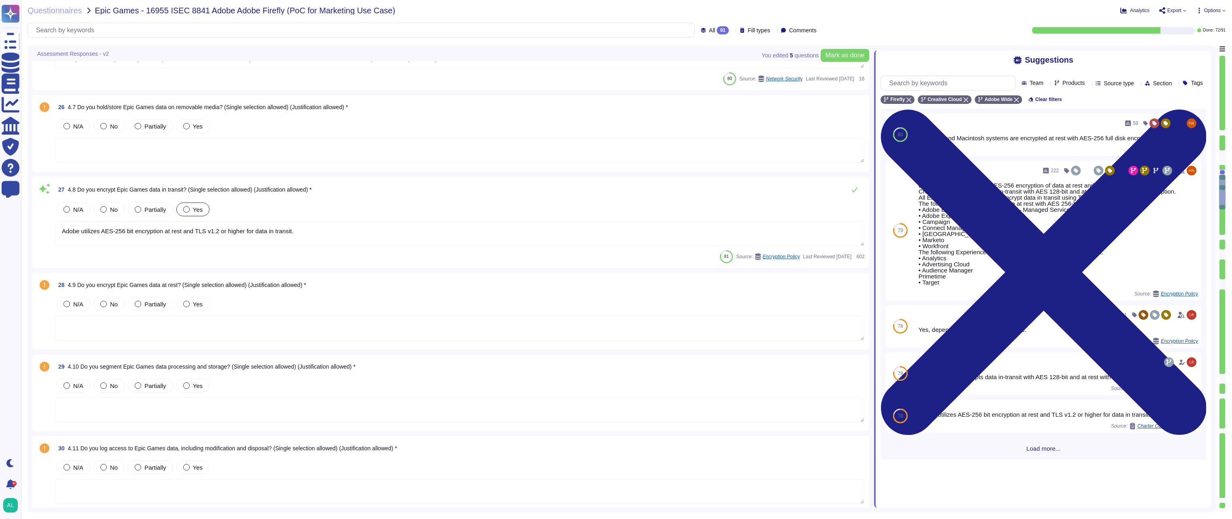
type textarea "Host-based and network firewalls are in place, as well as strict firewall polic…"
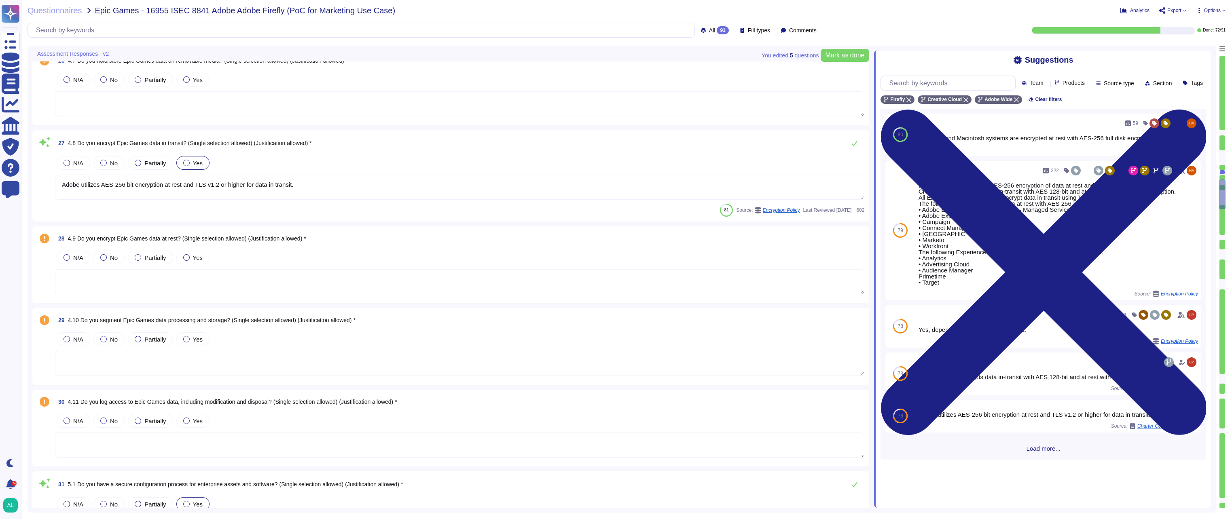
scroll to position [2331, 0]
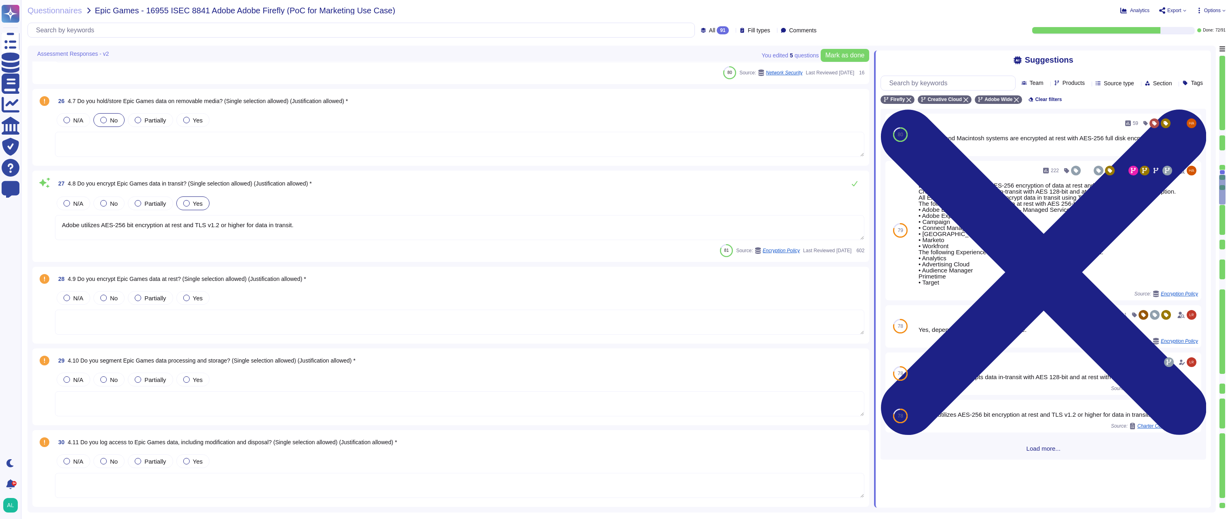
click at [112, 120] on span "No" at bounding box center [114, 120] width 8 height 7
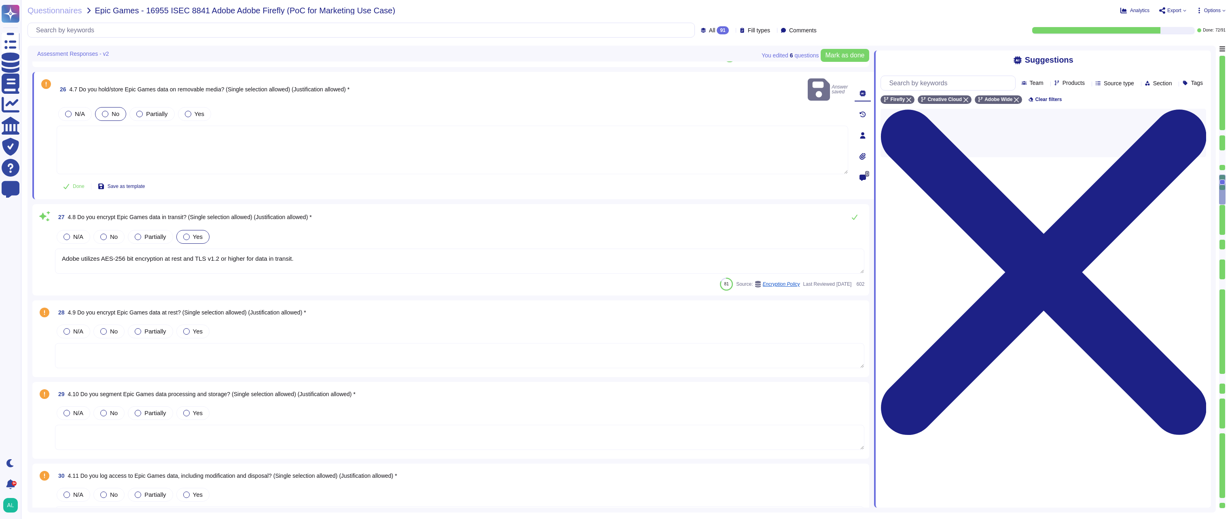
click at [207, 138] on textarea at bounding box center [453, 150] width 792 height 49
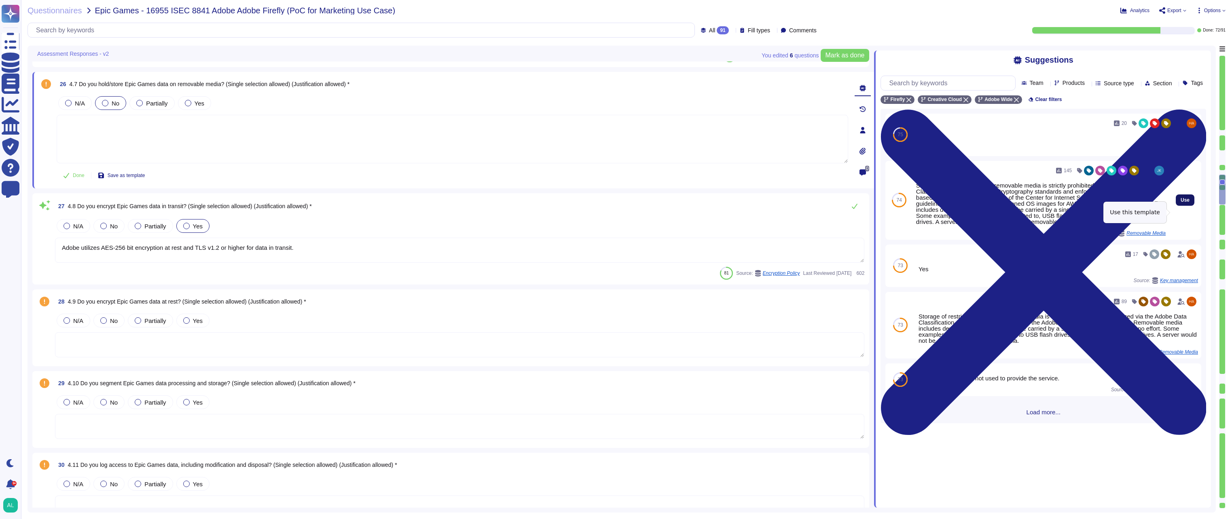
click at [1181, 203] on span "Use" at bounding box center [1185, 200] width 9 height 5
type textarea "Storage of restricted data on removable media is strictly prohibited per Adobe'…"
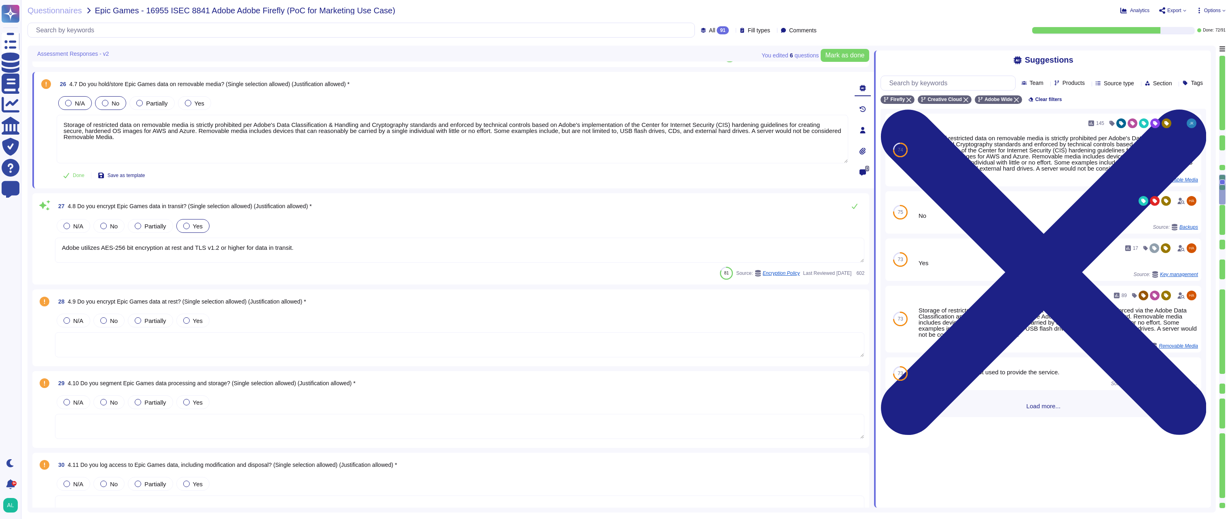
click at [76, 101] on span "N/A" at bounding box center [80, 103] width 10 height 7
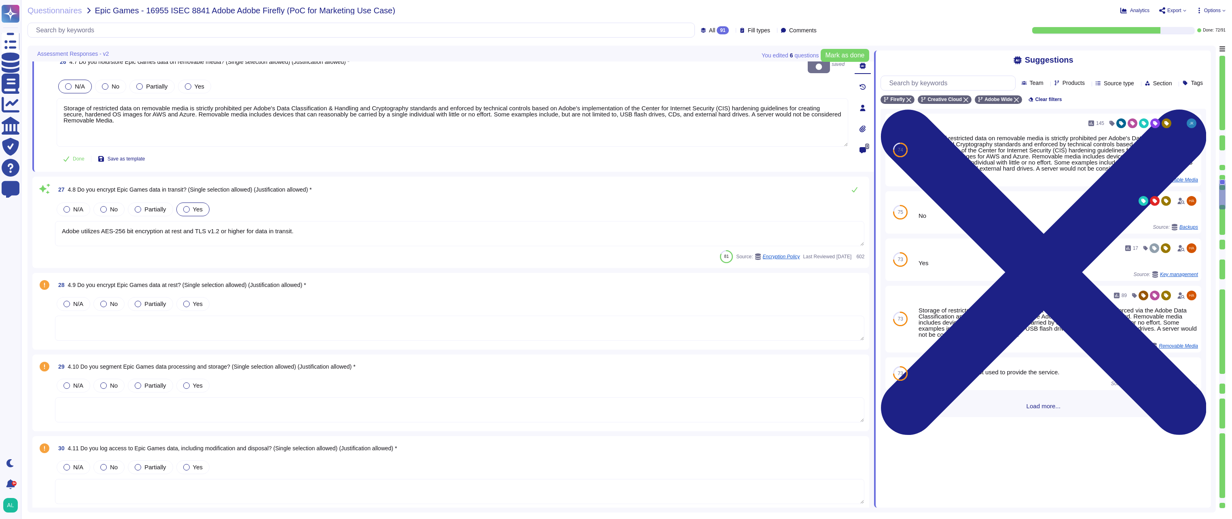
type textarea "Host-based and network firewalls are in place, as well as strict firewall polic…"
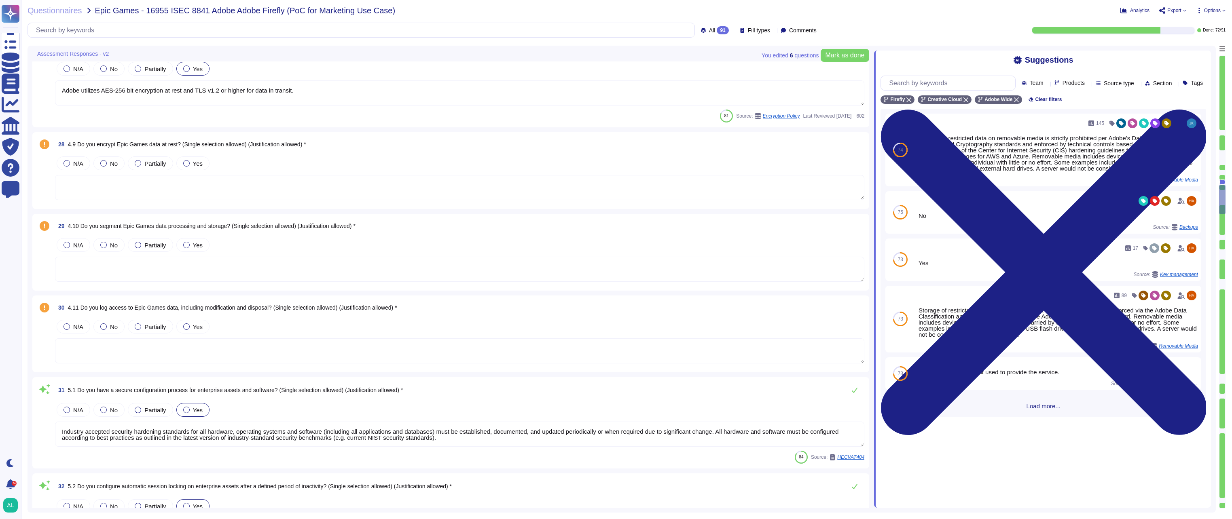
scroll to position [2492, 0]
type textarea "Host-based firewalls are enabled on all end user machines and set to deny all i…"
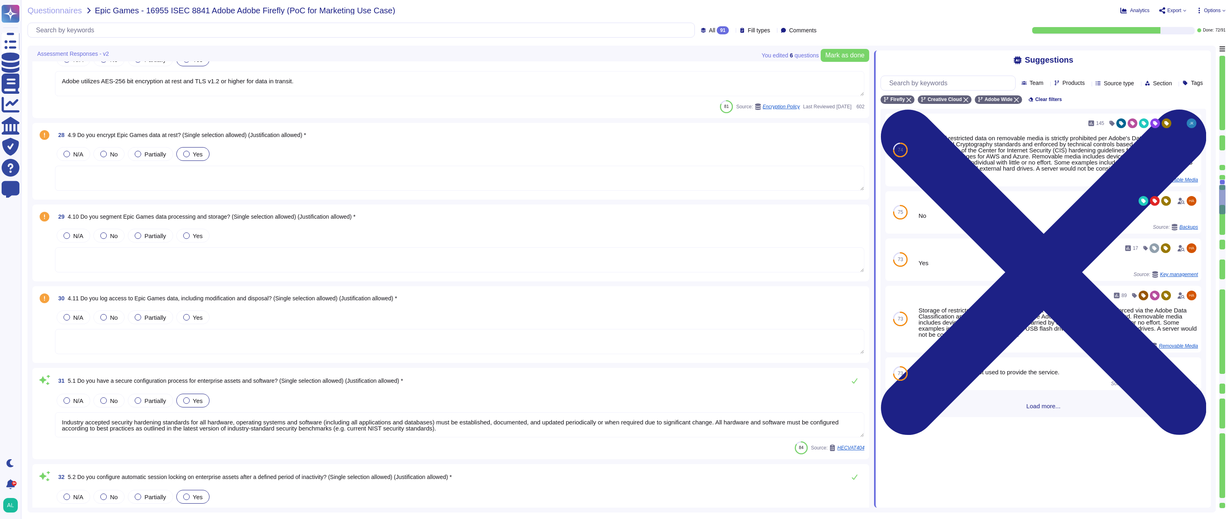
click at [194, 155] on span "Yes" at bounding box center [198, 154] width 10 height 7
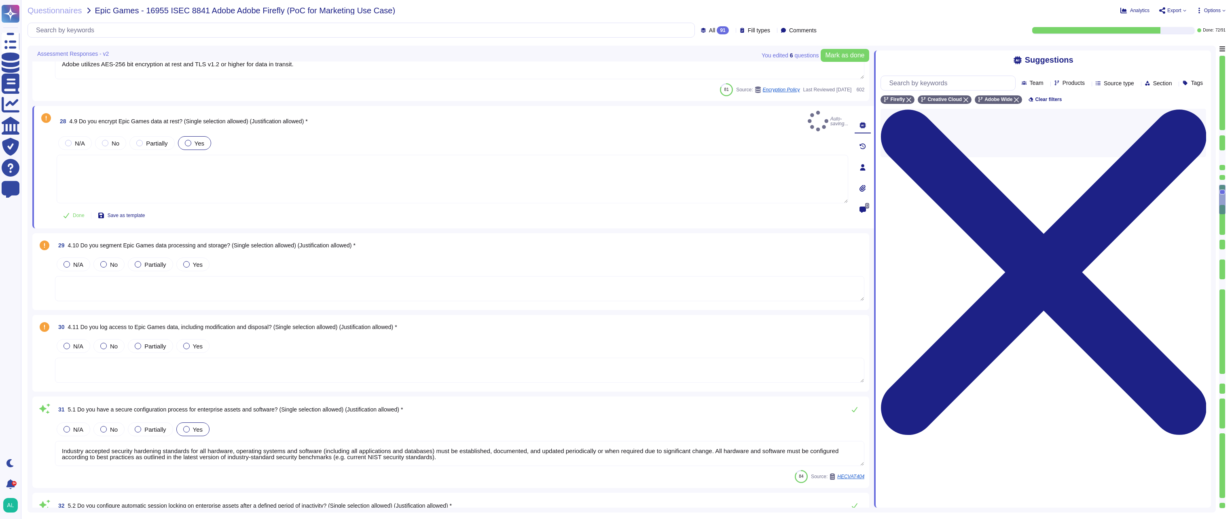
type textarea "Host-based firewalls are enabled on all end user machines and set to deny all i…"
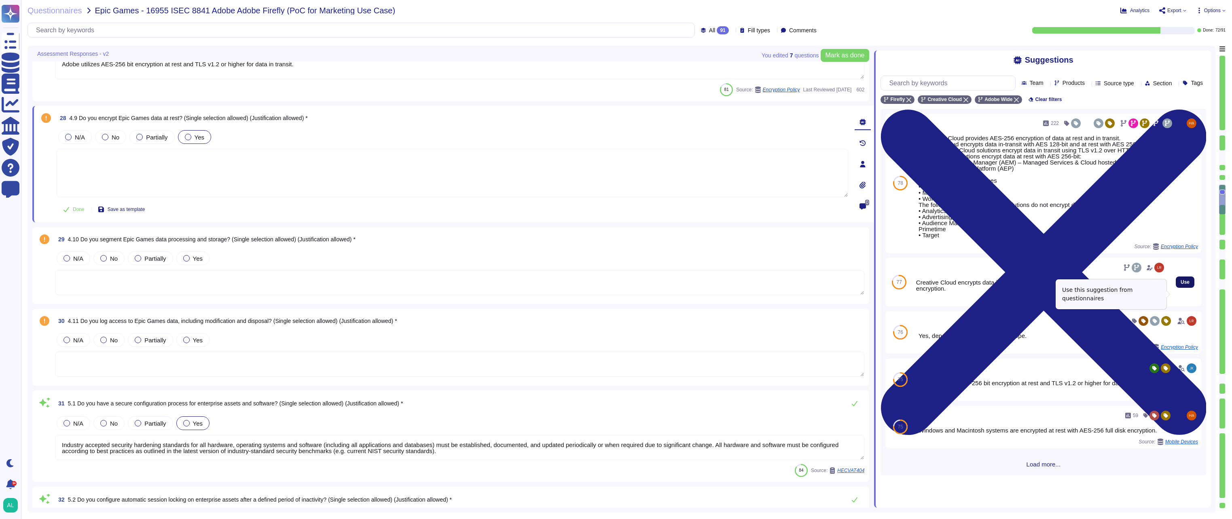
click at [1182, 285] on span "Use" at bounding box center [1185, 282] width 9 height 5
type textarea "Creative Cloud encrypts data in-transit with AES 128-bit and at rest with AES 2…"
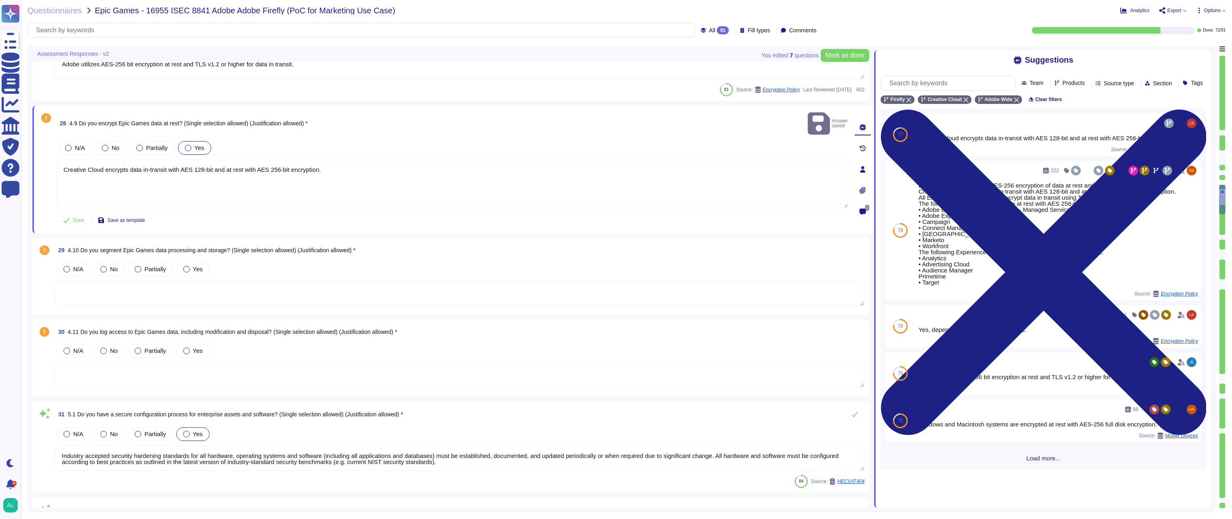
click at [276, 282] on textarea at bounding box center [459, 293] width 809 height 25
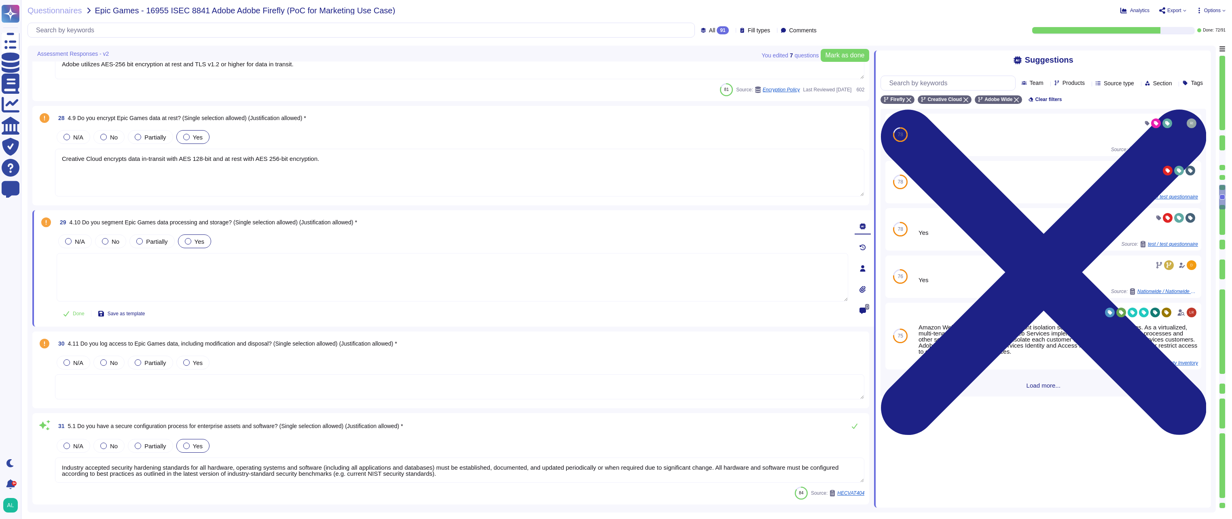
click at [186, 239] on div at bounding box center [188, 241] width 6 height 6
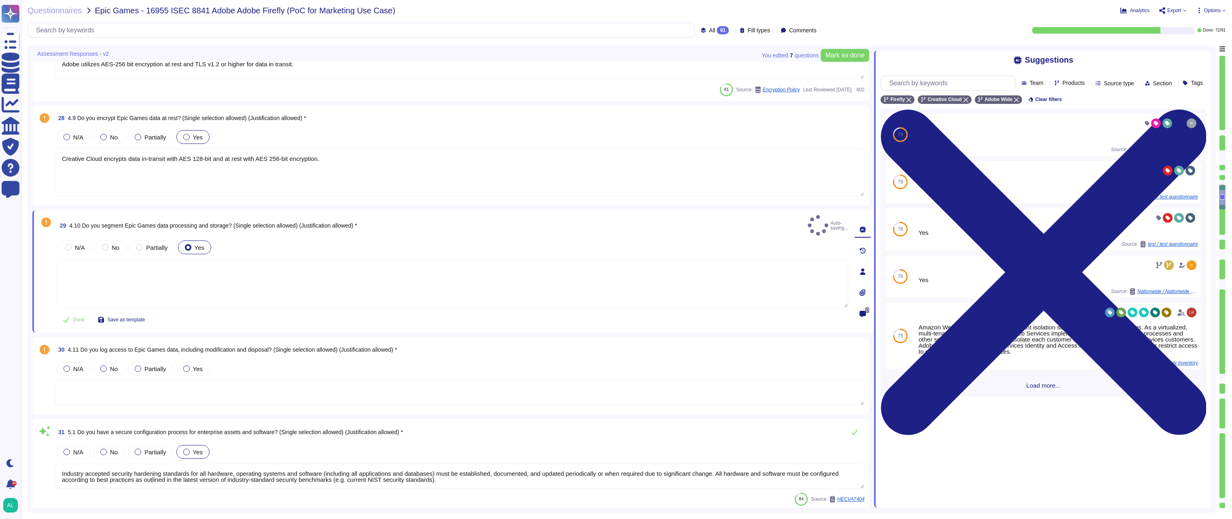
click at [186, 244] on div at bounding box center [188, 247] width 6 height 6
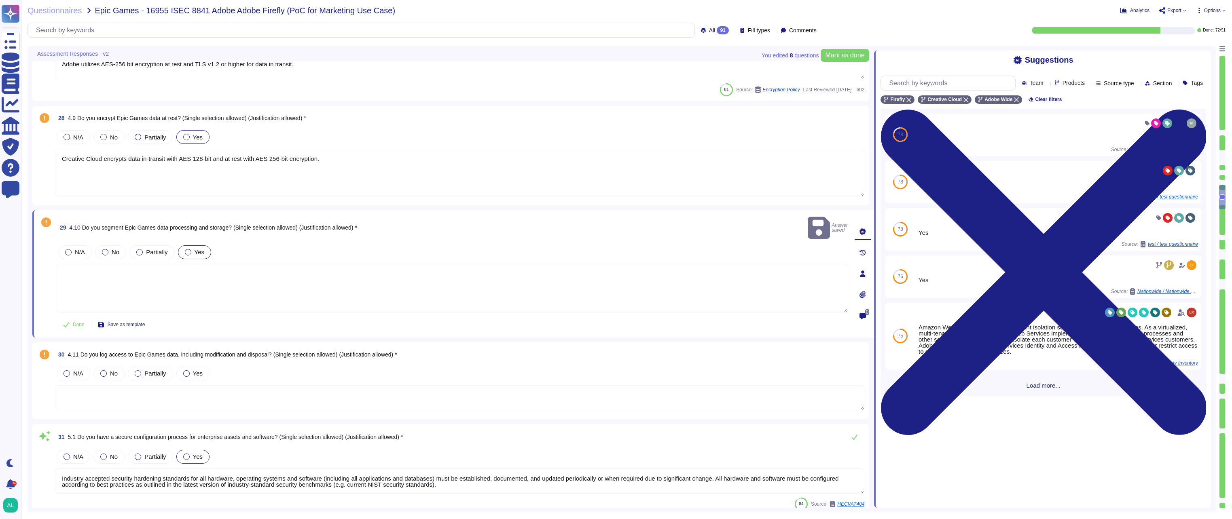
click at [256, 272] on textarea at bounding box center [453, 288] width 792 height 49
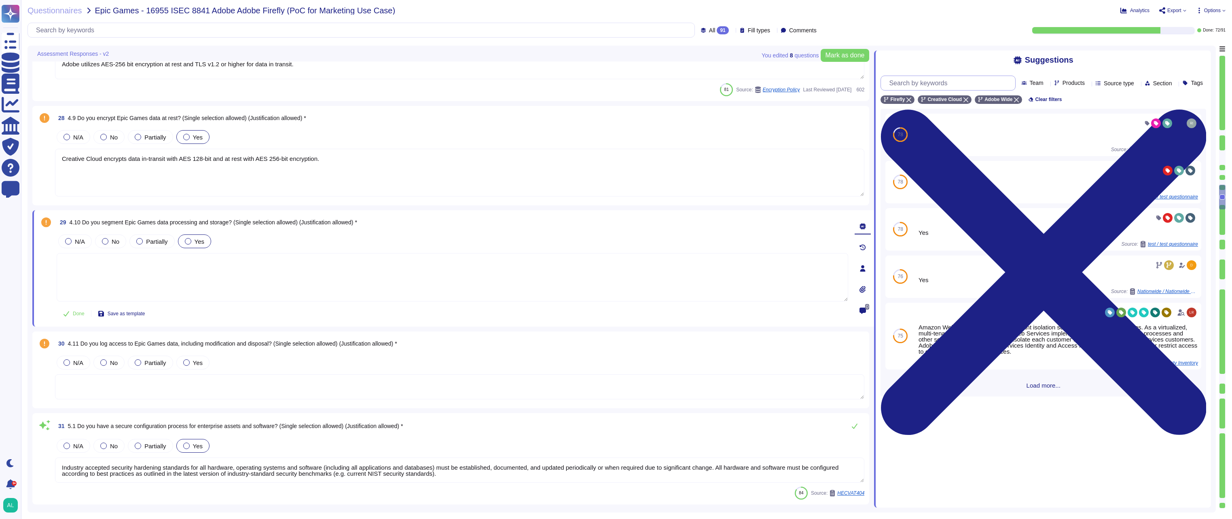
click at [963, 85] on input "text" at bounding box center [950, 83] width 130 height 14
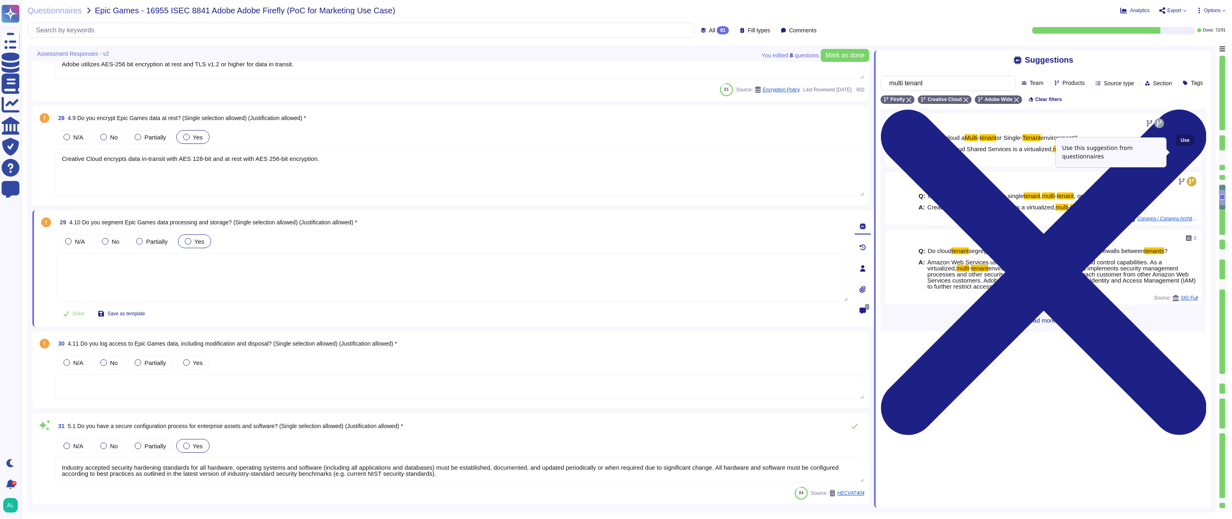
type input "multi tenant"
click at [1181, 143] on span "Use" at bounding box center [1185, 140] width 9 height 5
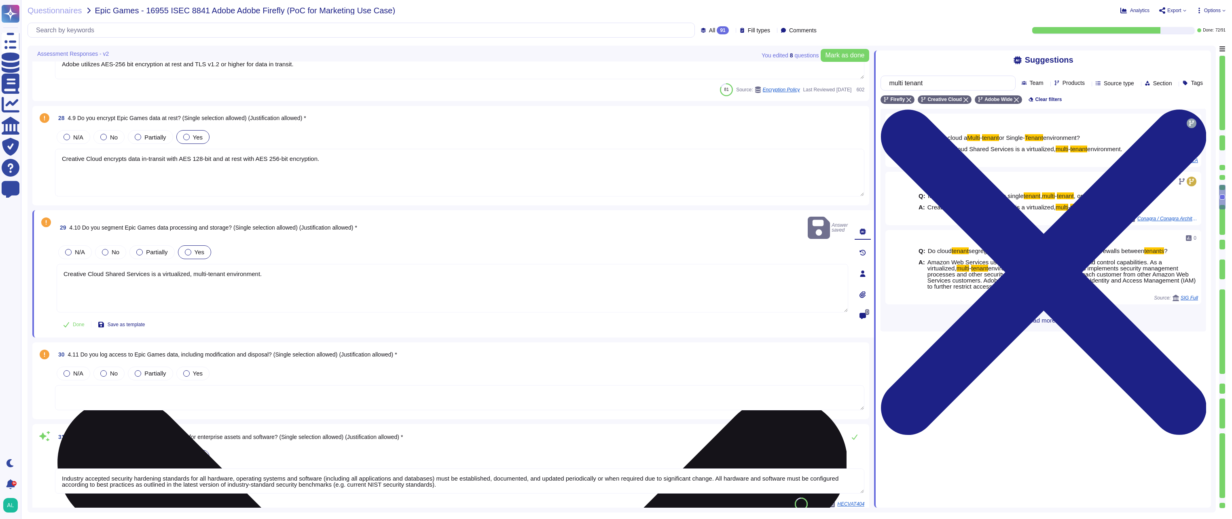
click at [324, 285] on textarea "Creative Cloud Shared Services is a virtualized, multi-tenant environment." at bounding box center [453, 288] width 792 height 49
click at [364, 288] on textarea "Creative Cloud Shared Services is a virtualized, multi-tenant environment." at bounding box center [453, 288] width 792 height 49
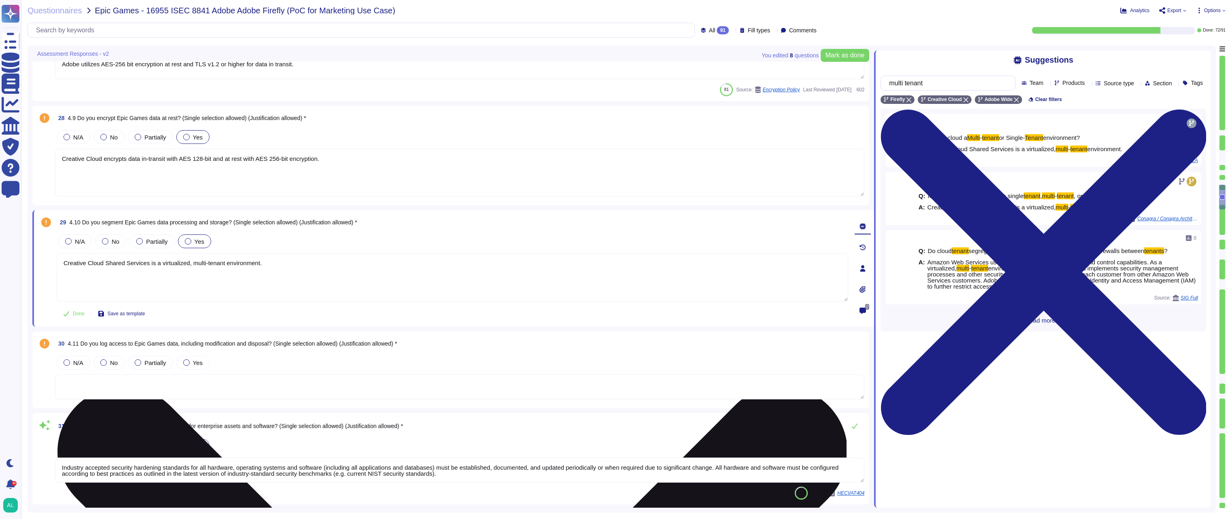
click at [475, 265] on textarea "Creative Cloud Shared Services is a virtualized, multi-tenant environment." at bounding box center [453, 277] width 792 height 49
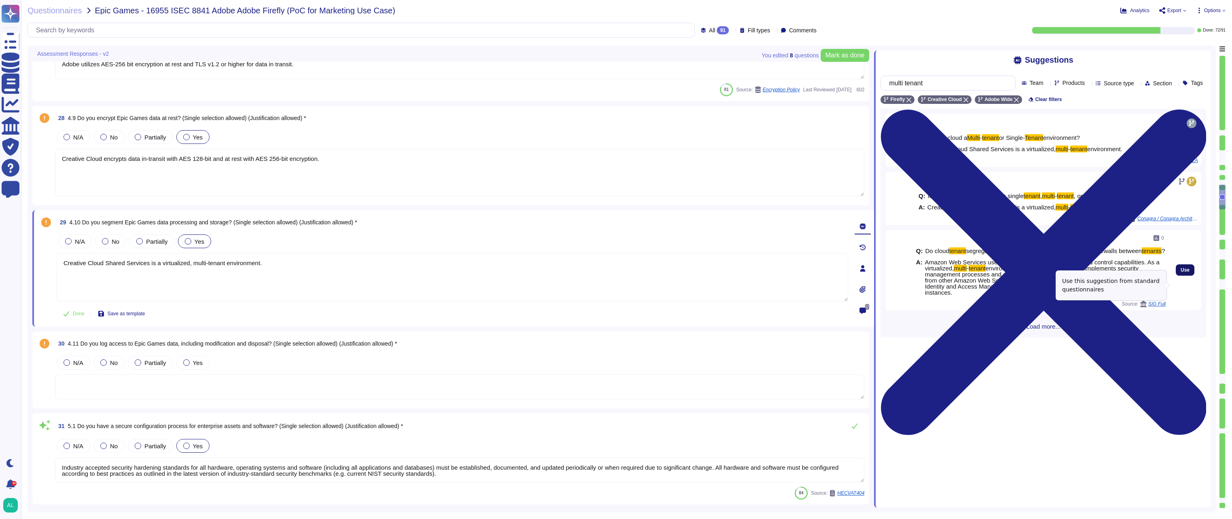
click at [1181, 273] on span "Use" at bounding box center [1185, 270] width 9 height 5
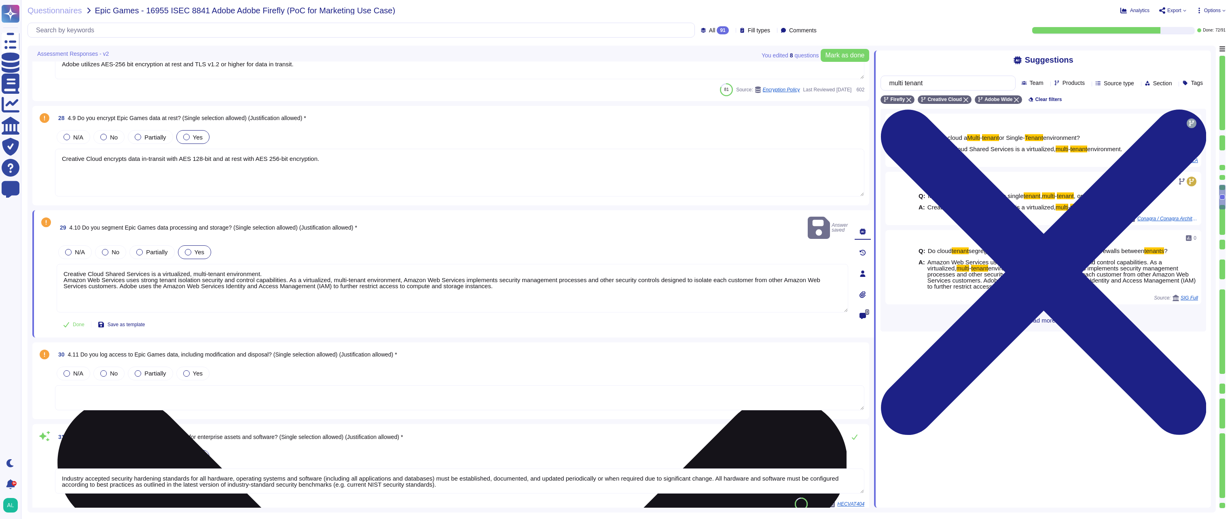
click at [61, 271] on textarea "Creative Cloud Shared Services is a virtualized, multi-tenant environment. Amaz…" at bounding box center [453, 288] width 792 height 49
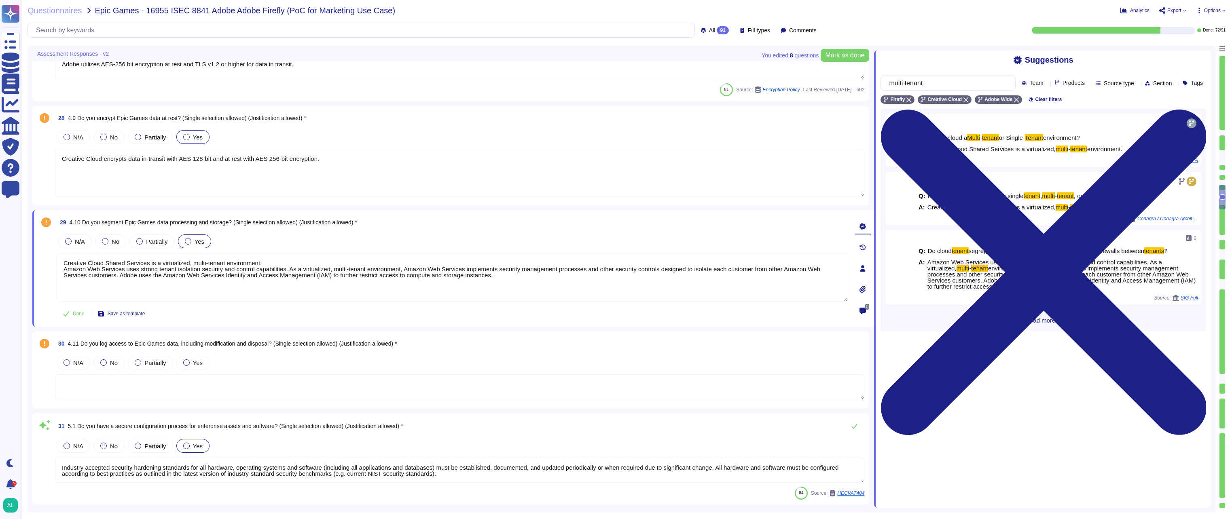
type textarea "Creative Cloud Shared Services is a virtualized, multi-tenant environment. Amaz…"
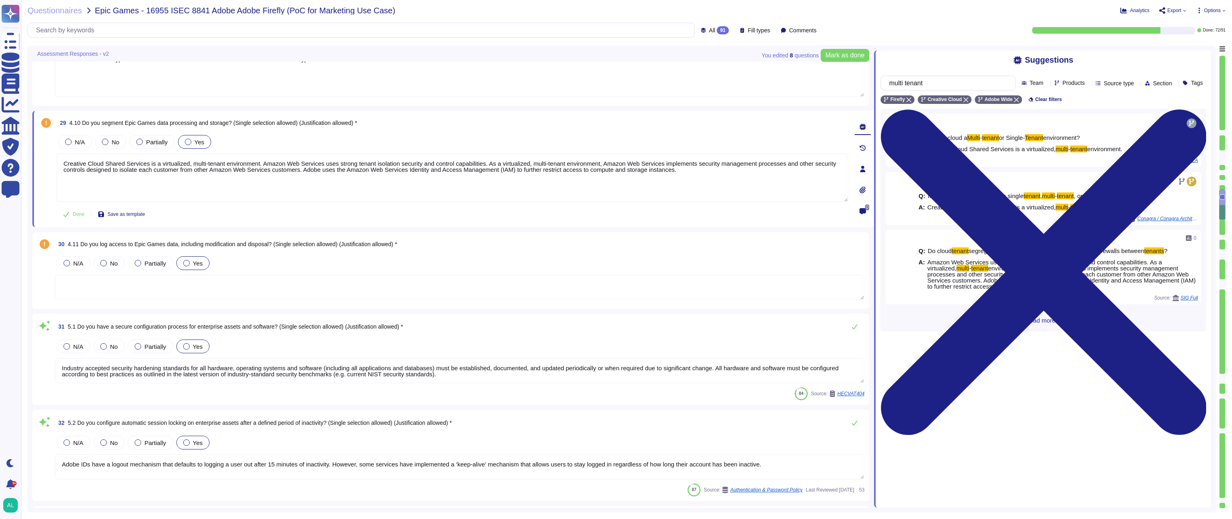
type textarea "Vendor default passwords are removed, disabled or changed prior to placing the …"
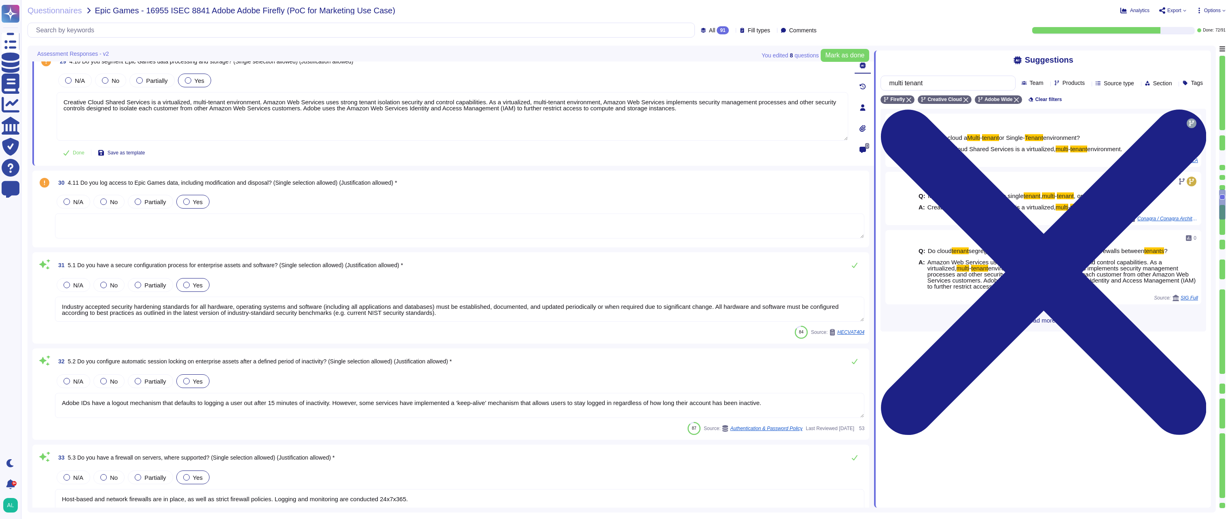
scroll to position [2654, 0]
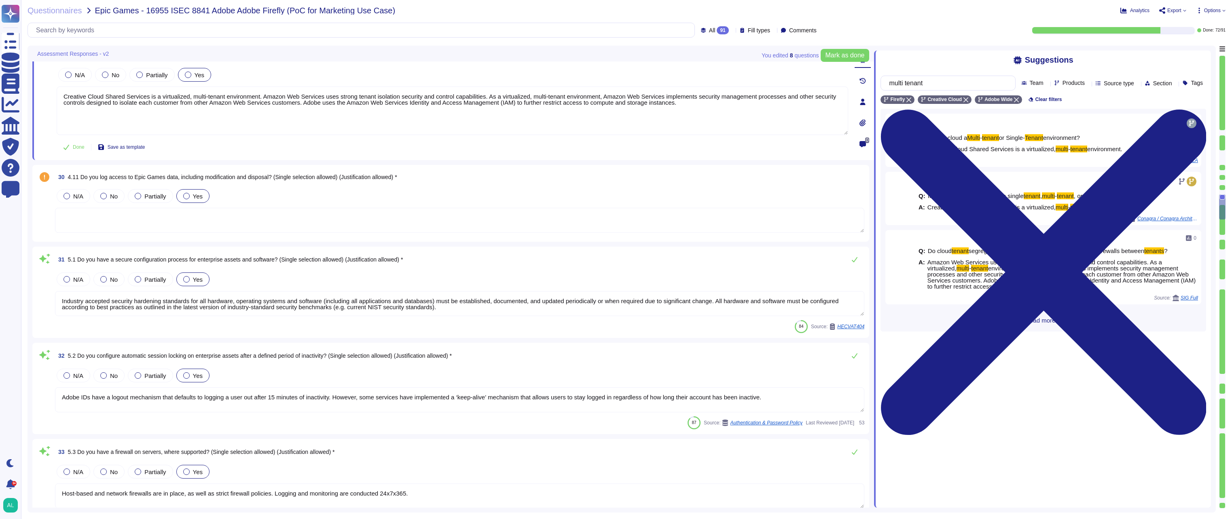
click at [185, 197] on div at bounding box center [186, 196] width 6 height 6
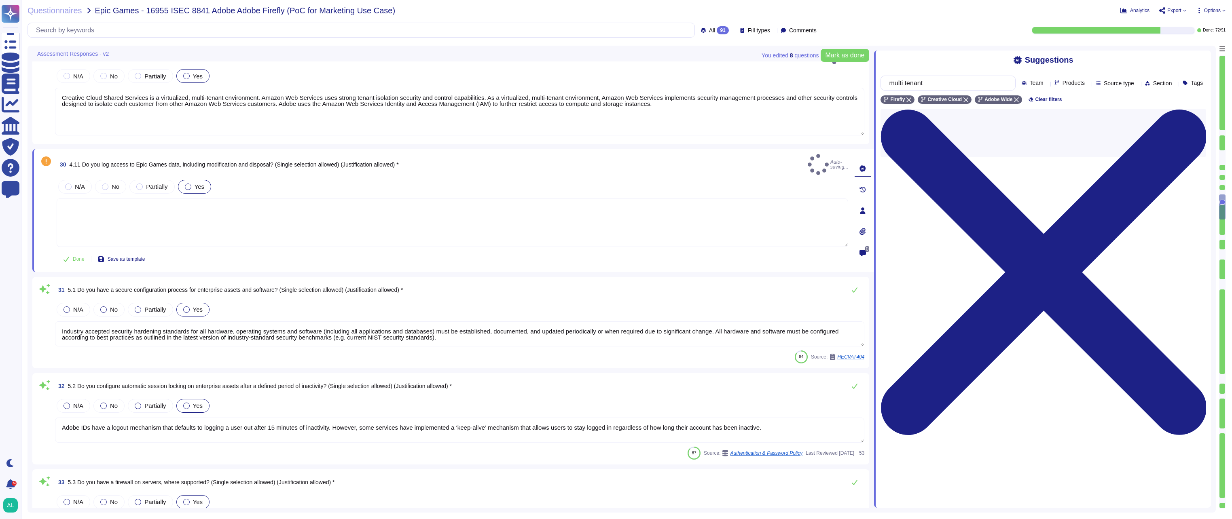
type textarea "Creative Cloud Shared Services is a virtualized, multi-tenant environment. Amaz…"
type textarea "Vendor default passwords are removed, disabled or changed prior to placing the …"
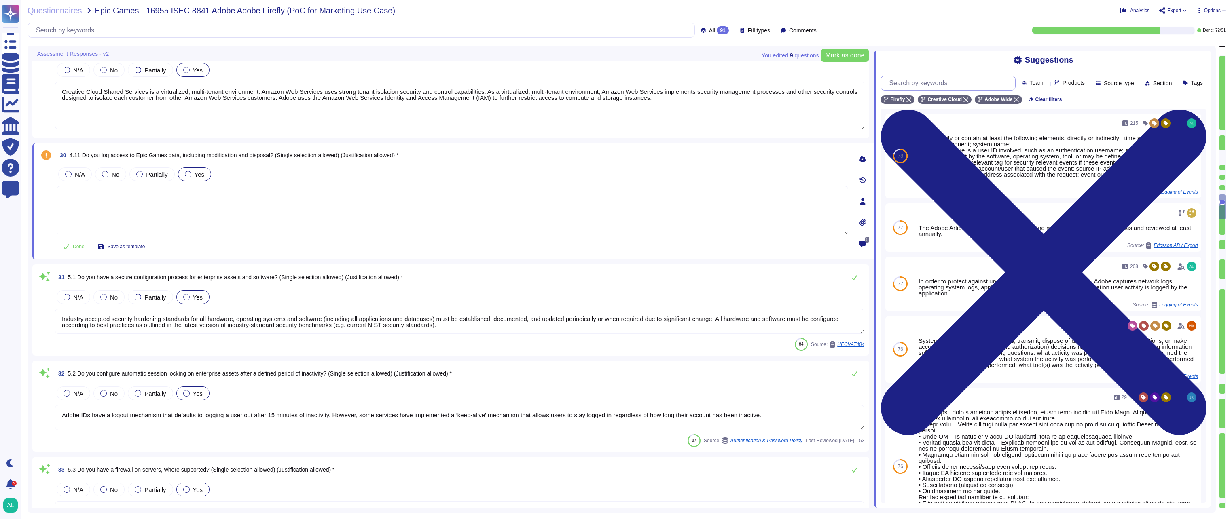
click at [972, 86] on input "text" at bounding box center [950, 83] width 130 height 14
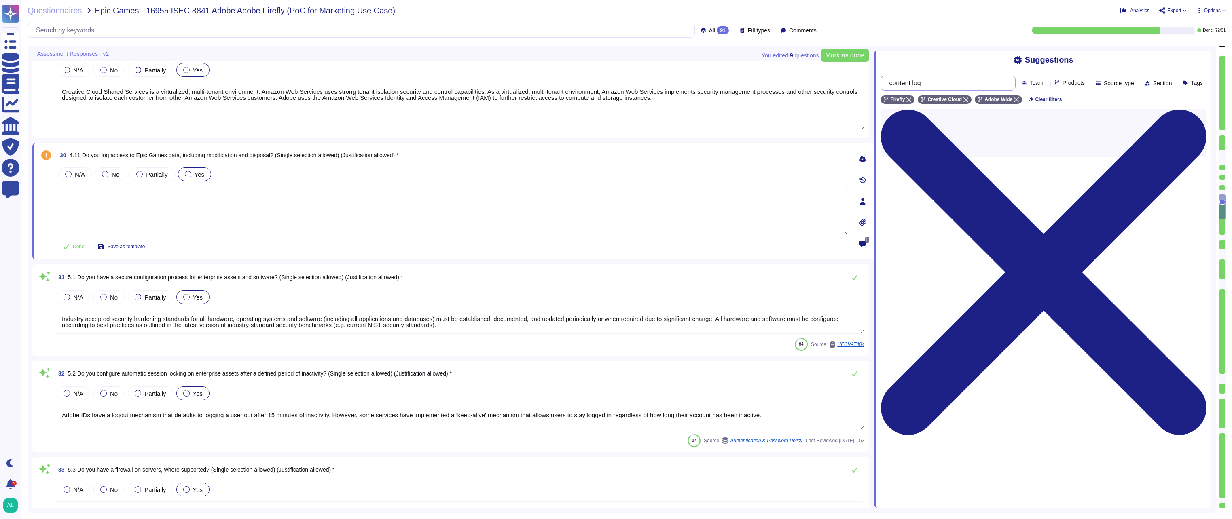
type input "content log"
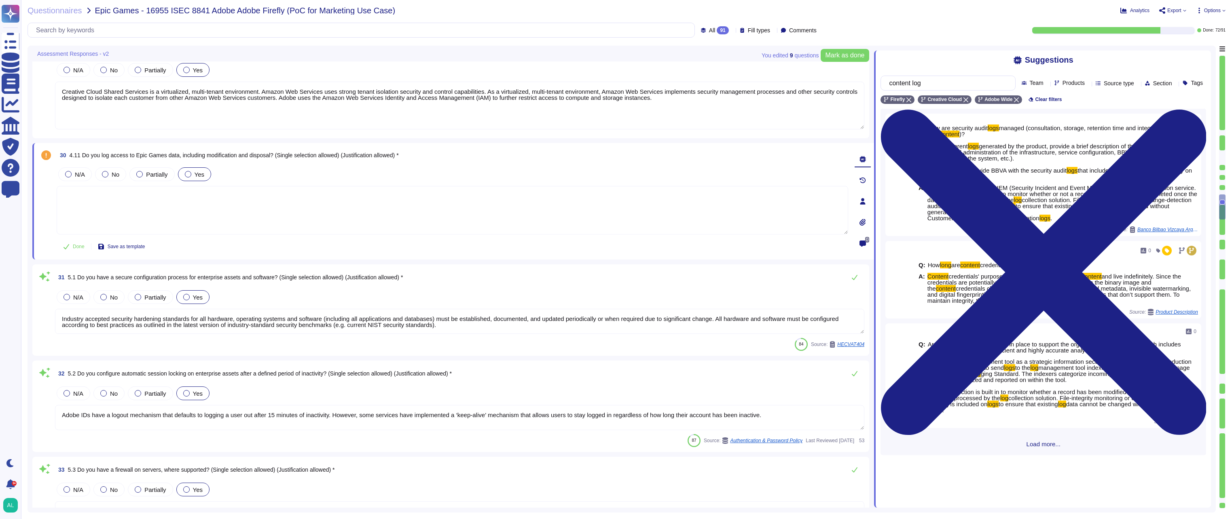
click at [1042, 447] on span "Load more..." at bounding box center [1044, 444] width 326 height 6
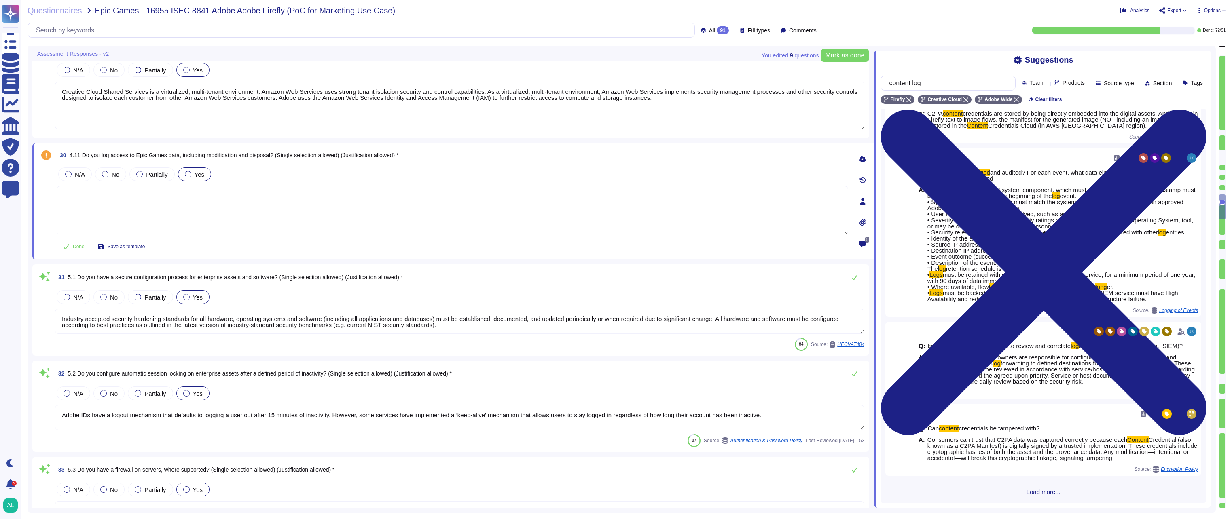
scroll to position [992, 0]
click at [1046, 491] on span "Load more..." at bounding box center [1044, 492] width 326 height 6
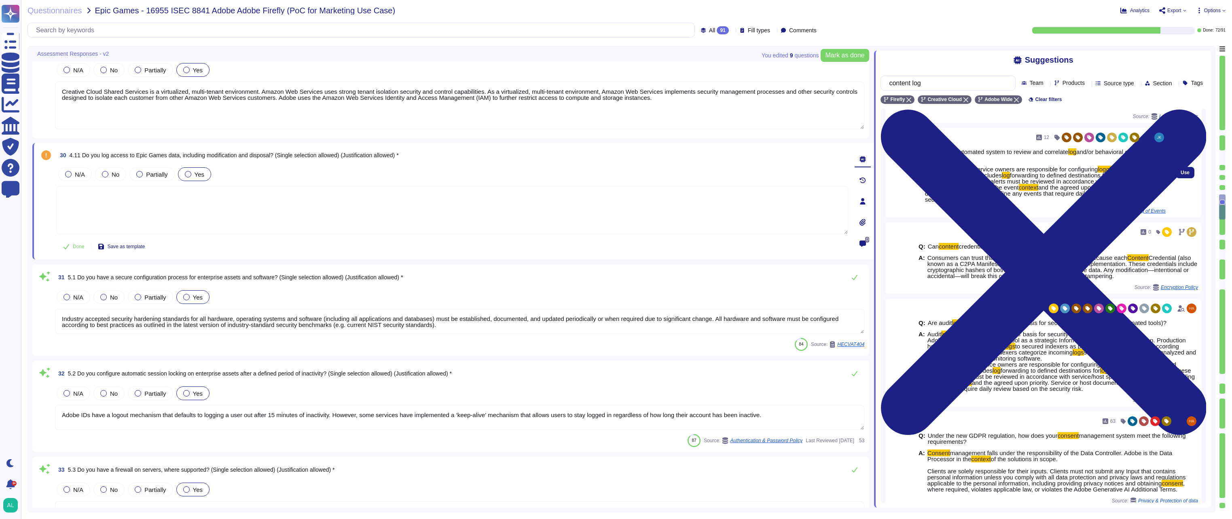
scroll to position [1206, 0]
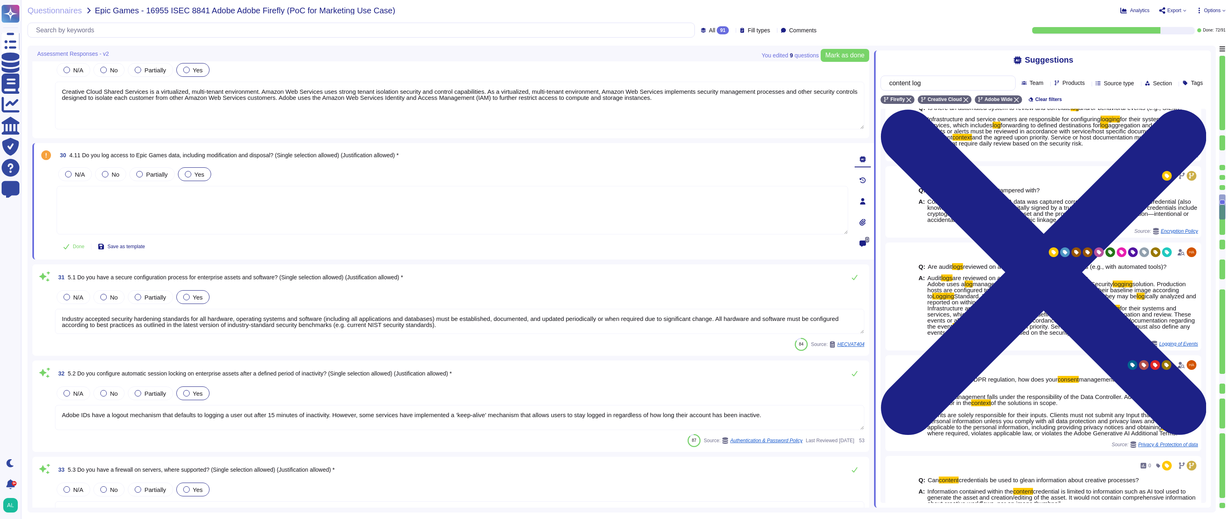
click at [185, 200] on textarea at bounding box center [453, 210] width 792 height 49
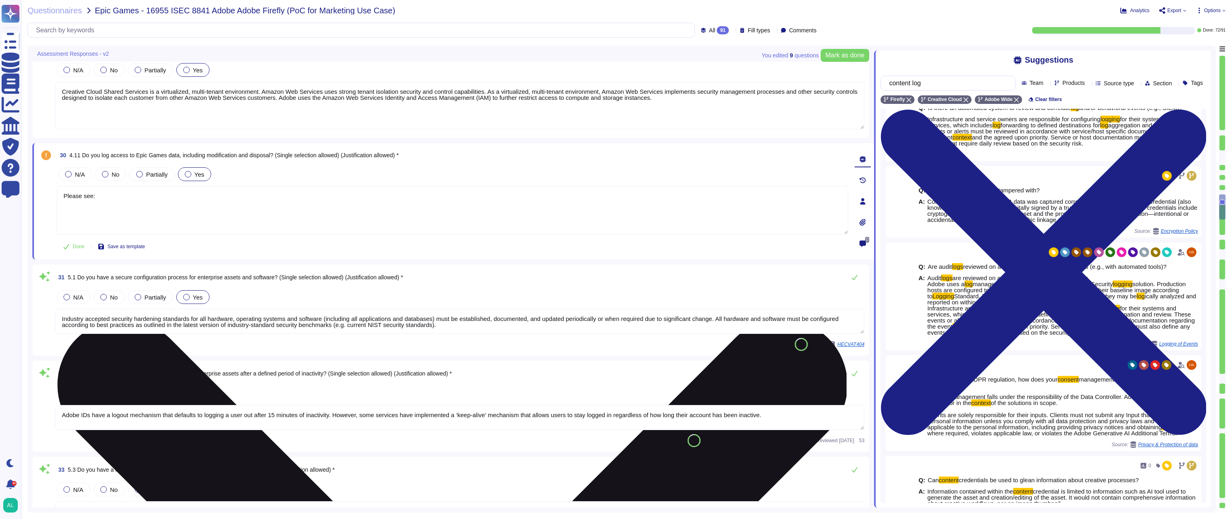
paste textarea "[URL][DOMAIN_NAME]"
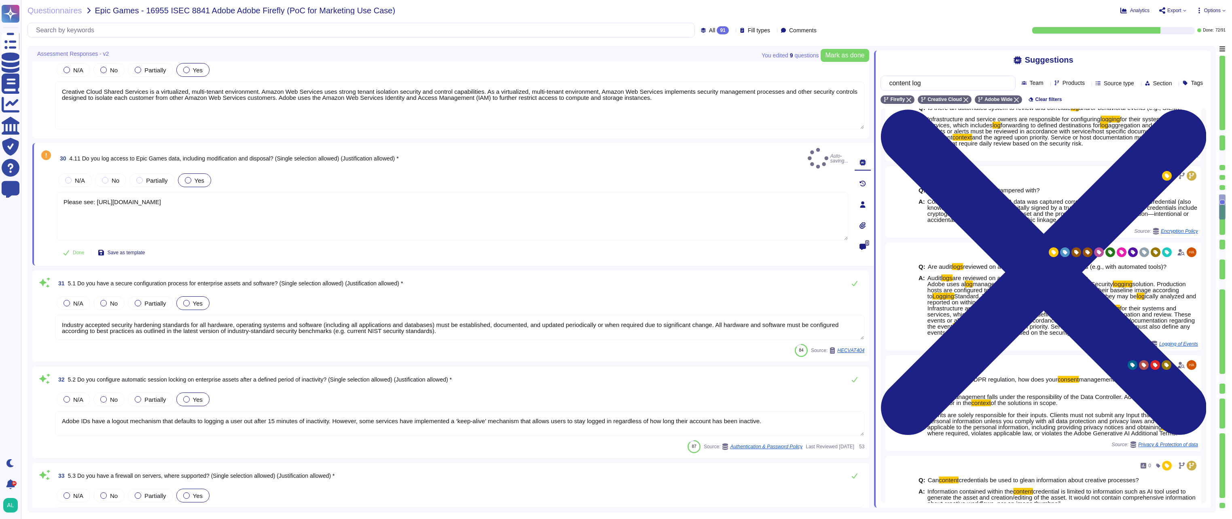
type textarea "Please see: [URL][DOMAIN_NAME]"
click at [590, 248] on div "Done Save as template" at bounding box center [453, 253] width 792 height 16
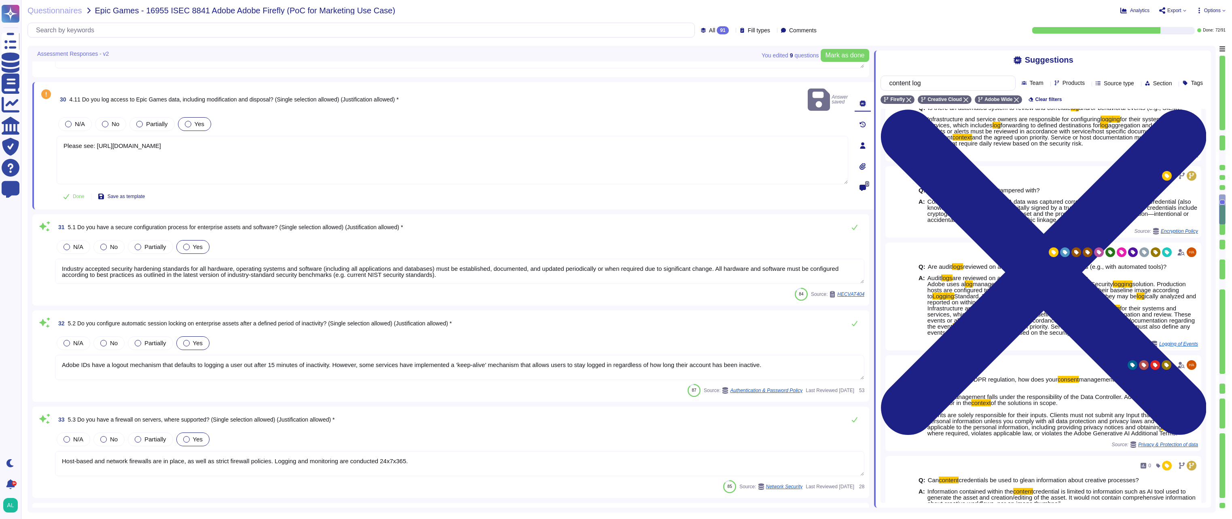
type textarea "Privileged access (administrator level) to information security management syst…"
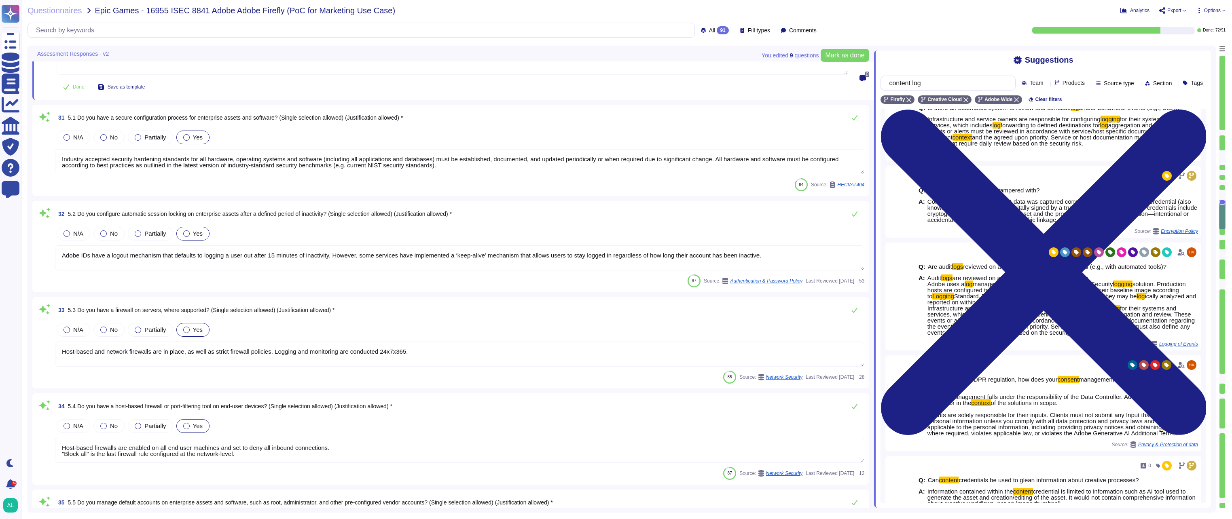
scroll to position [2816, 0]
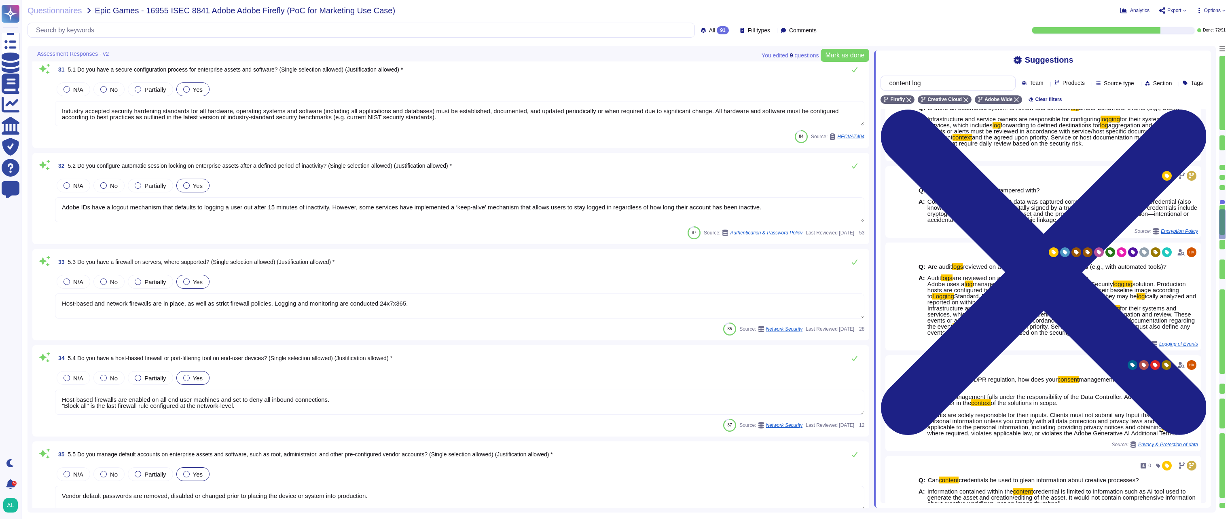
type textarea "Adobe has in place a procedure and process that only enables administrative pri…"
type textarea "Service Now is used to manage an inventory of assets. It maintains a list of al…"
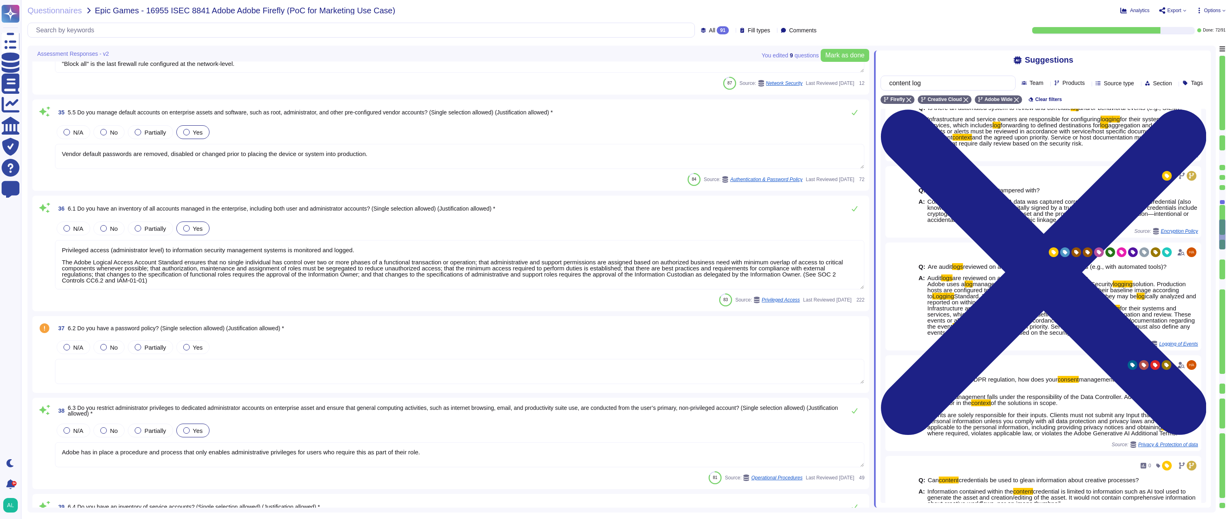
scroll to position [1, 0]
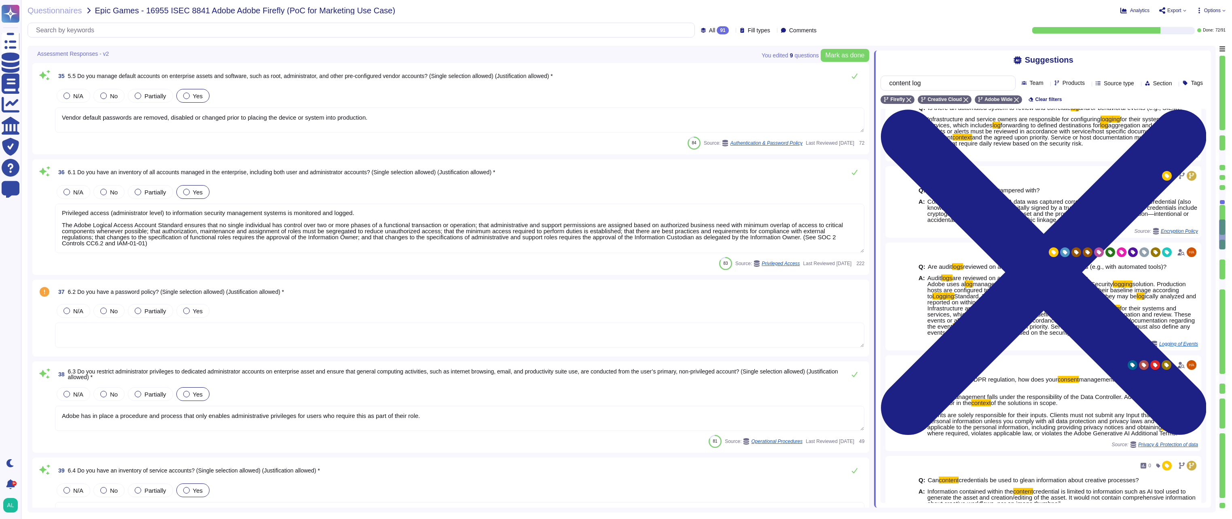
type textarea "User access reviews are performed by appropriate system owners and access permi…"
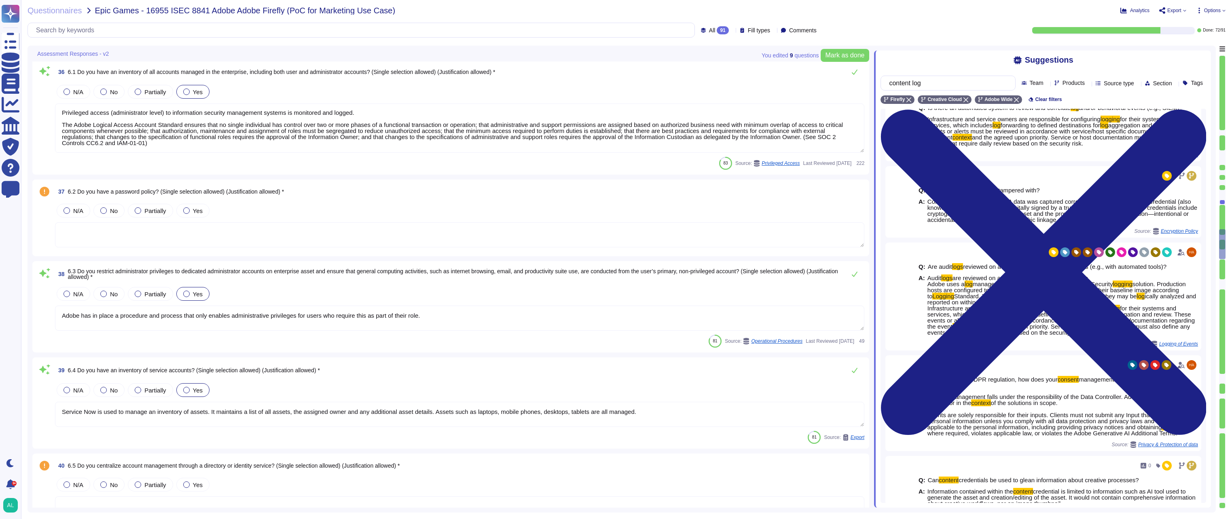
scroll to position [3382, 0]
type textarea "Yes, Multi-factor authentication (“MFA”) is required prior to obtaining access …"
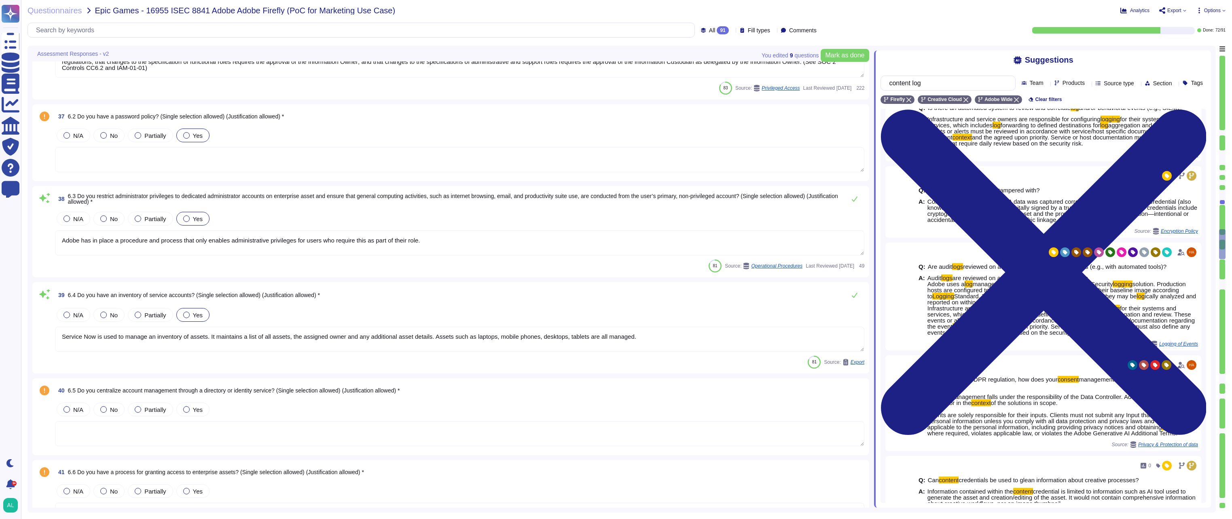
click at [191, 136] on label "Yes" at bounding box center [192, 135] width 19 height 6
click at [191, 136] on div "Yes" at bounding box center [192, 136] width 33 height 14
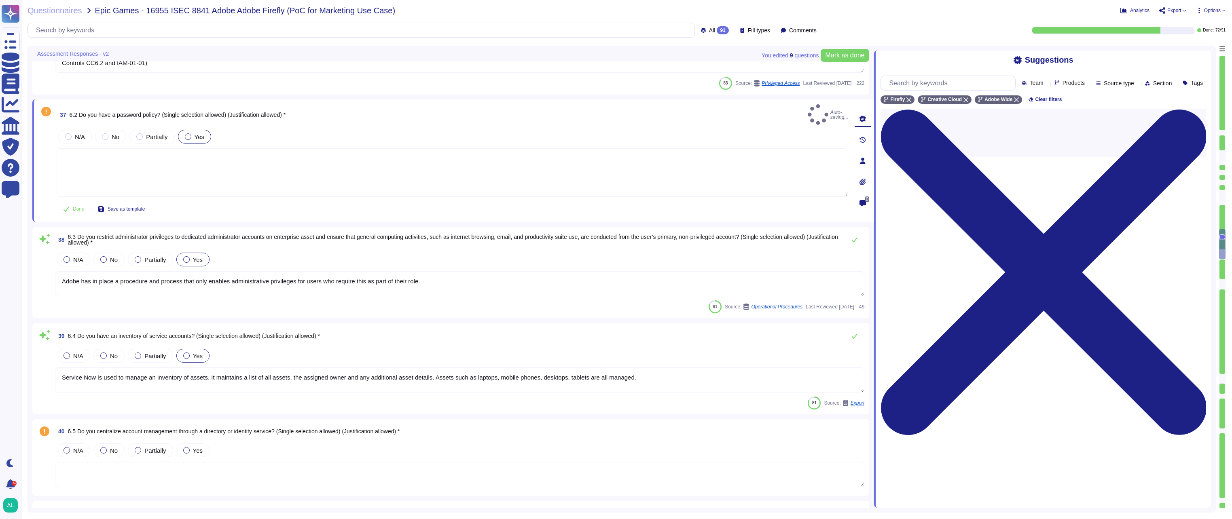
type textarea "Yes, Multi-factor authentication (“MFA”) is required prior to obtaining access …"
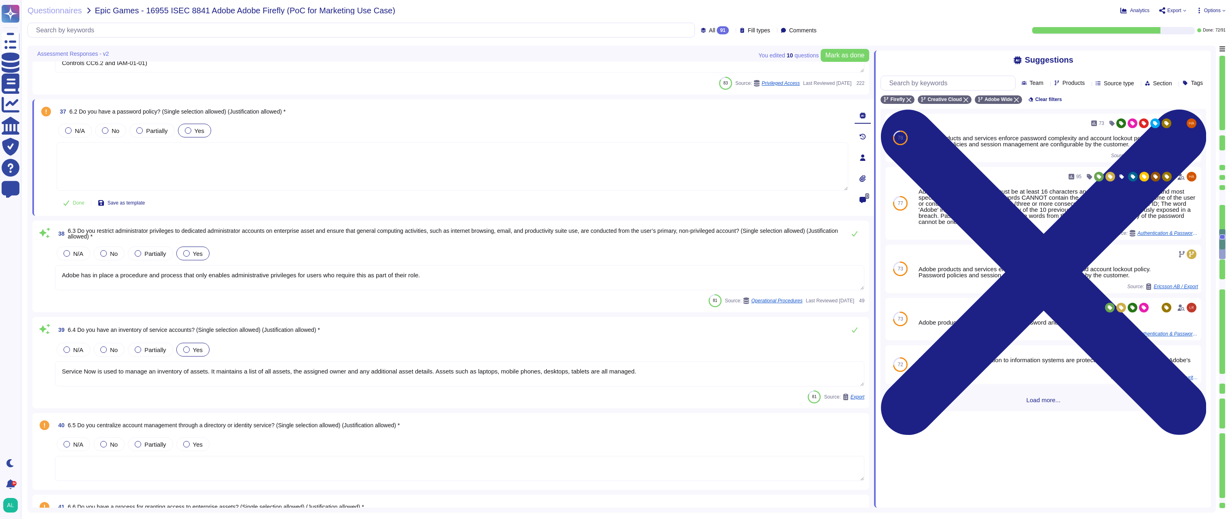
click at [1040, 411] on div "78 73 Adobe products and services enforce password complexity and account locko…" at bounding box center [1044, 260] width 326 height 303
click at [1041, 403] on span "Load more..." at bounding box center [1044, 400] width 326 height 6
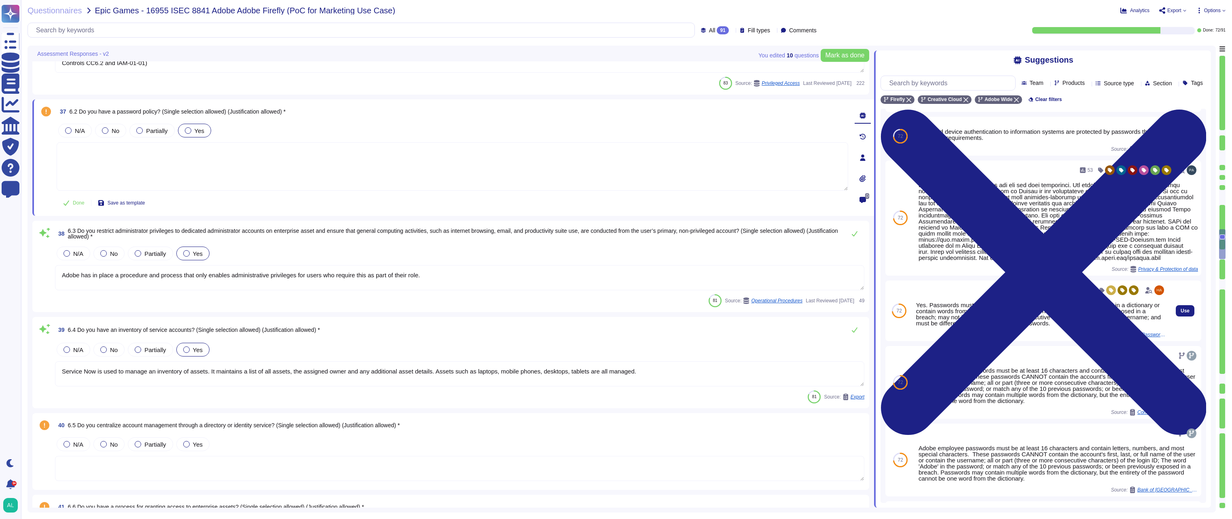
scroll to position [243, 0]
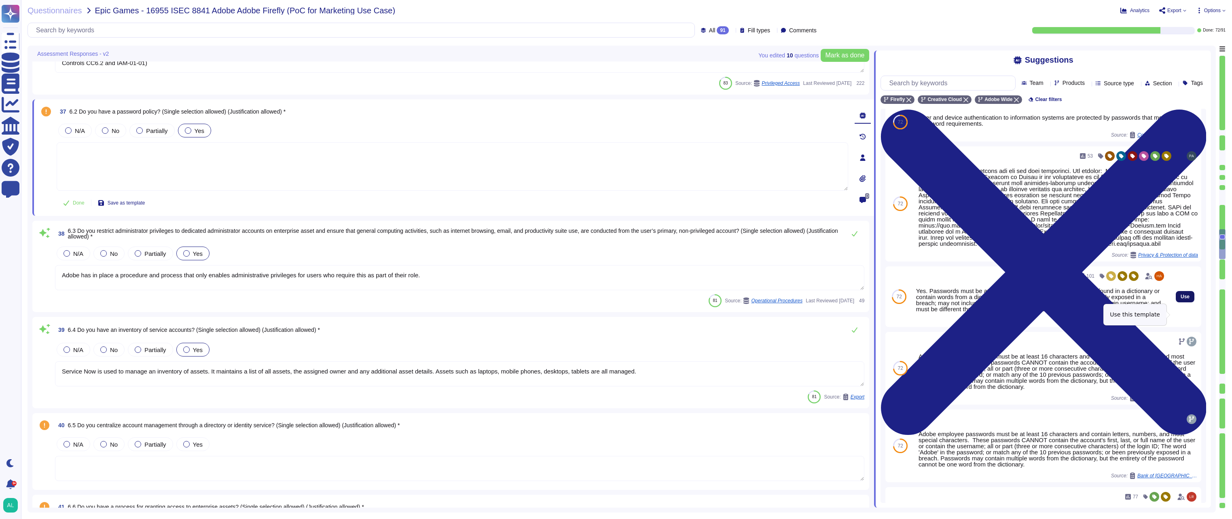
click at [1181, 299] on span "Use" at bounding box center [1185, 297] width 9 height 5
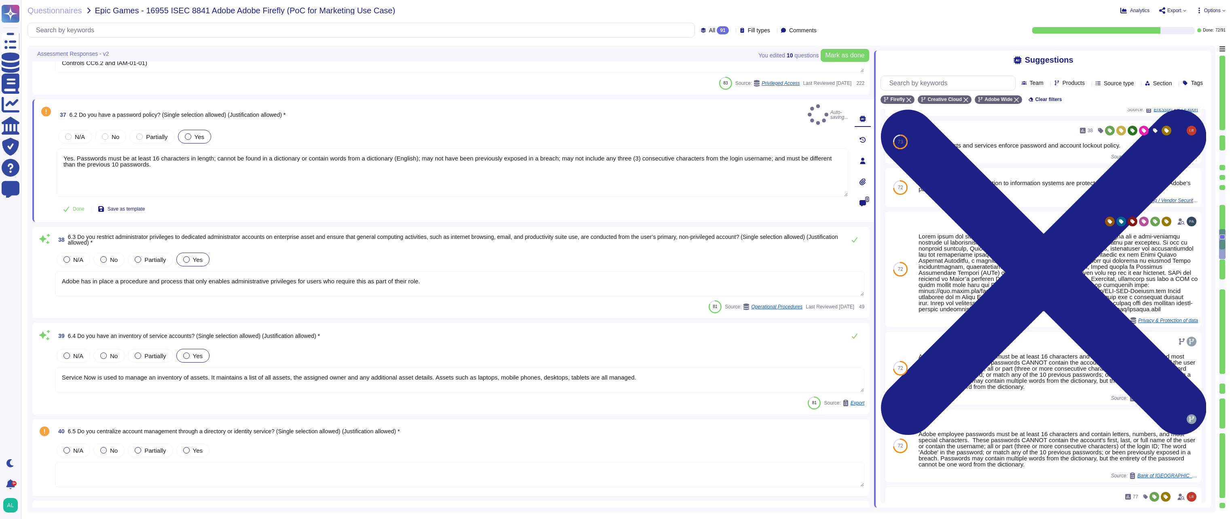
click at [1176, 312] on div at bounding box center [1059, 272] width 280 height 79
type textarea "Yes. Passwords must be at least 16 characters in length; cannot be found in a d…"
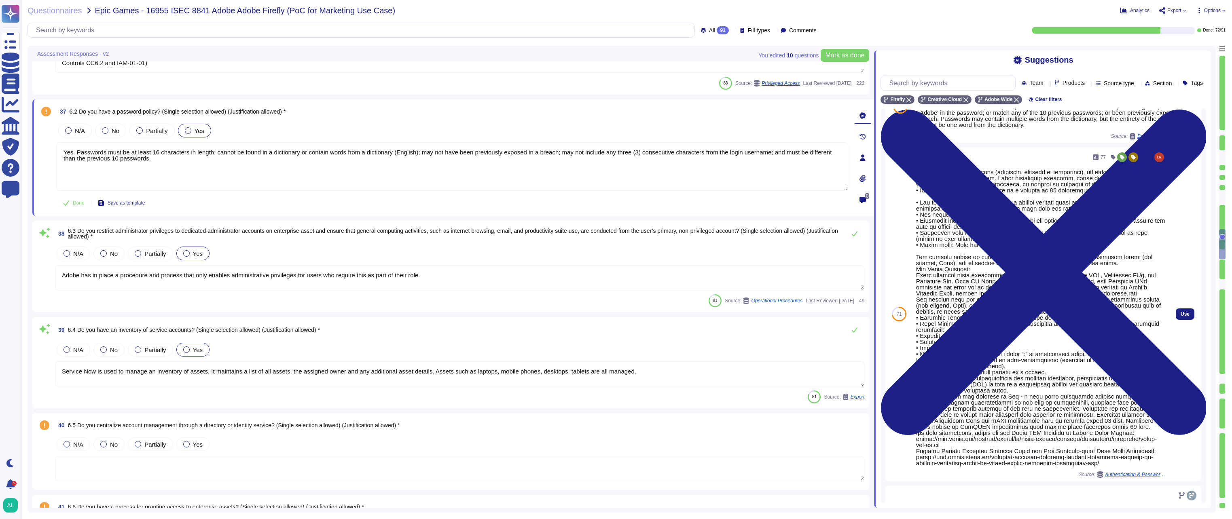
scroll to position [607, 0]
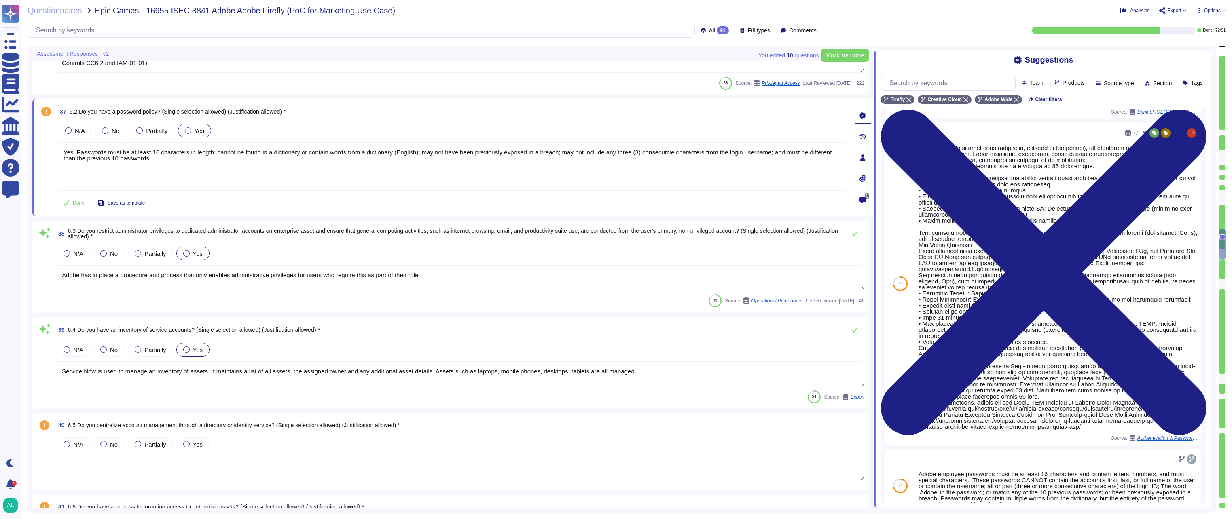
drag, startPoint x: 153, startPoint y: 165, endPoint x: 34, endPoint y: 153, distance: 120.4
click at [34, 153] on div "37 6.2 Do you have a password policy? (Single selection allowed) (Justification…" at bounding box center [453, 158] width 842 height 117
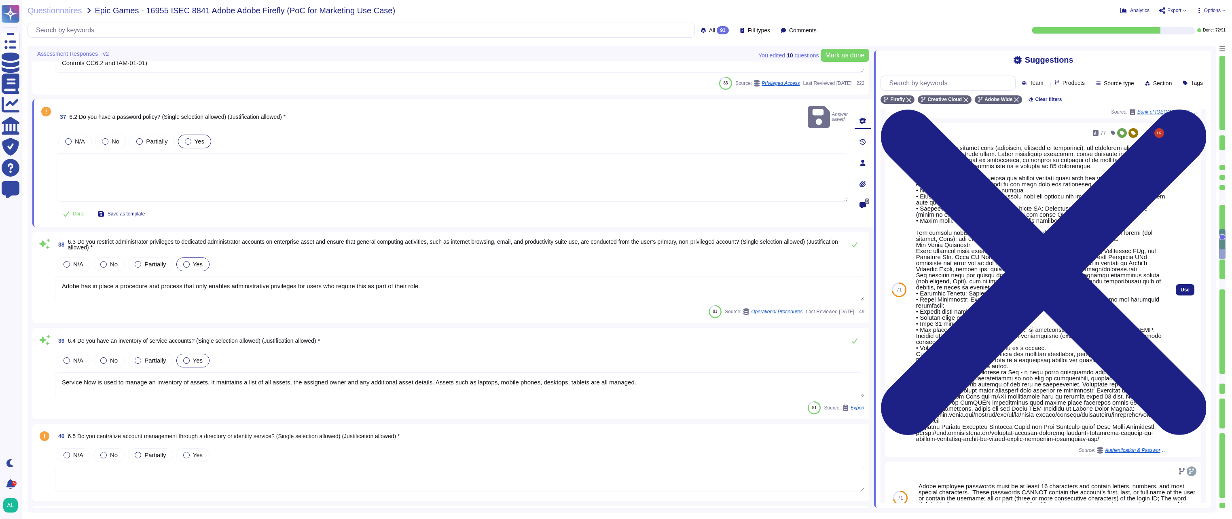
drag, startPoint x: 914, startPoint y: 263, endPoint x: 922, endPoint y: 263, distance: 7.7
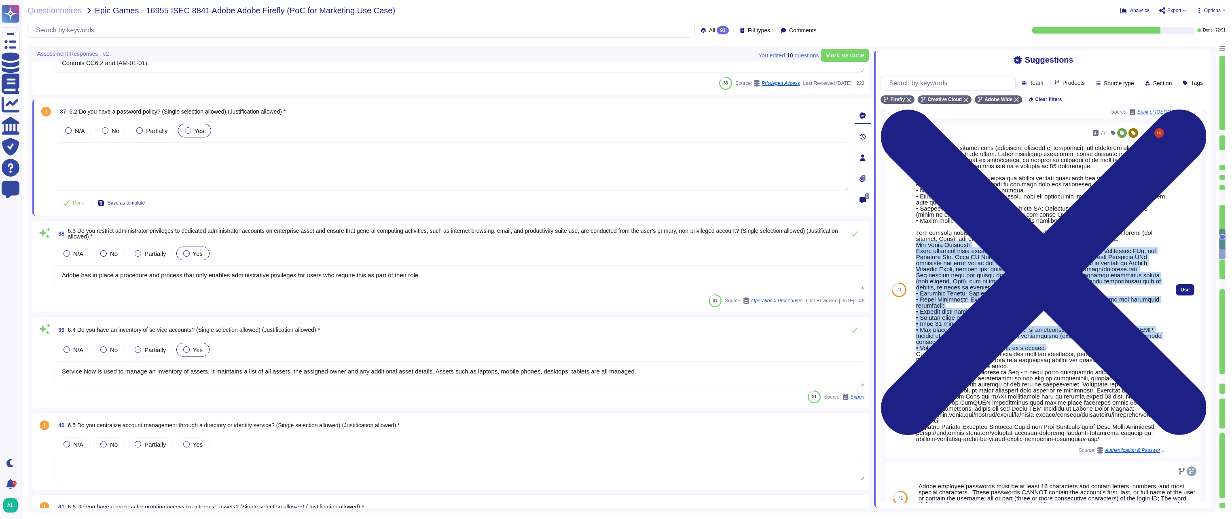
drag, startPoint x: 916, startPoint y: 263, endPoint x: 1066, endPoint y: 366, distance: 181.3
click at [1066, 366] on div at bounding box center [1041, 293] width 250 height 297
drag, startPoint x: 1066, startPoint y: 366, endPoint x: 995, endPoint y: 354, distance: 72.2
copy div "Lor Ipsum Dolorsita Conse adipisci elits doeiusmod temporincididu utlabor: Etdo…"
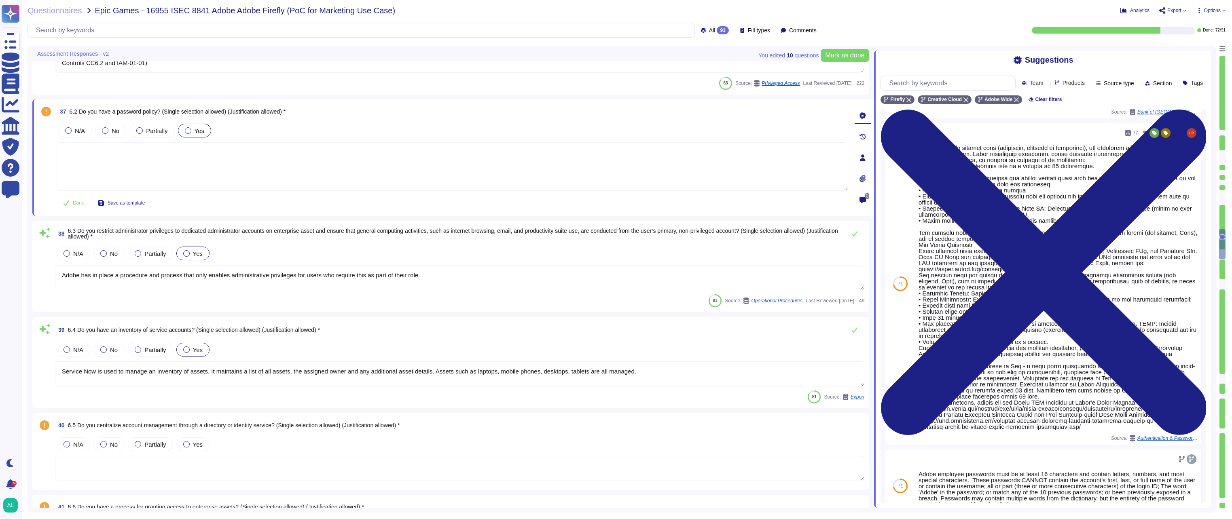
click at [142, 170] on textarea at bounding box center [453, 166] width 792 height 49
paste textarea "Lor Ipsum Dolorsita Conse adipisci elits doeiusmod temporincididu utlabor: Etdo…"
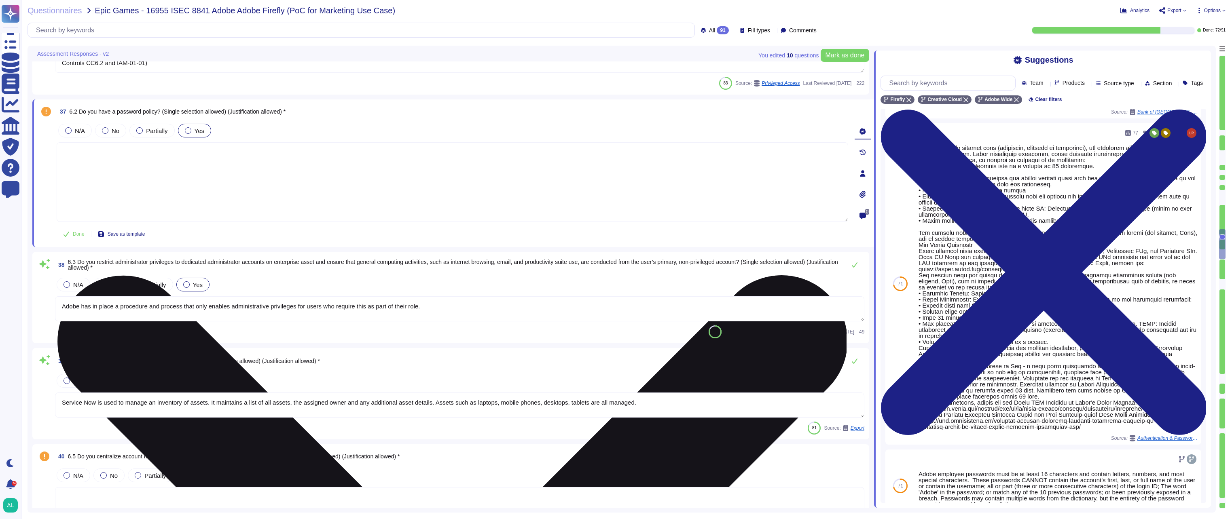
type textarea "Lor Ipsum Dolorsita Conse adipisci elits doeiusmod temporincididu utlabor: Etdo…"
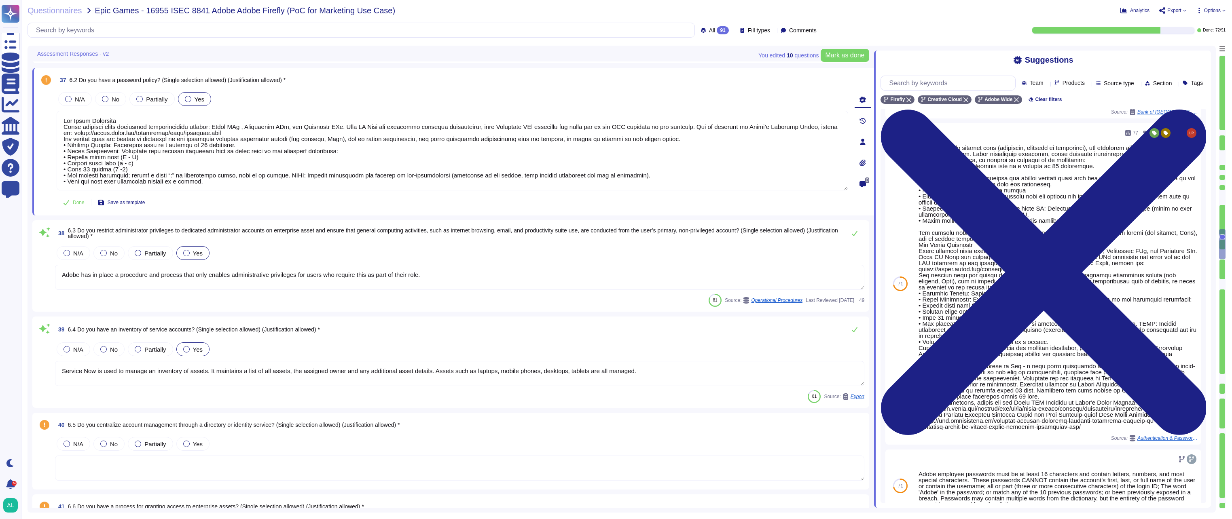
type textarea "Yes, Multi-factor authentication (“MFA”) is required prior to obtaining access …"
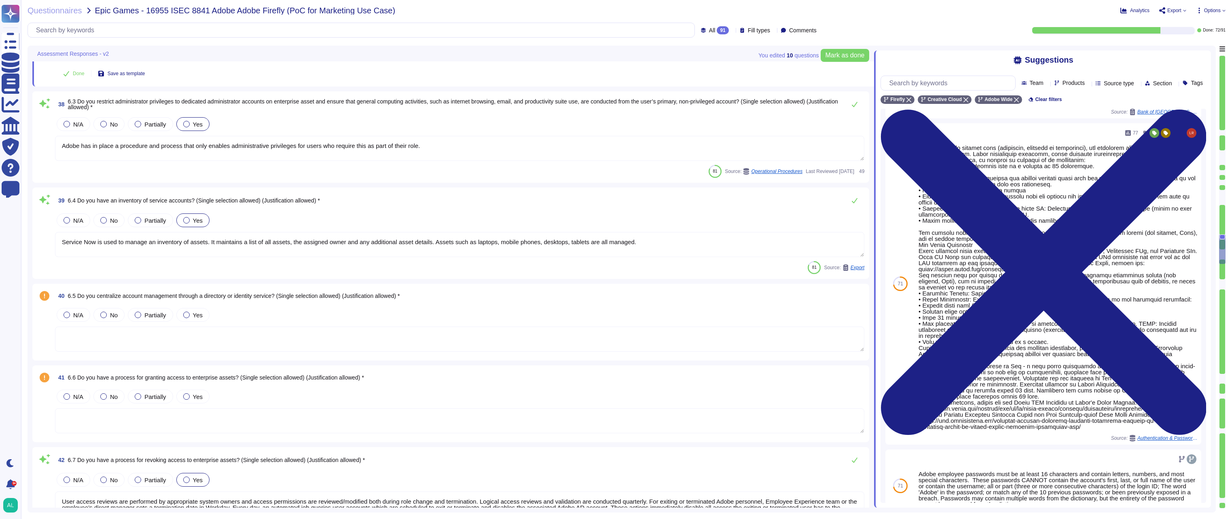
type textarea "Multi-factor authentication is required for remote access. (See SOC 2 control –…"
type textarea "Lor Ipsum Dolorsita Conse adipisci elits doeiusmod temporincididu utlabor: Etdo…"
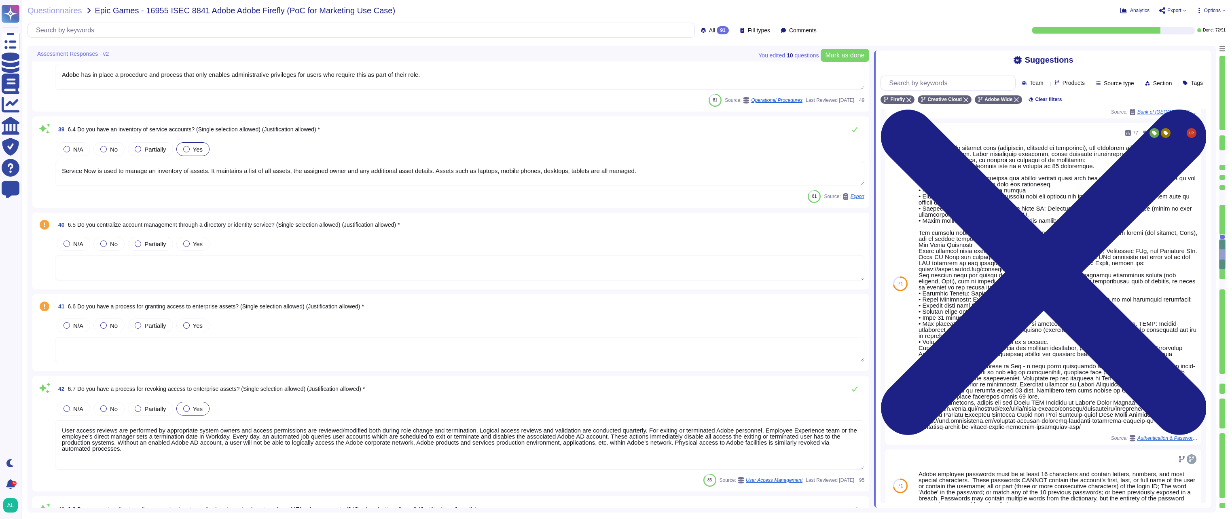
scroll to position [3665, 0]
type textarea "Multi-factor authentication (“MFA”) is required prior to obtaining access to Ad…"
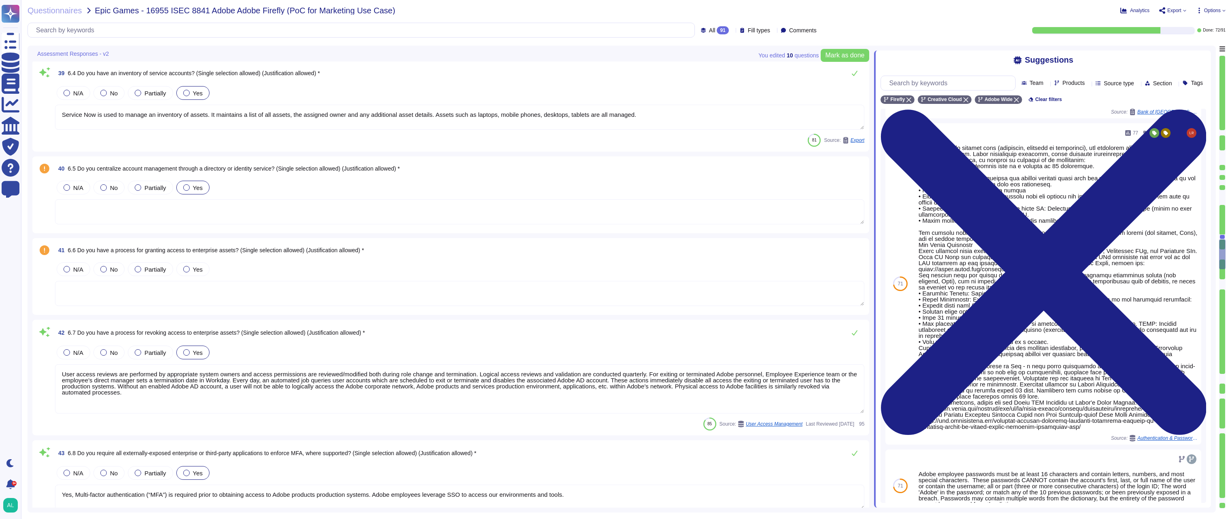
click at [188, 188] on div at bounding box center [186, 187] width 6 height 6
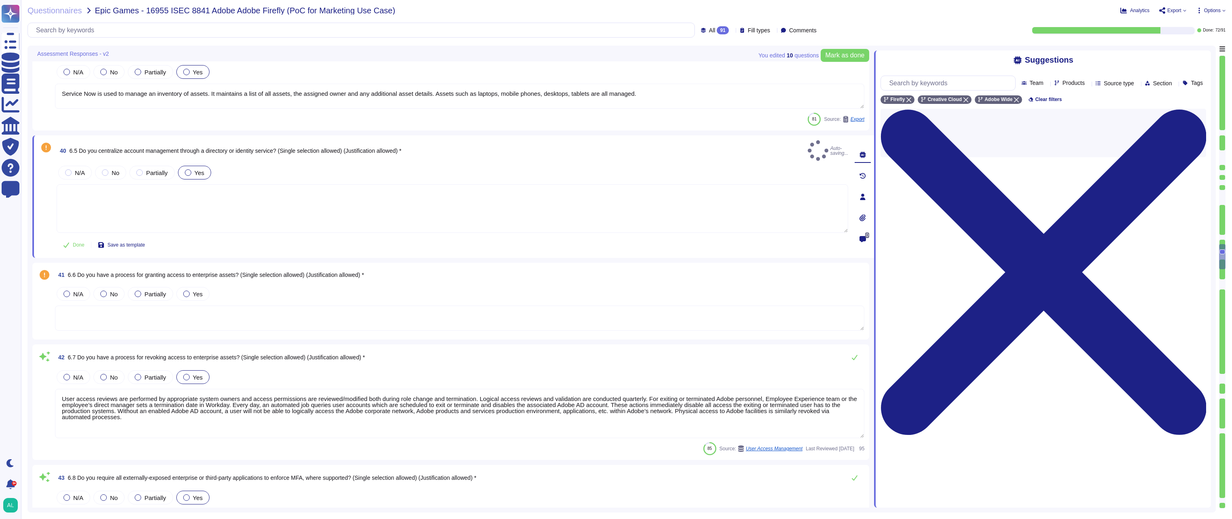
type textarea "Multi-factor authentication (“MFA”) is required prior to obtaining access to Ad…"
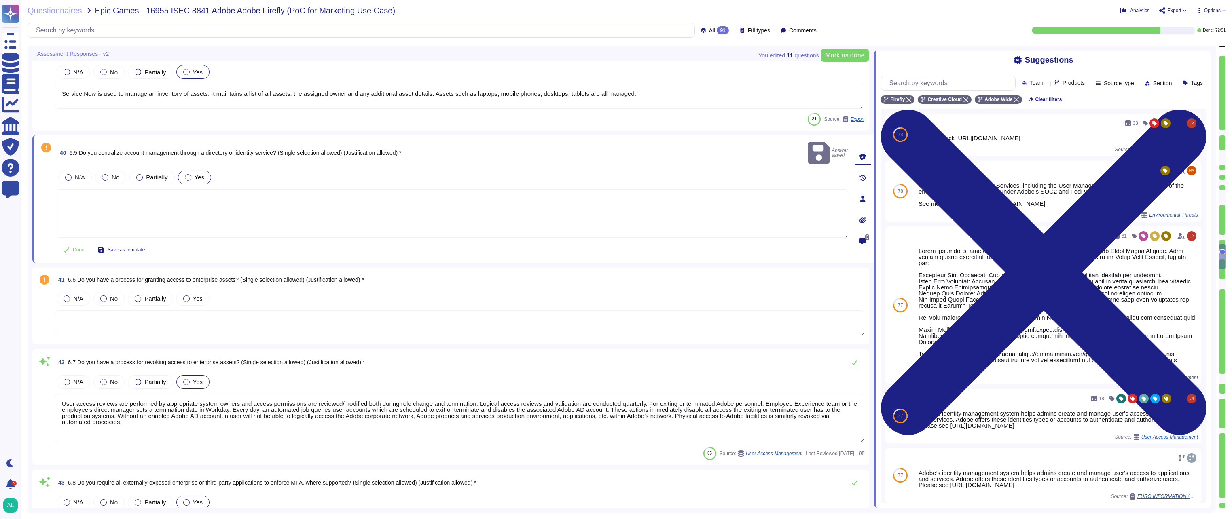
click at [263, 203] on textarea at bounding box center [453, 213] width 792 height 49
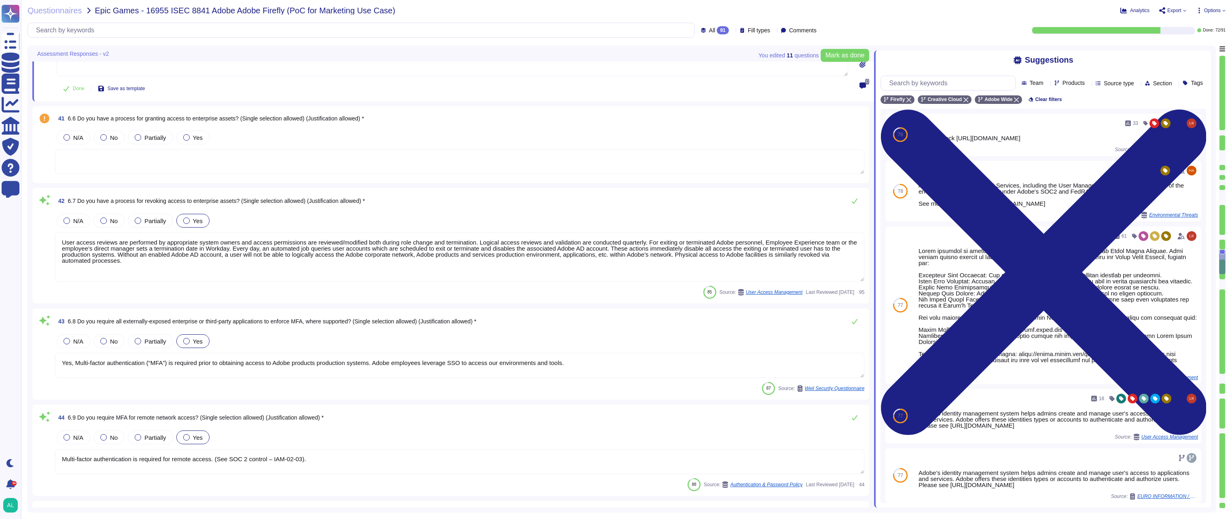
scroll to position [3827, 0]
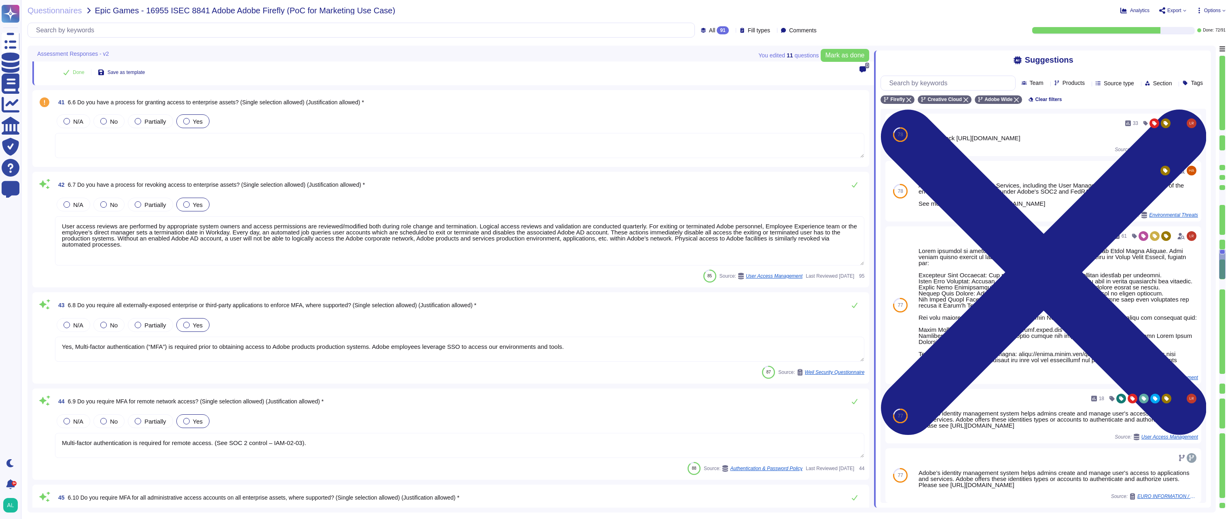
click at [188, 121] on div at bounding box center [186, 121] width 6 height 6
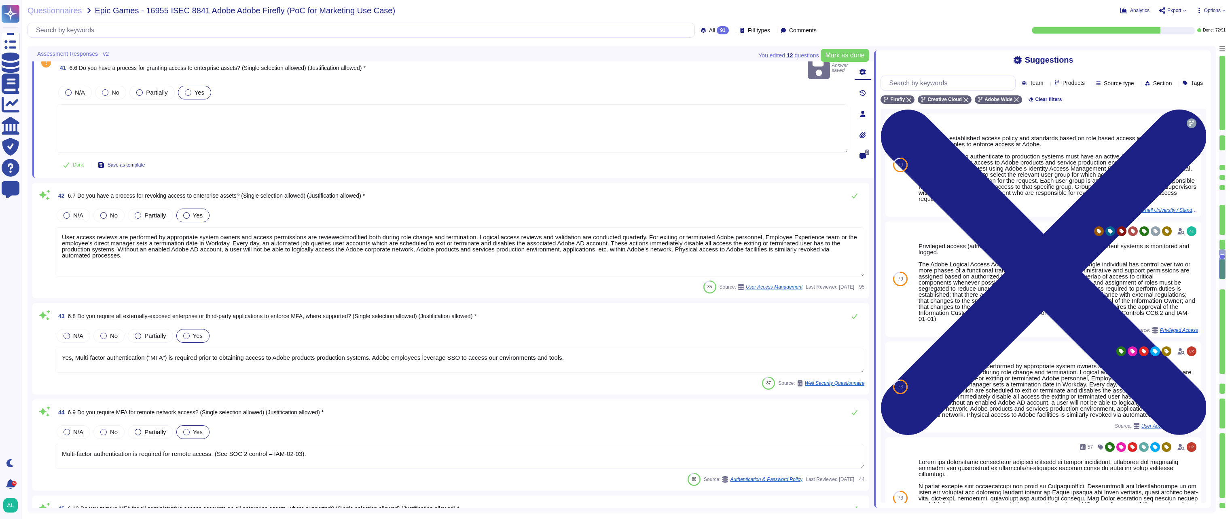
click at [520, 143] on div "41 6.6 Do you have a process for granting access to enterprise assets? (Single …" at bounding box center [443, 114] width 809 height 118
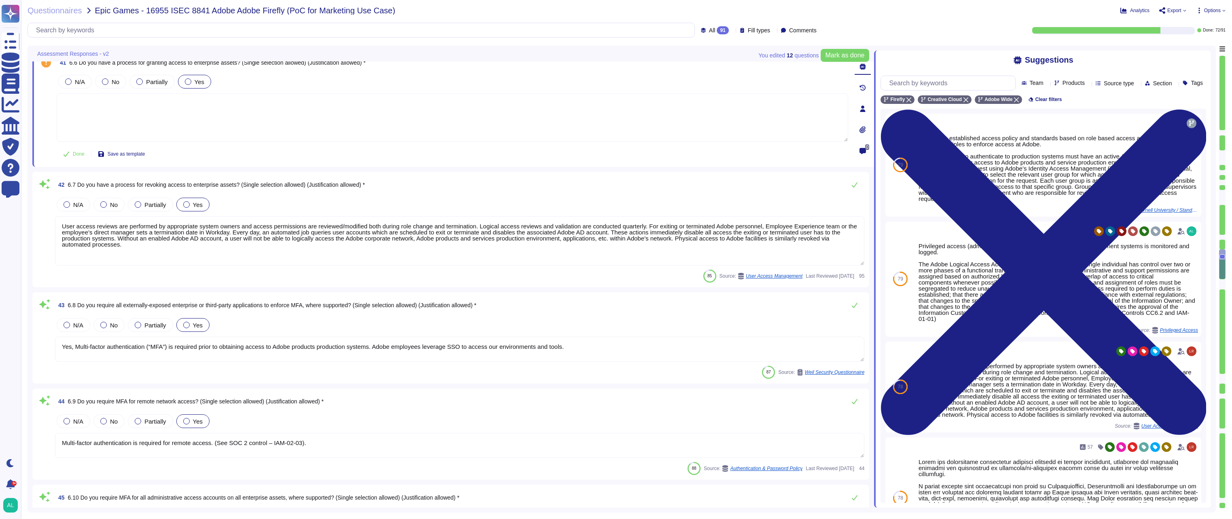
click at [602, 121] on textarea at bounding box center [453, 117] width 792 height 49
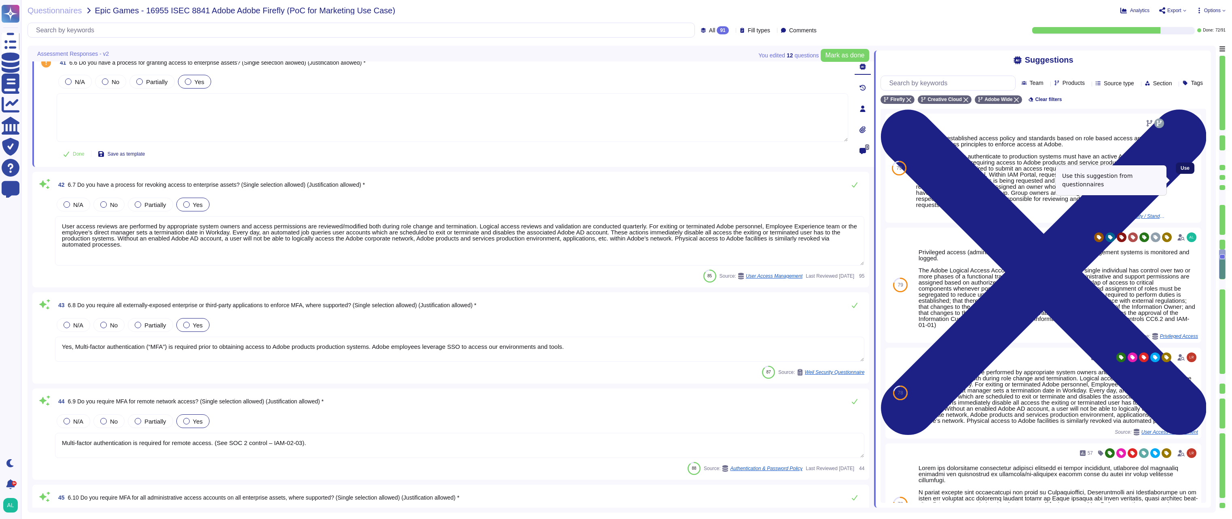
click at [1181, 171] on span "Use" at bounding box center [1185, 168] width 9 height 5
type textarea "Adobe has established access policy and standards based on role based access an…"
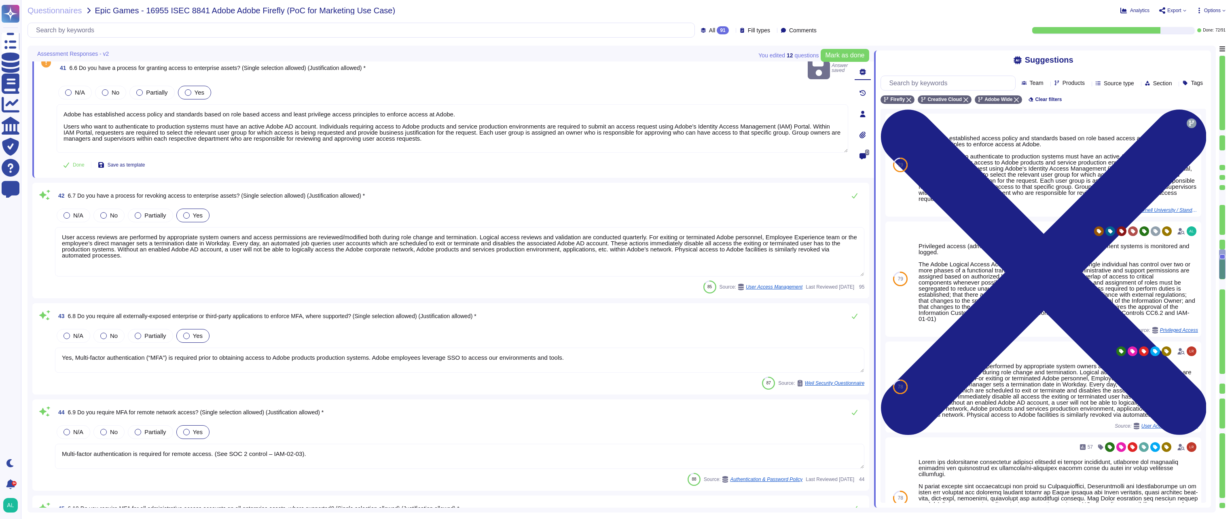
scroll to position [1, 0]
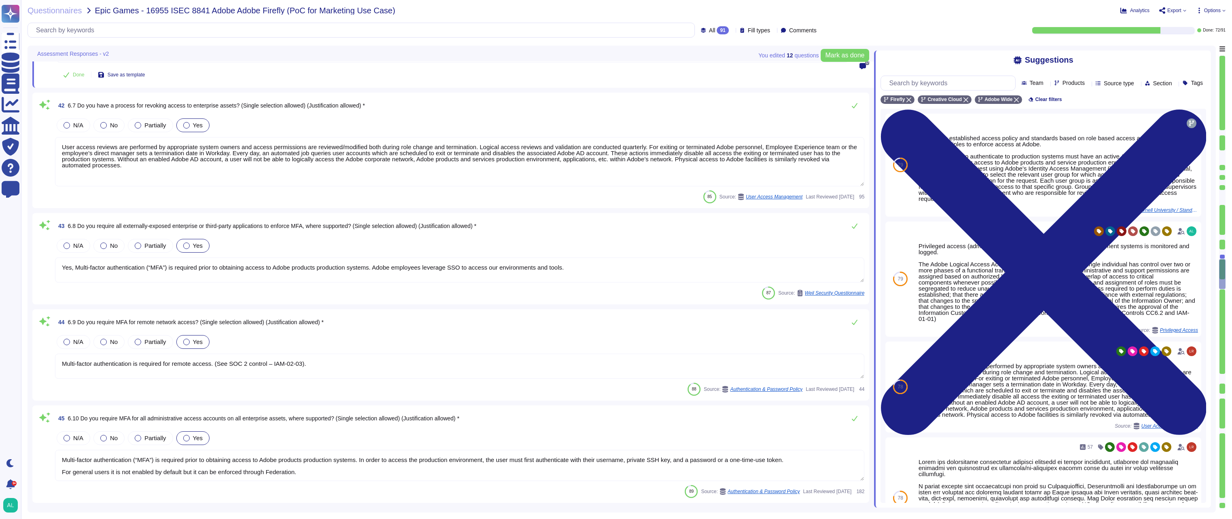
type textarea "Documentation is reviewed and approved prior to being used."
type textarea "All of our information, including current white papers, SOC2 reports, pen test …"
type textarea "Systems that collect, store, process, transmit, dispose of data, accept network…"
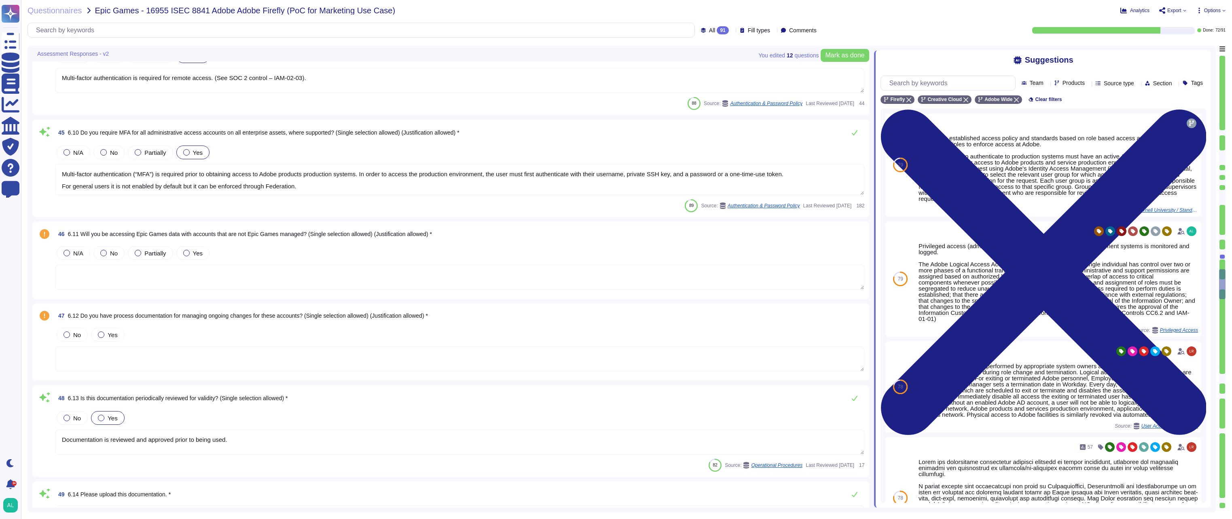
type textarea "The Adobe Vulnerability Management program provides operational groups with the…"
type textarea "Adobe managed Mobile (iOS and Android) and Workstation (MacOS and Windows) devi…"
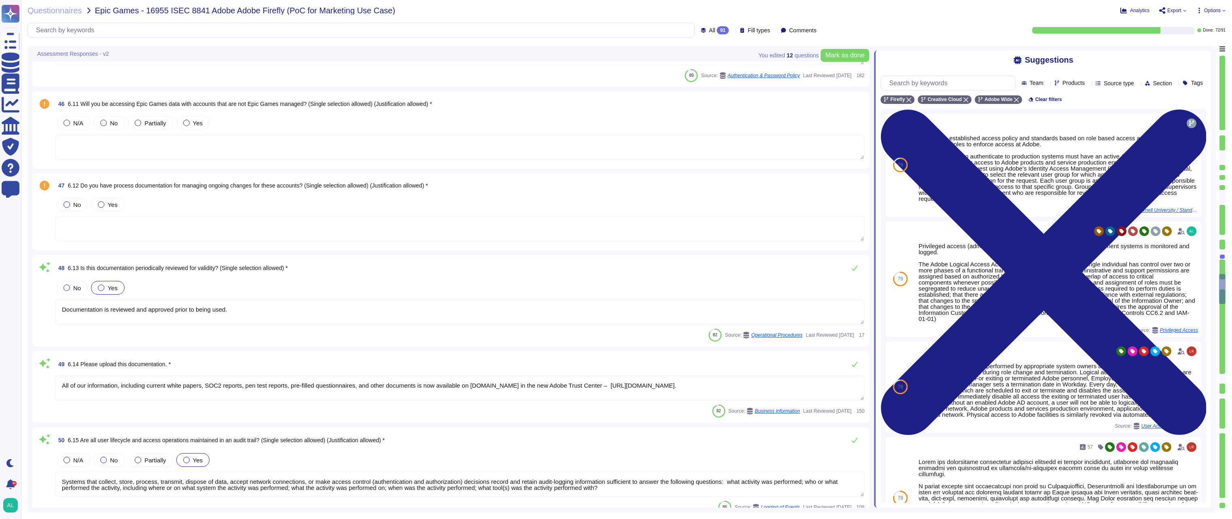
scroll to position [4313, 0]
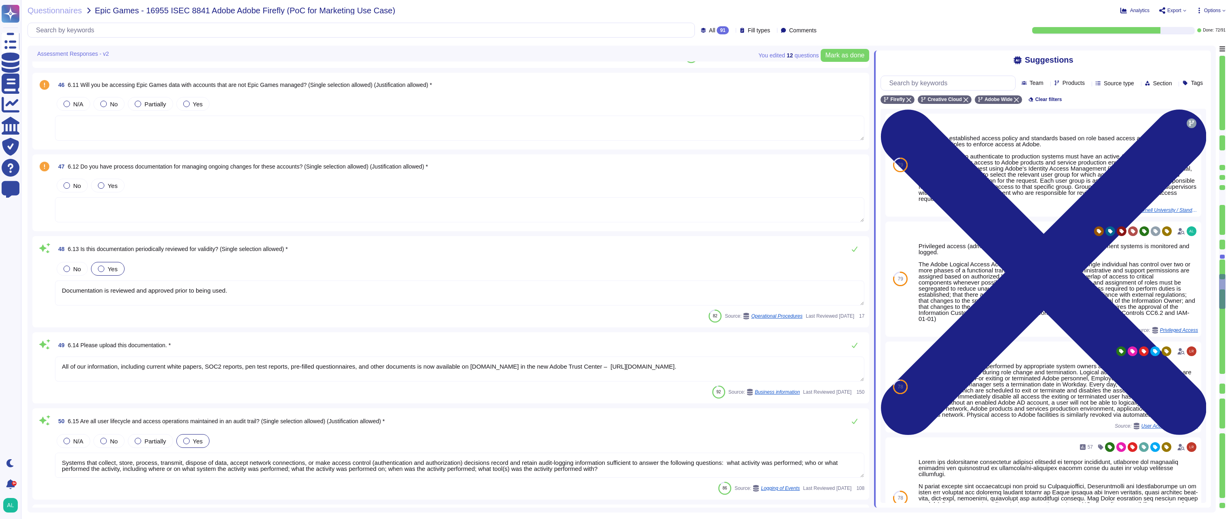
type textarea "Adobe managed Mobile (iOS and Android) and Workstation (MacOS and Windows) devi…"
click at [188, 104] on div at bounding box center [186, 104] width 6 height 6
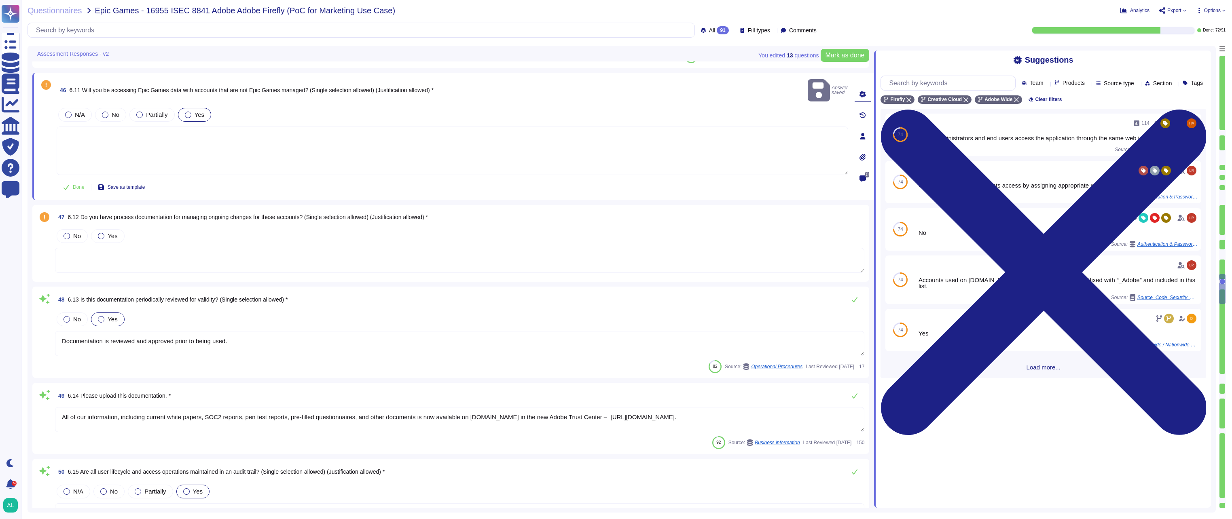
click at [305, 150] on textarea at bounding box center [453, 151] width 792 height 49
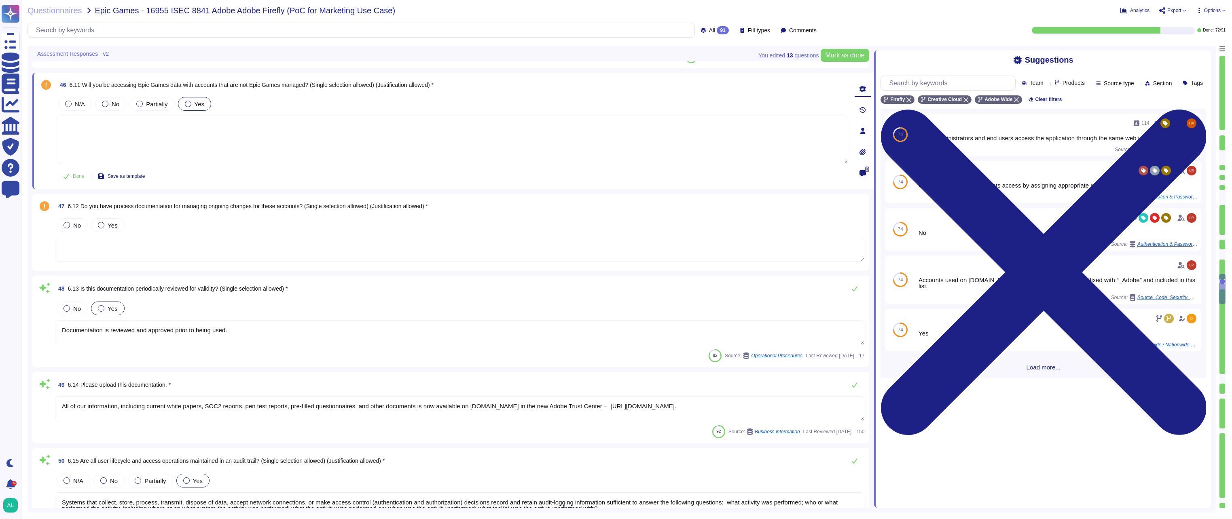
click at [1040, 371] on span "Load more..." at bounding box center [1044, 367] width 326 height 6
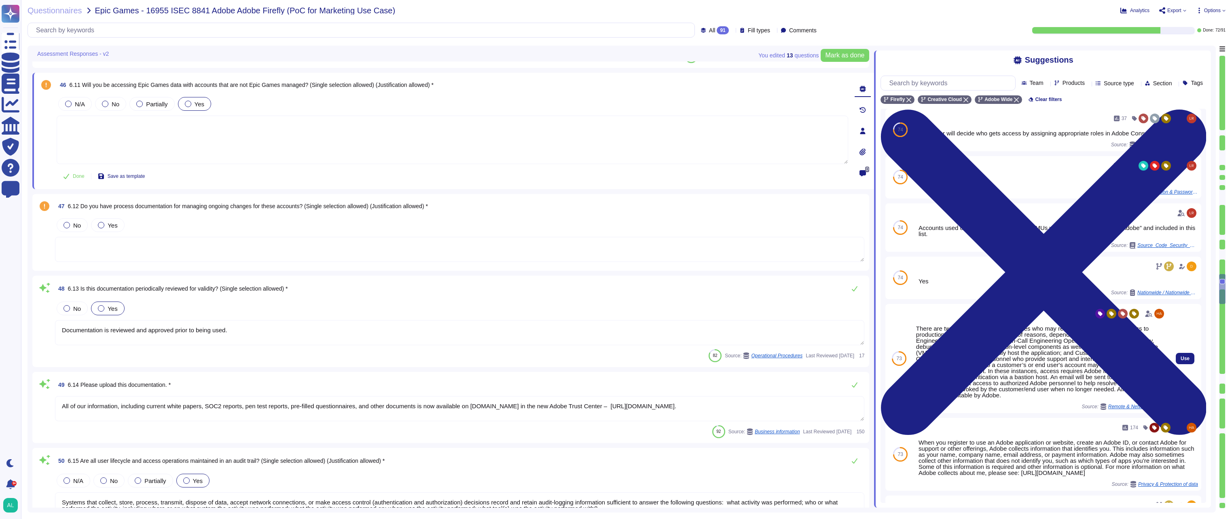
scroll to position [81, 0]
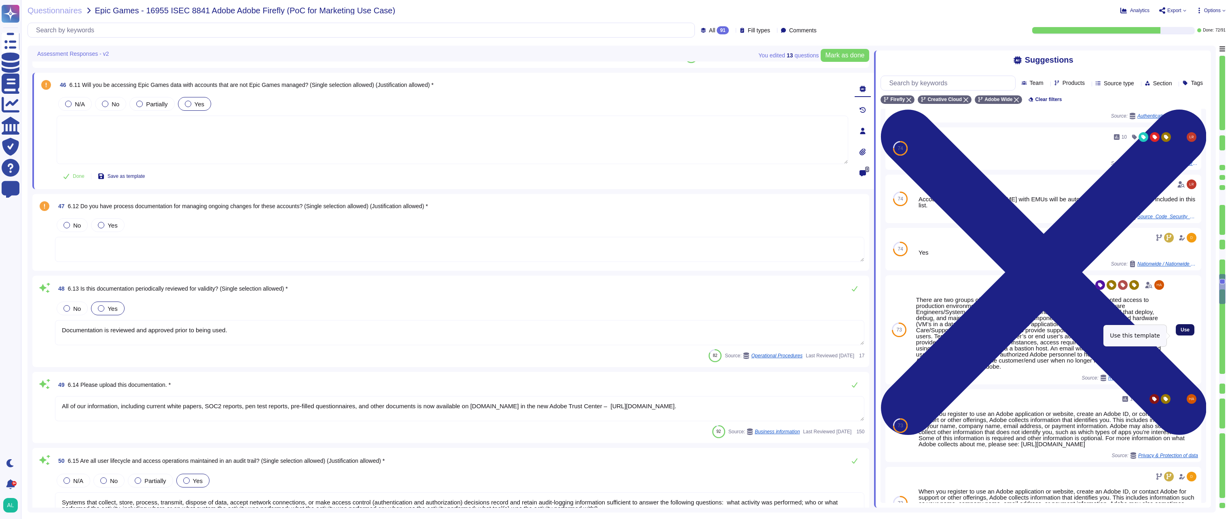
click at [1184, 336] on button "Use" at bounding box center [1185, 329] width 19 height 11
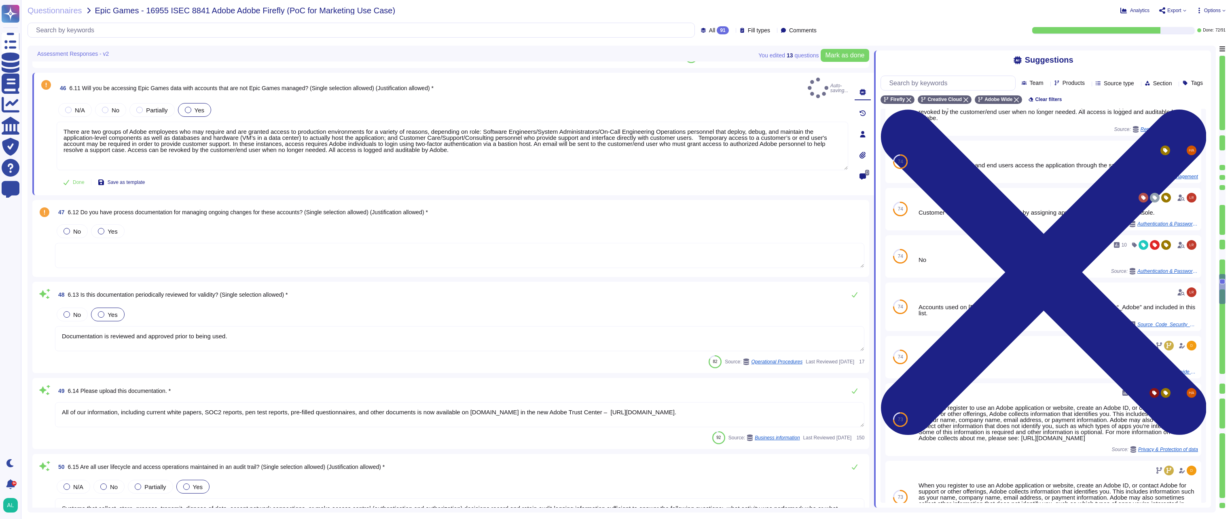
type textarea "There are two groups of Adobe employees who may require and are granted access …"
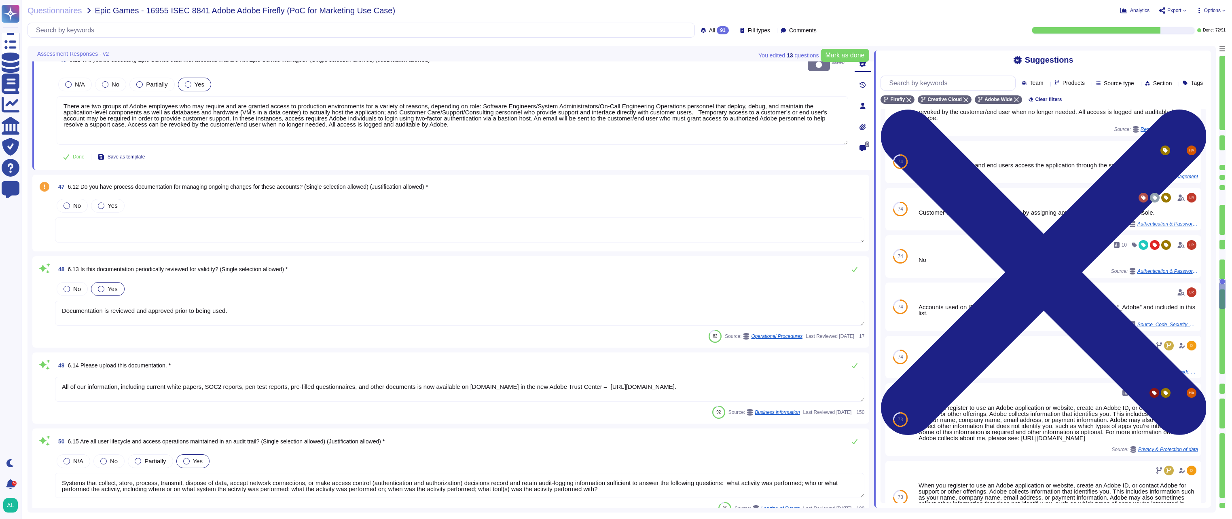
type textarea "Adobe managed Mobile (iOS and Android) and Workstation (MacOS and Windows) devi…"
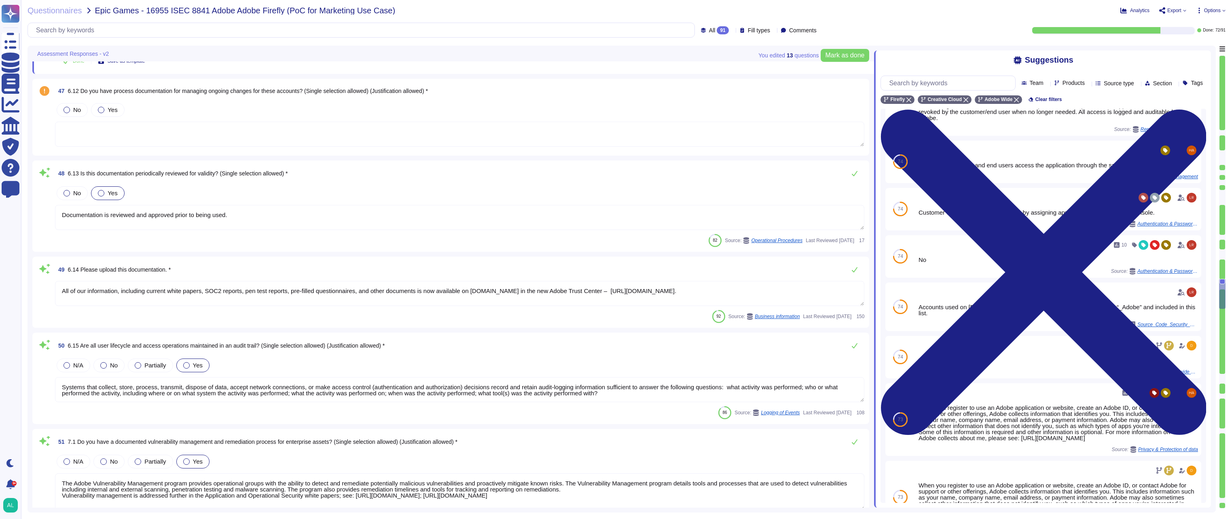
type textarea "Monthly scans are performed."
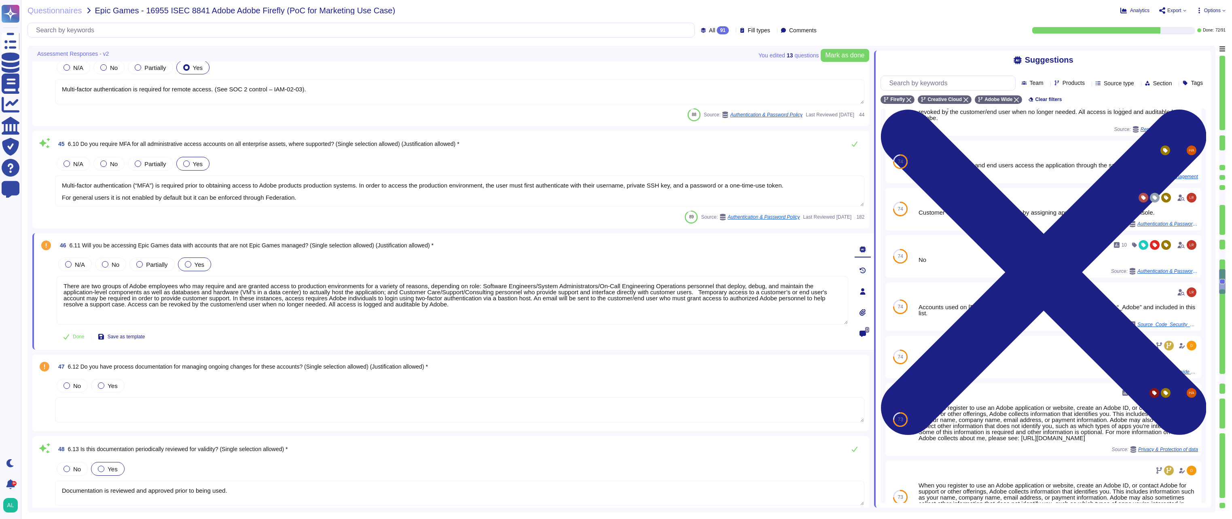
type textarea "User access reviews are performed by appropriate system owners and access permi…"
type textarea "Yes, Multi-factor authentication (“MFA”) is required prior to obtaining access …"
type textarea "Multi-factor authentication is required for remote access. (See SOC 2 control –…"
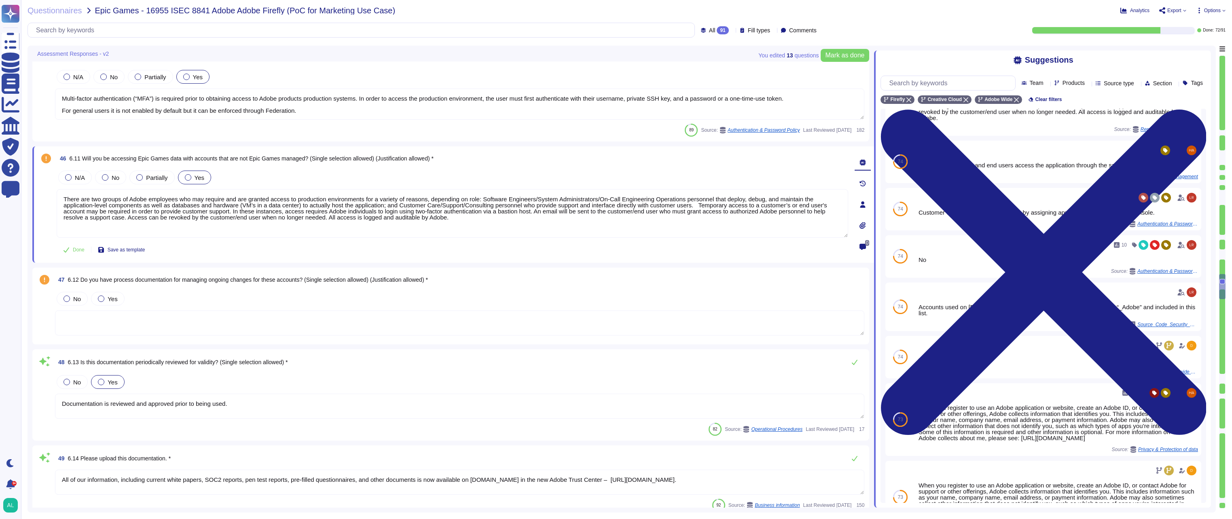
type textarea "Adobe managed Mobile (iOS and Android) and Workstation (MacOS and Windows) devi…"
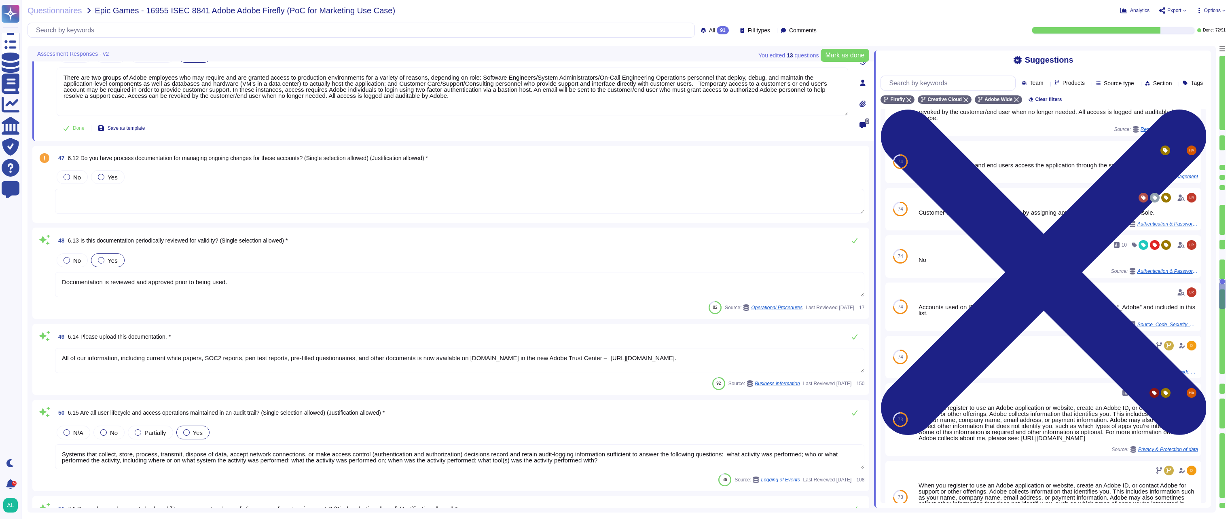
type textarea "Adobe managed Mobile (iOS and Android) and Workstation (MacOS and Windows) devi…"
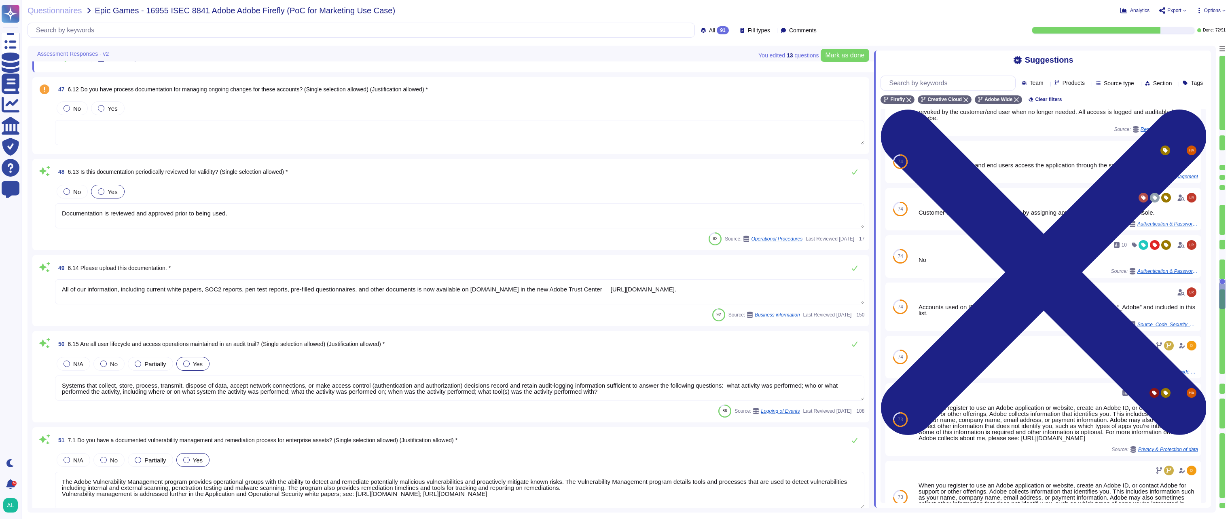
scroll to position [4445, 0]
type textarea "Monthly scans are performed."
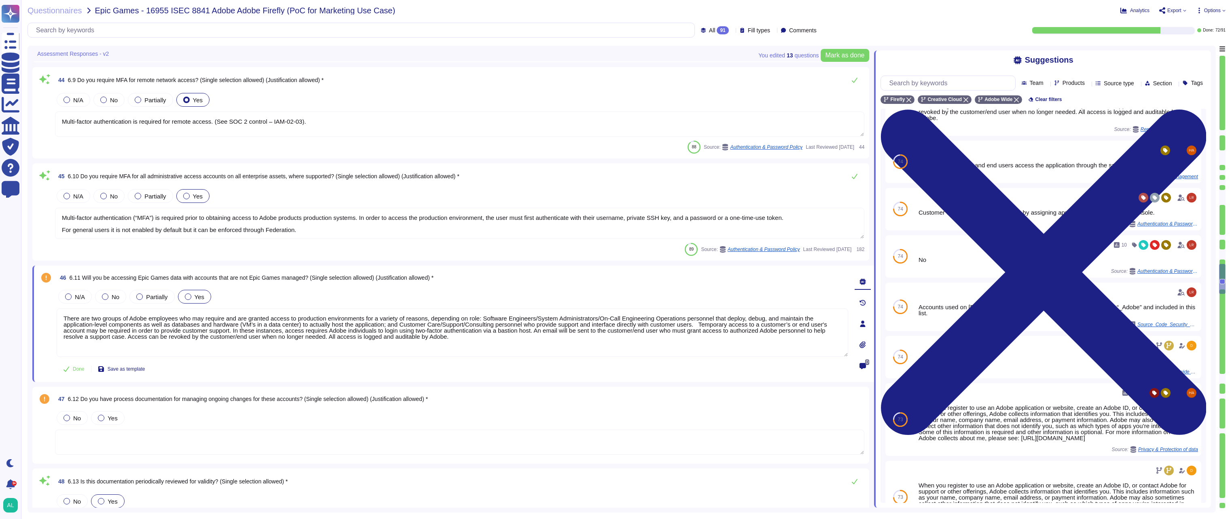
type textarea "User access reviews are performed by appropriate system owners and access permi…"
type textarea "Yes, Multi-factor authentication (“MFA”) is required prior to obtaining access …"
type textarea "Multi-factor authentication is required for remote access. (See SOC 2 control –…"
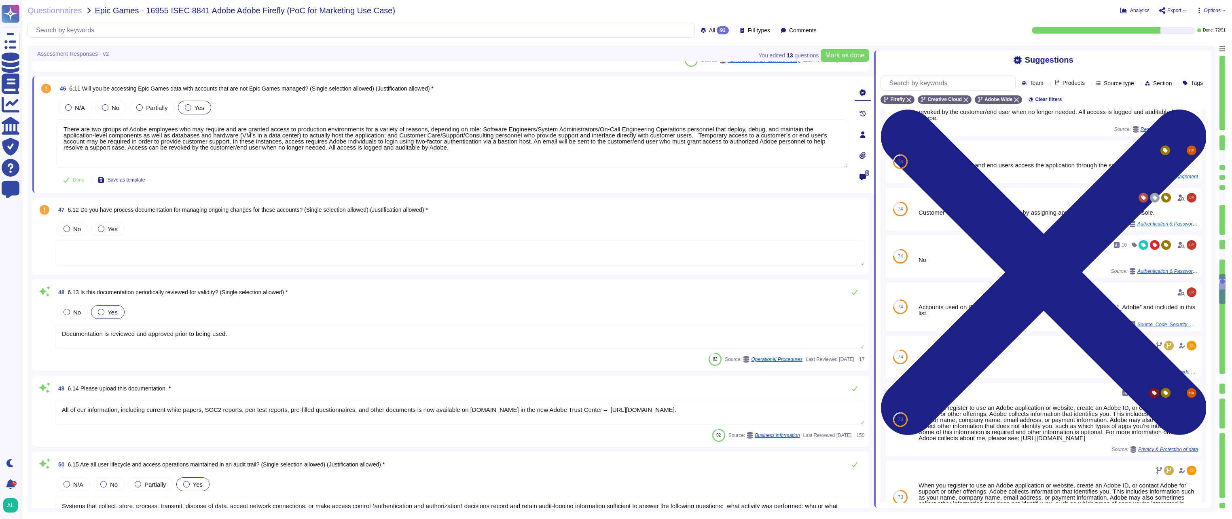
type textarea "Adobe managed Mobile (iOS and Android) and Workstation (MacOS and Windows) devi…"
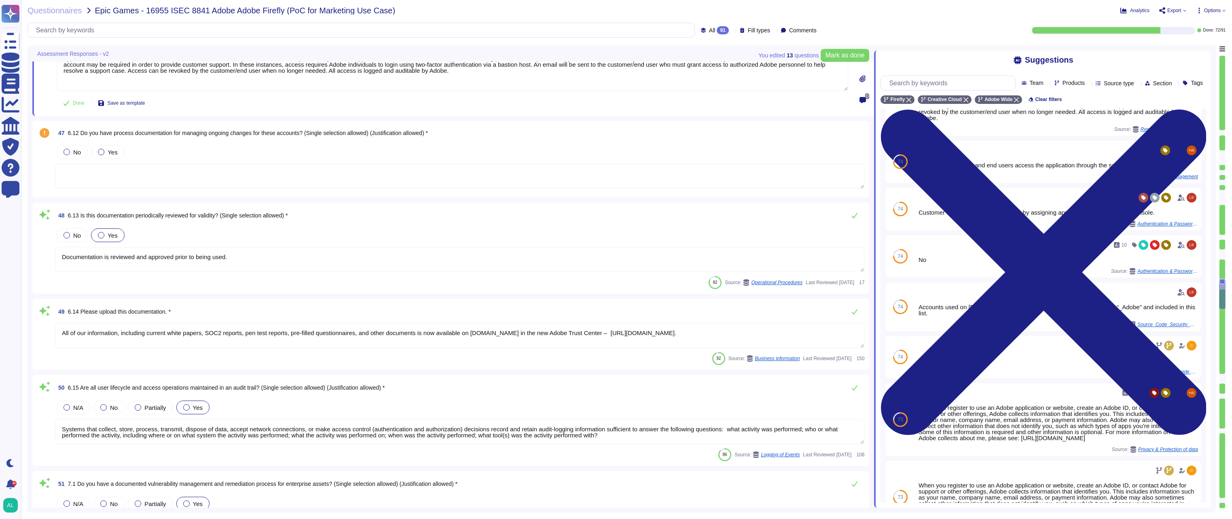
type textarea "Adobe managed Mobile (iOS and Android) and Workstation (MacOS and Windows) devi…"
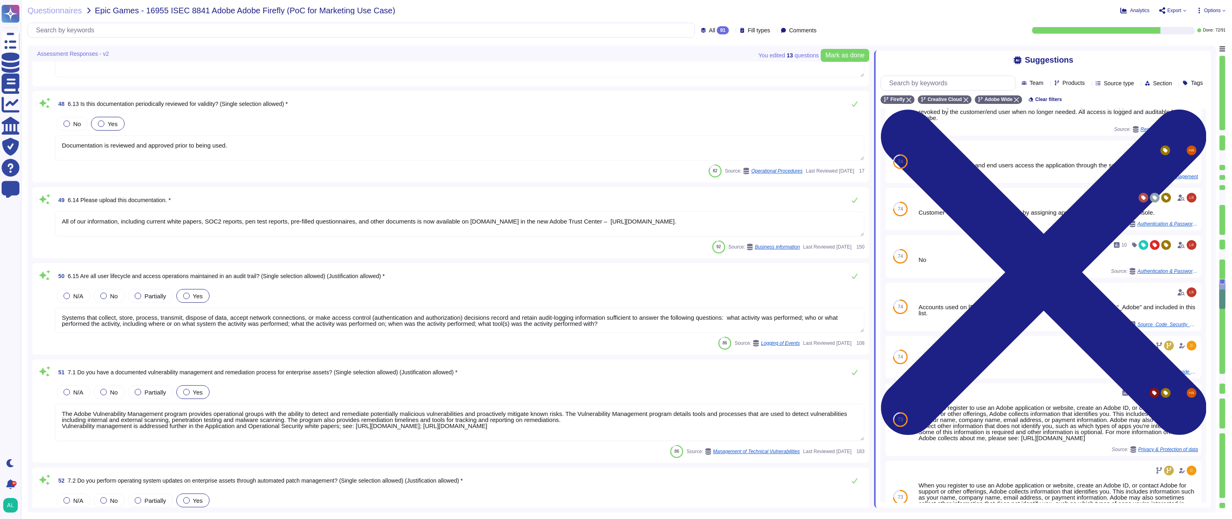
type textarea "Monthly scans are performed."
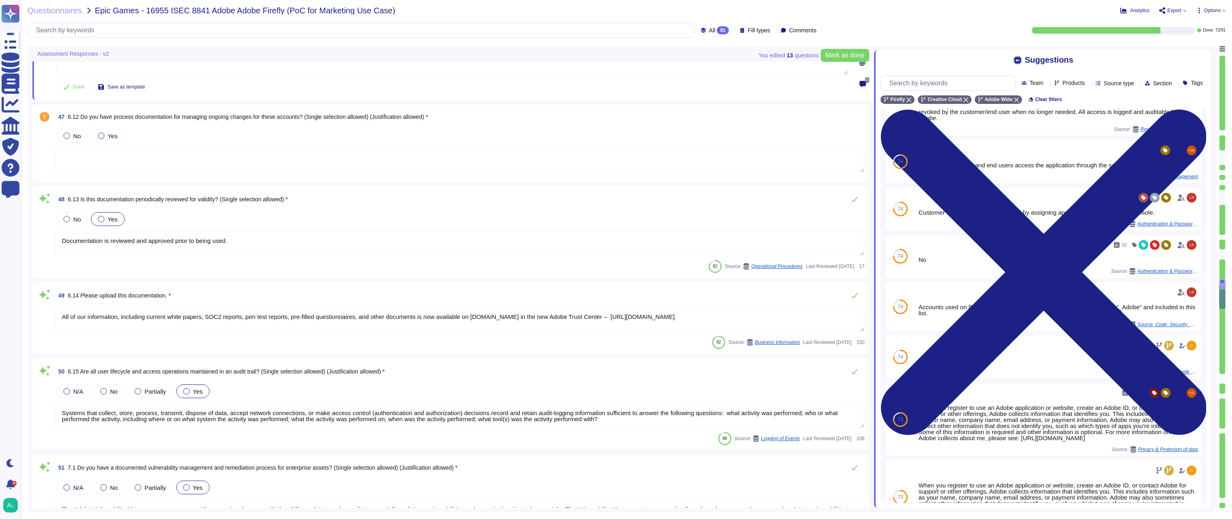
type textarea "User access reviews are performed by appropriate system owners and access permi…"
type textarea "Yes, Multi-factor authentication (“MFA”) is required prior to obtaining access …"
type textarea "Multi-factor authentication is required for remote access. (See SOC 2 control –…"
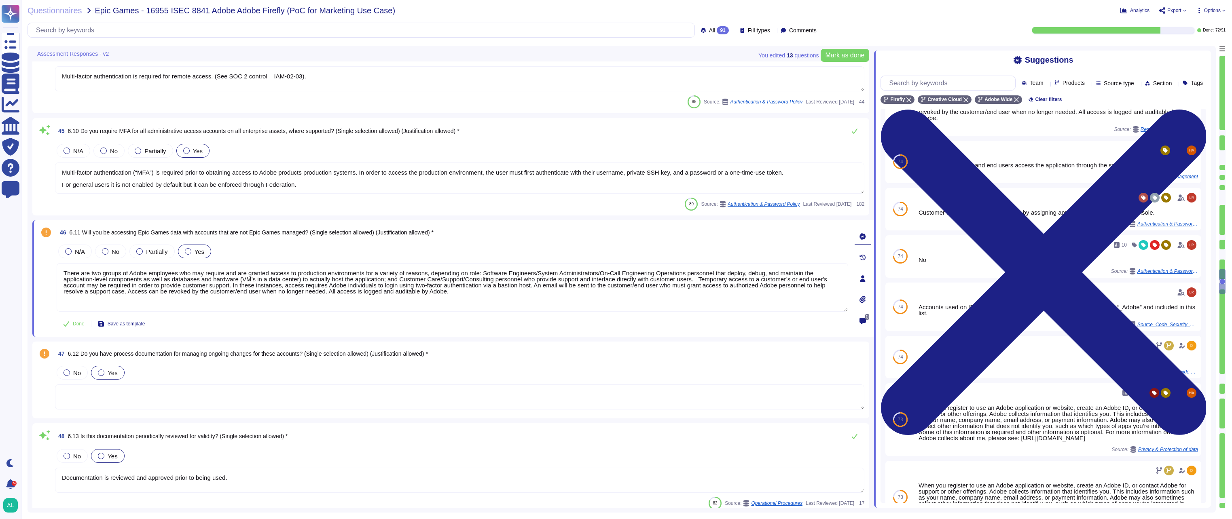
click at [99, 371] on div at bounding box center [101, 373] width 6 height 6
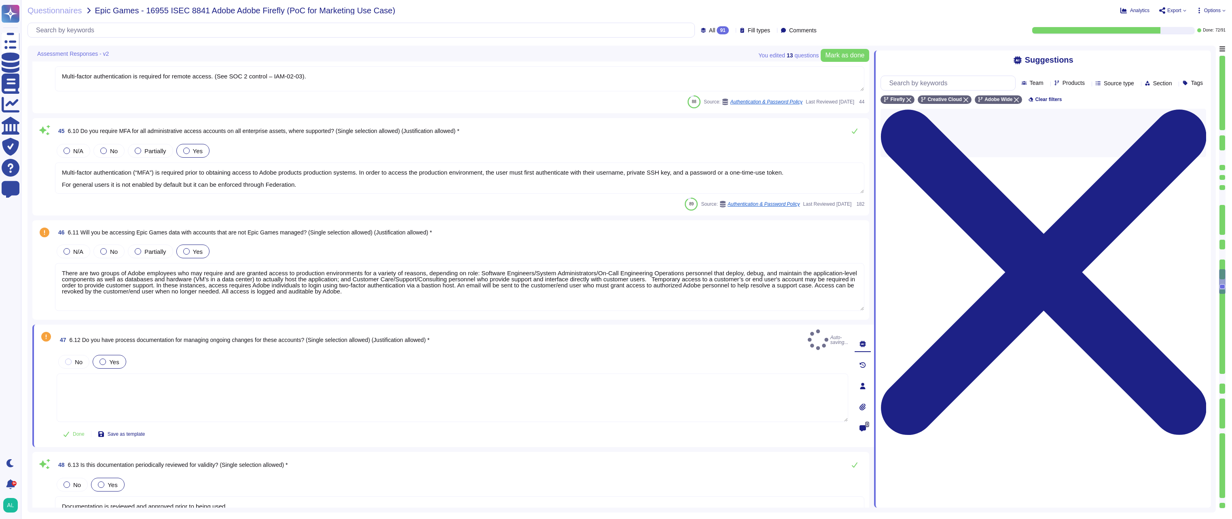
scroll to position [0, 0]
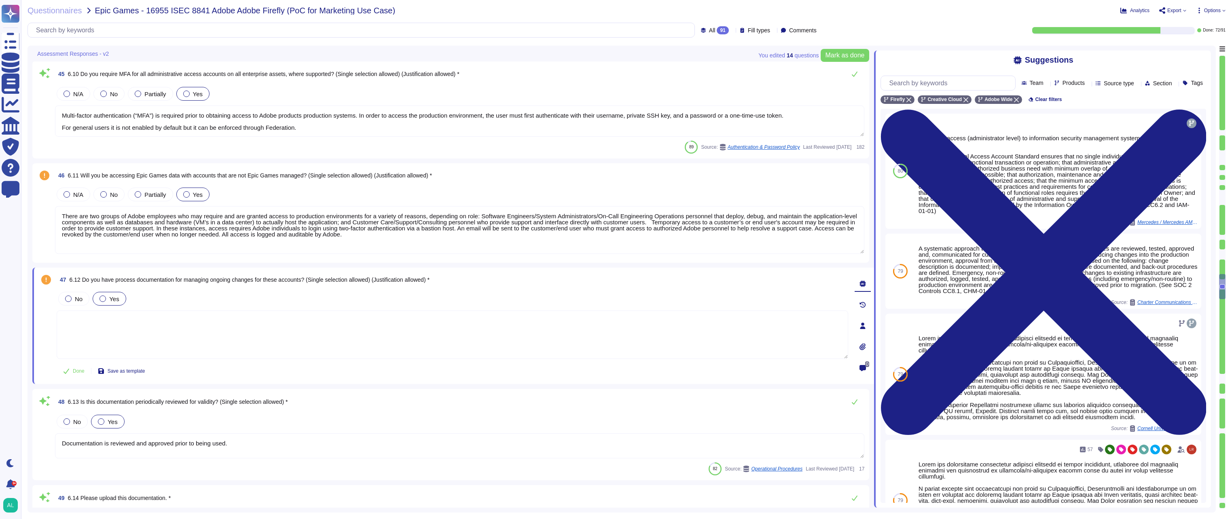
type textarea "The Adobe Vulnerability Management program provides operational groups with the…"
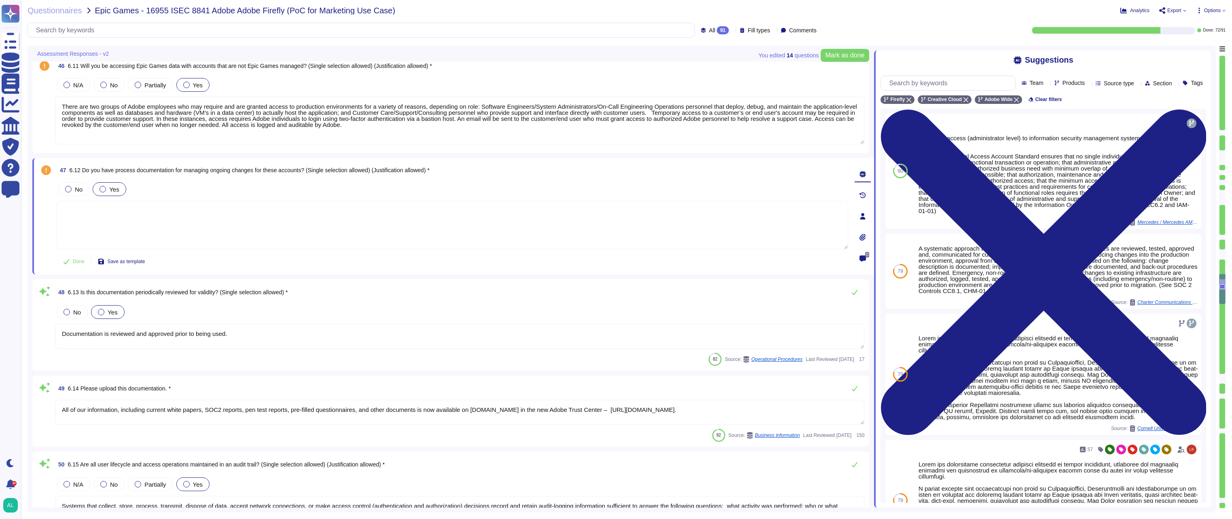
type textarea "Adobe managed Mobile (iOS and Android) and Workstation (MacOS and Windows) devi…"
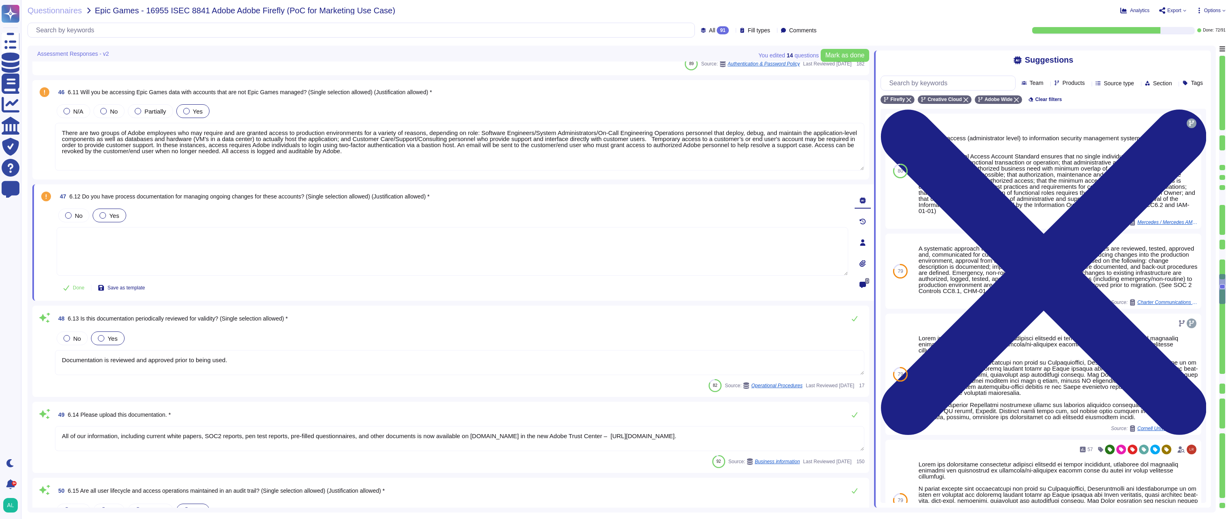
scroll to position [4296, 0]
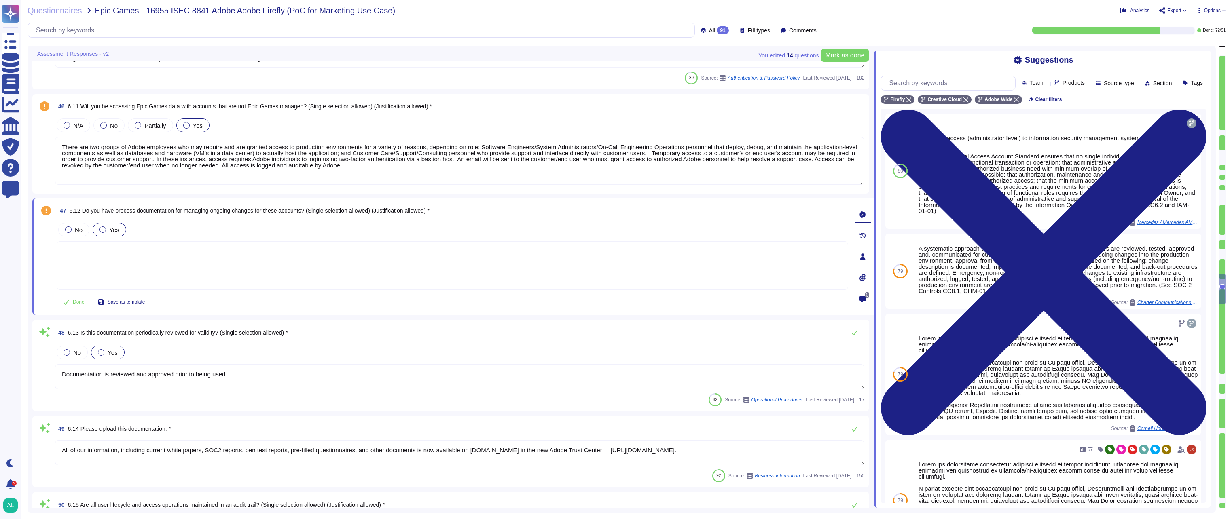
click at [285, 273] on textarea at bounding box center [453, 266] width 792 height 49
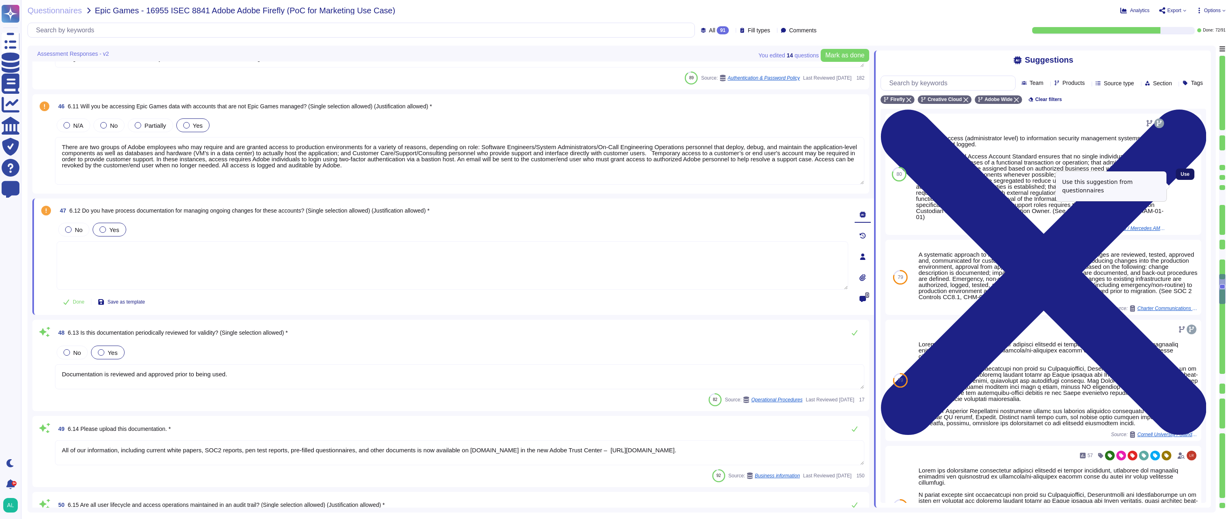
click at [1184, 180] on button "Use" at bounding box center [1185, 174] width 19 height 11
type textarea "Privileged access (administrator level) to information security management syst…"
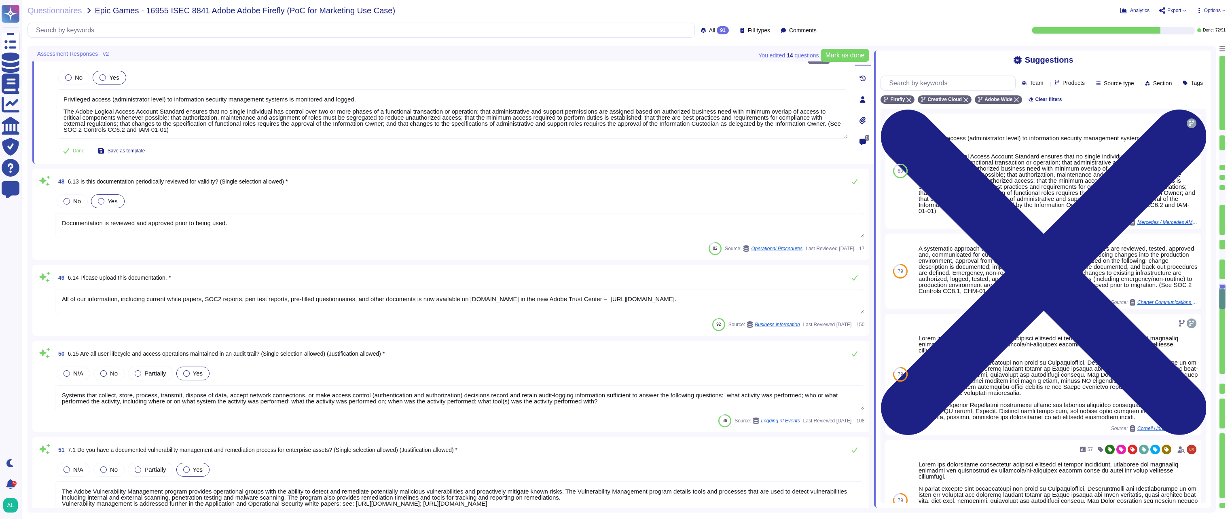
type textarea "Adobe managed Mobile (iOS and Android) and Workstation (MacOS and Windows) devi…"
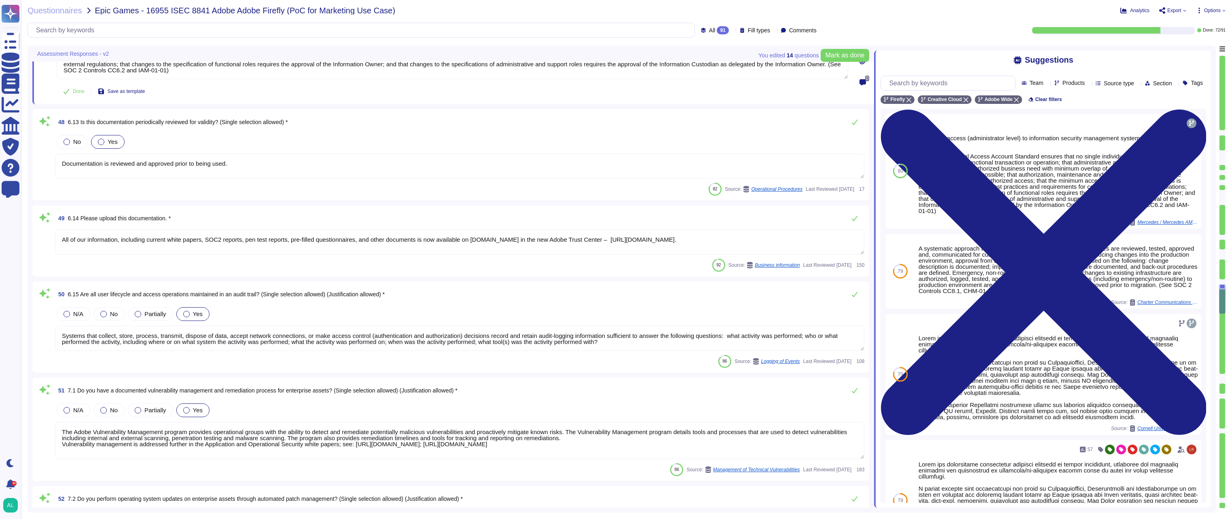
type textarea "Monthly scans are performed."
type textarea "For customer-facing products as defined in Adobe's Current List of Certificatio…"
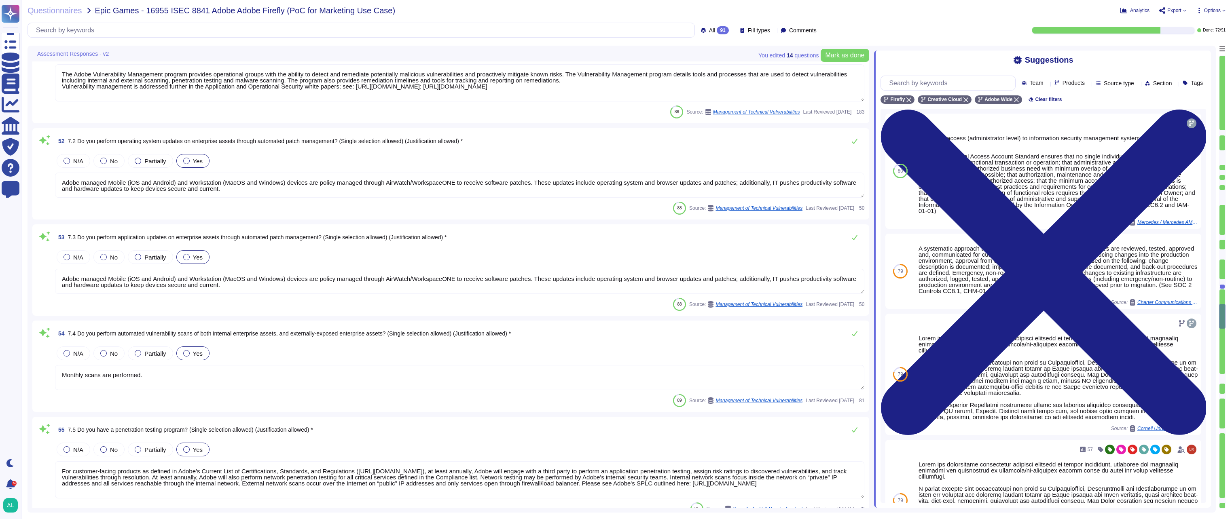
type textarea "The Adobe Bug Bounty Program enlists the help of the hacker community at [GEOGR…"
type textarea "Adobe’s production systems adhere to the logging requirements documented in the…"
type textarea "Audit logs are stored and retained centrally at Adobe. A Security Incident and …"
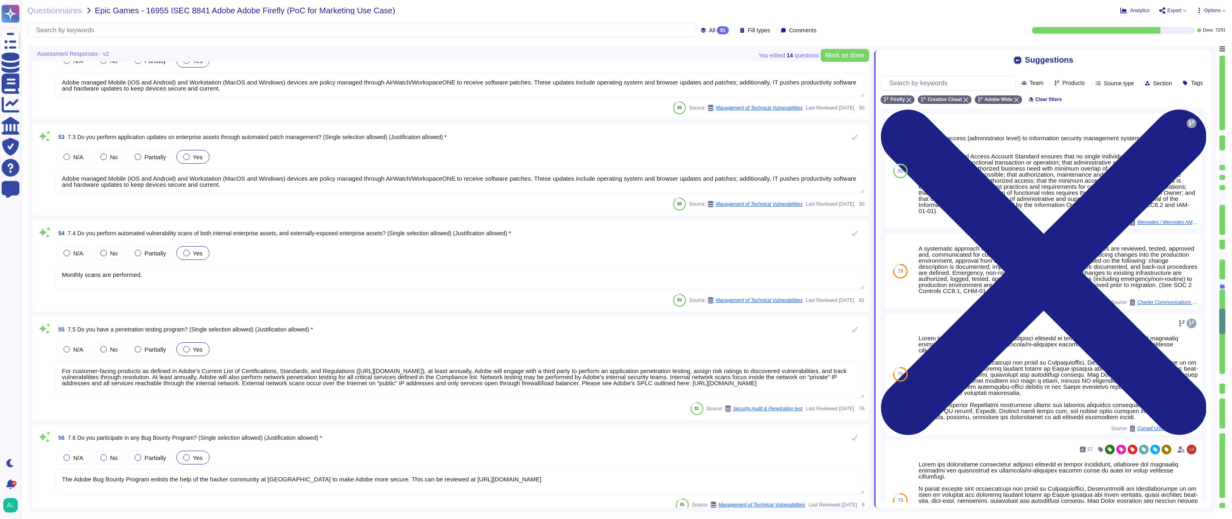
type textarea "Audit logs are stored and retained centrally at Adobe. A Security Incident and …"
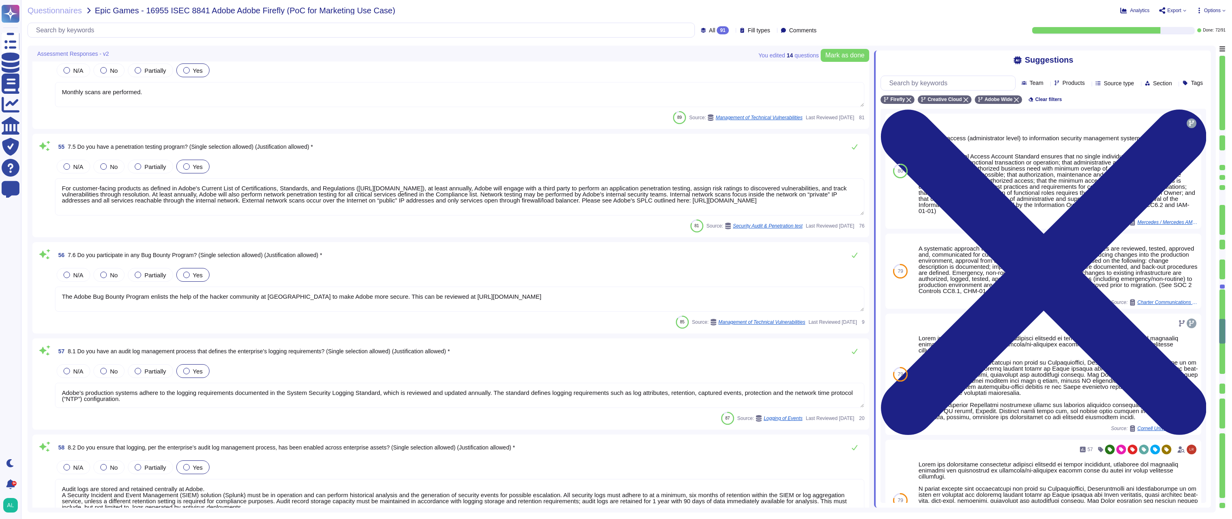
type textarea "Logs are retained for 12 months."
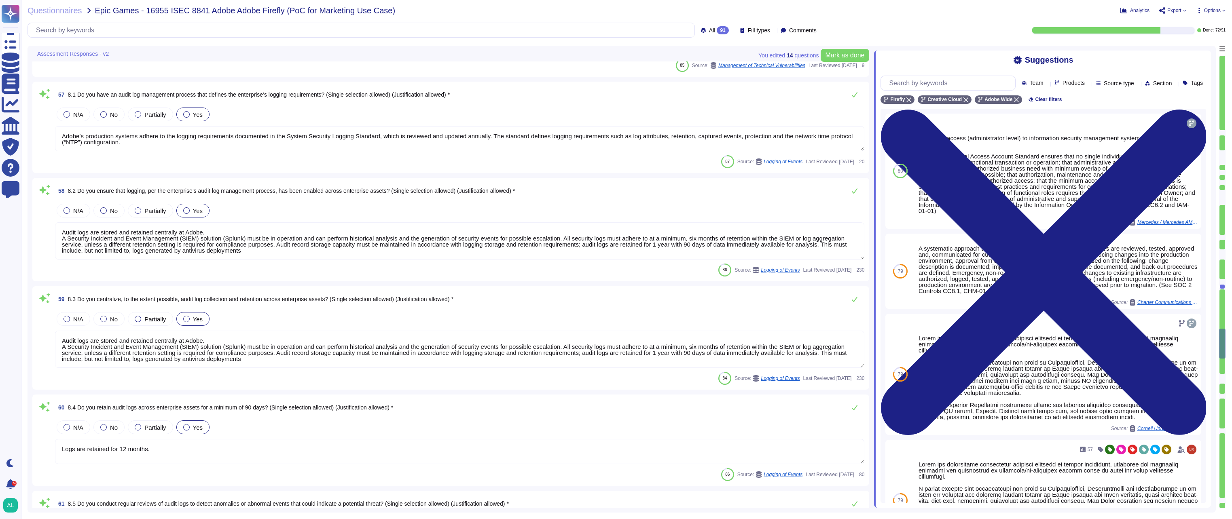
type textarea "Audit logs are reviewed on a regular basis for security events. Adobe uses a lo…"
type textarea "Adobe does have anti-malware and anti-virus solutions installed on all workstat…"
type textarea "Adobe implement anti-malware software for Microsoft Windows production systems.…"
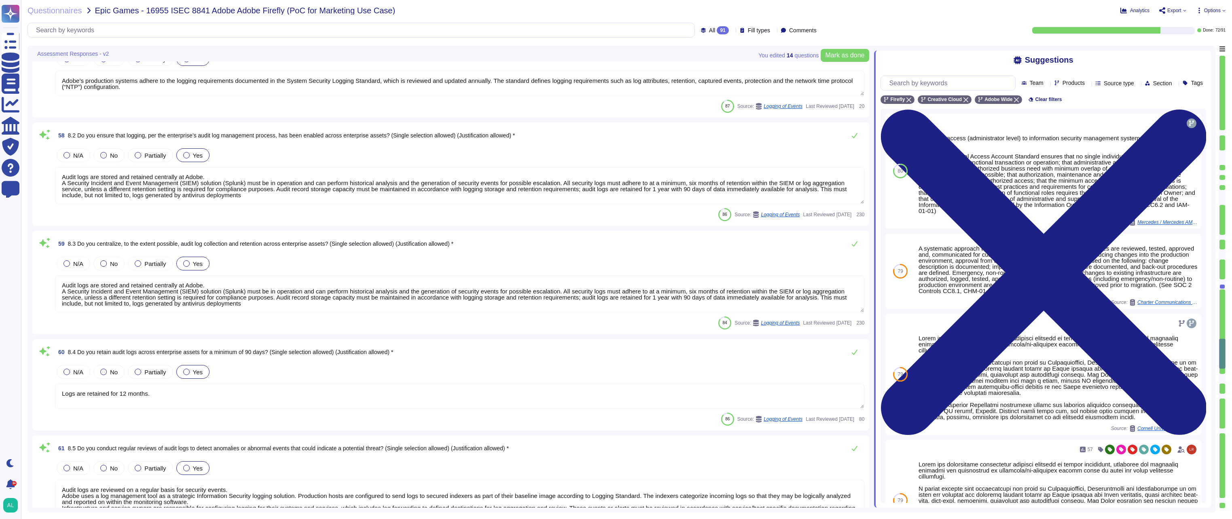
type textarea "Antivirus is running on employee desktops, laptops and email traffic is scanned…"
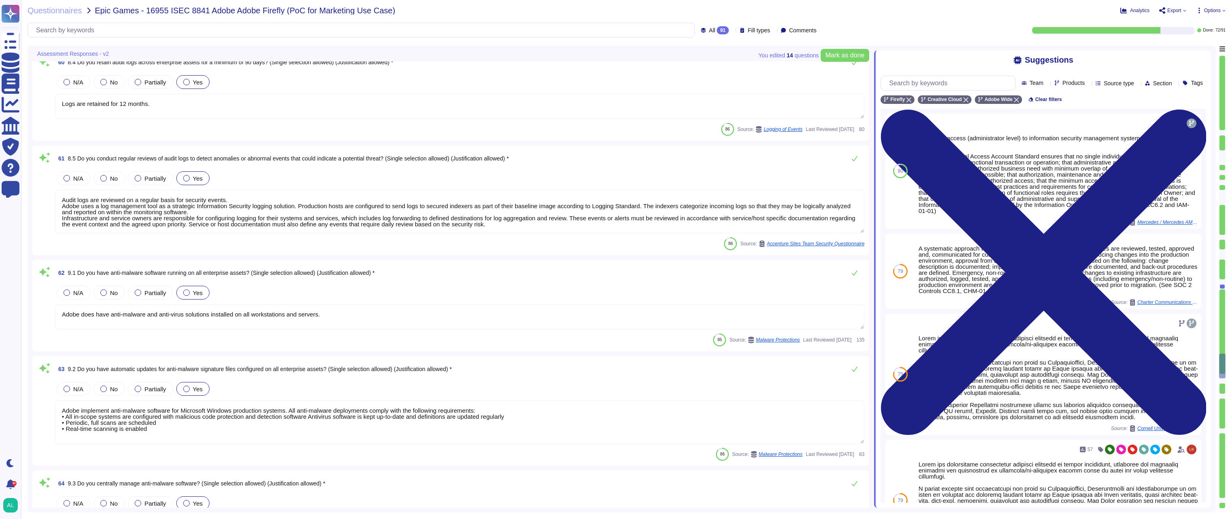
type textarea "Adobe tests backups on an annual basis."
type textarea "Adobe collects logs that provide details regarding network and security infrast…"
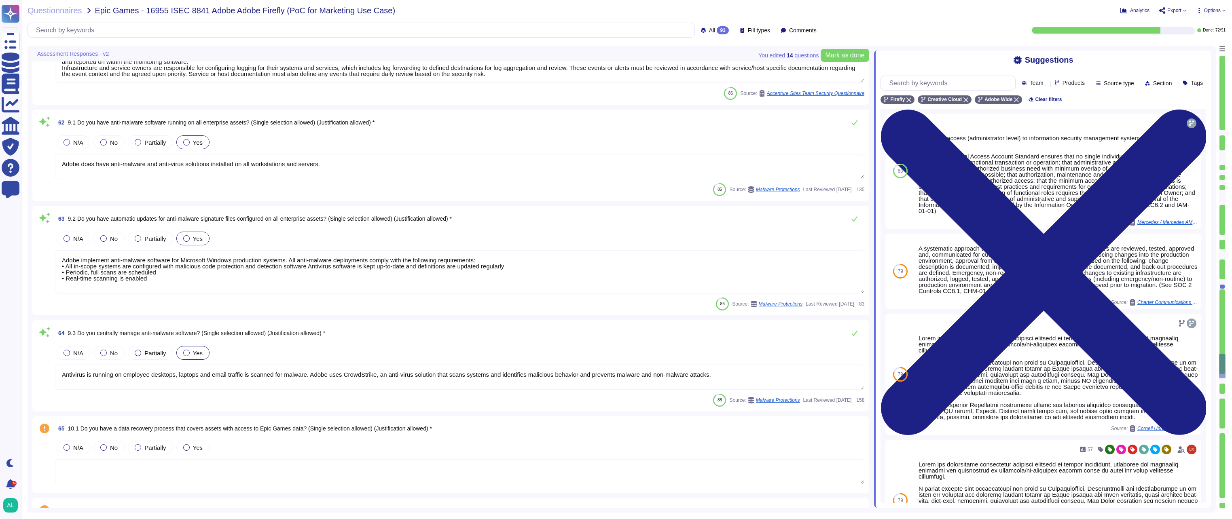
scroll to position [5833, 0]
